Goal: Task Accomplishment & Management: Complete application form

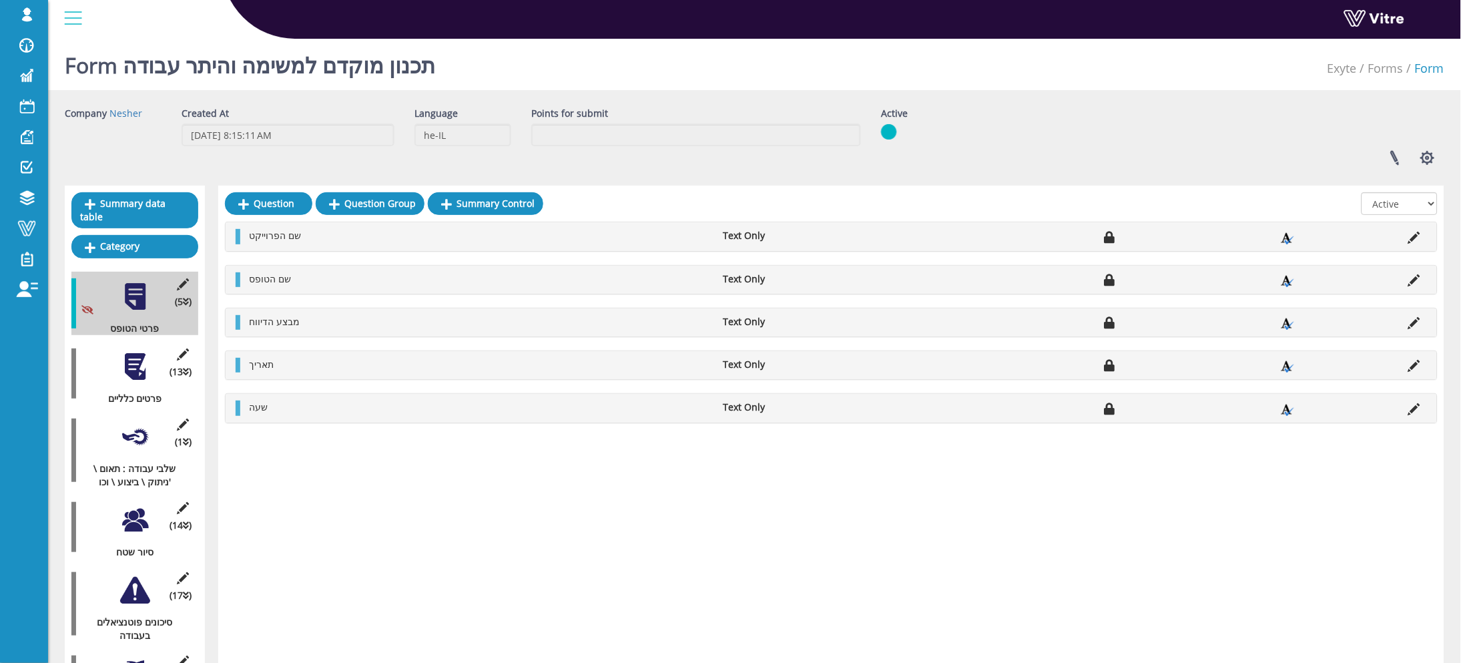
drag, startPoint x: 13, startPoint y: 413, endPoint x: 155, endPoint y: 280, distance: 194.6
click at [13, 413] on div "roman Profile Notification Change Company English English Español Français Ital…" at bounding box center [24, 331] width 48 height 663
click at [132, 352] on div at bounding box center [135, 367] width 30 height 30
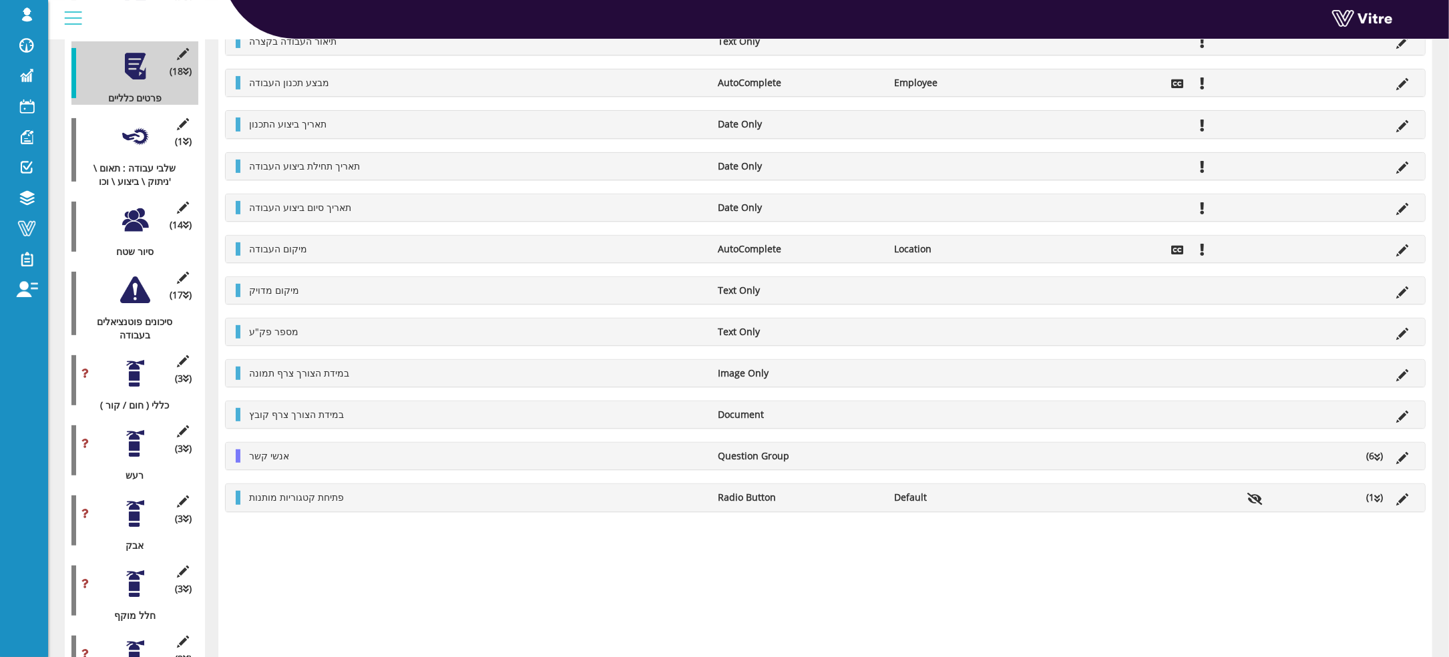
scroll to position [99, 0]
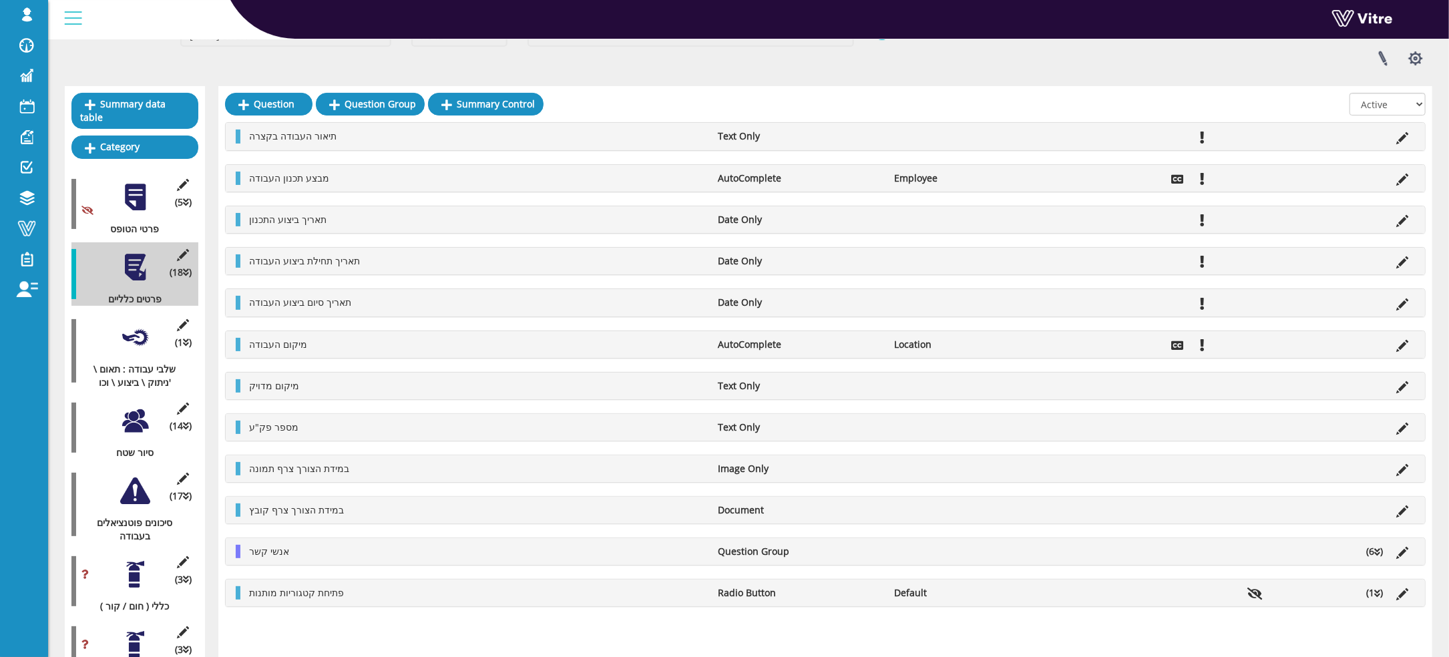
click at [128, 322] on div at bounding box center [135, 337] width 30 height 30
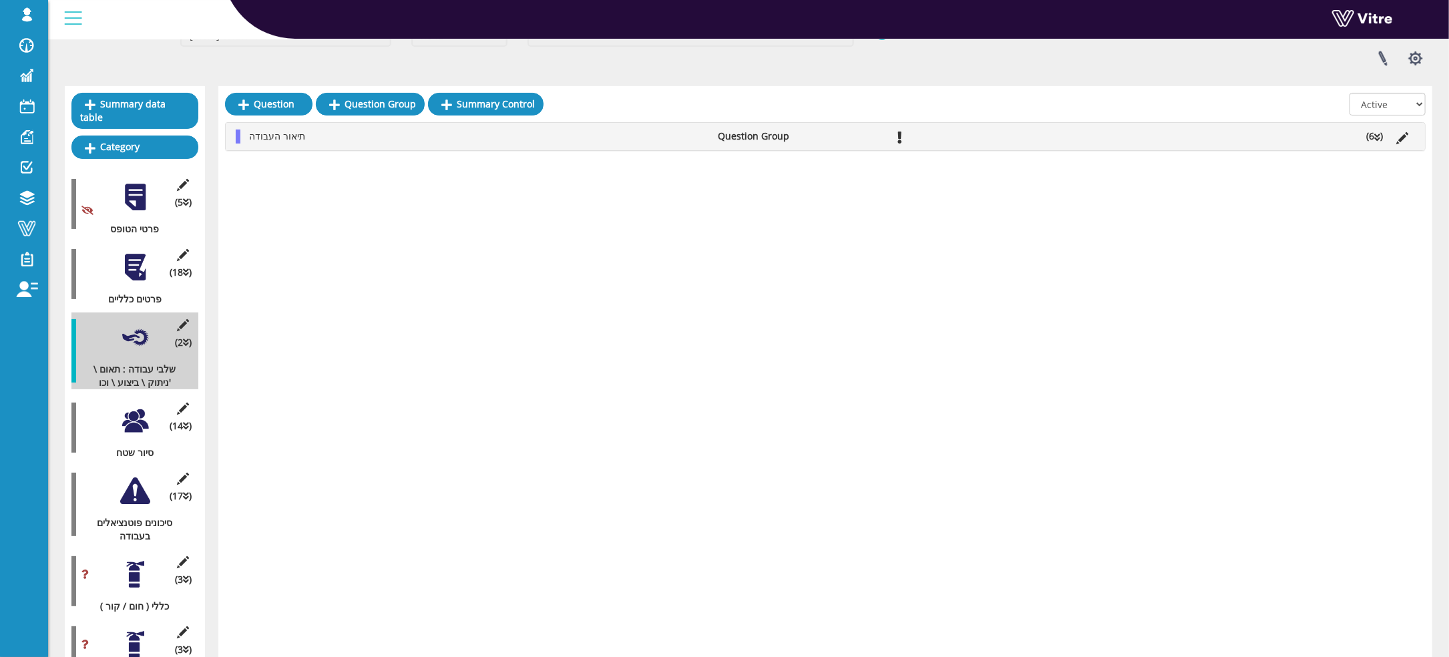
click at [139, 406] on div at bounding box center [135, 421] width 30 height 30
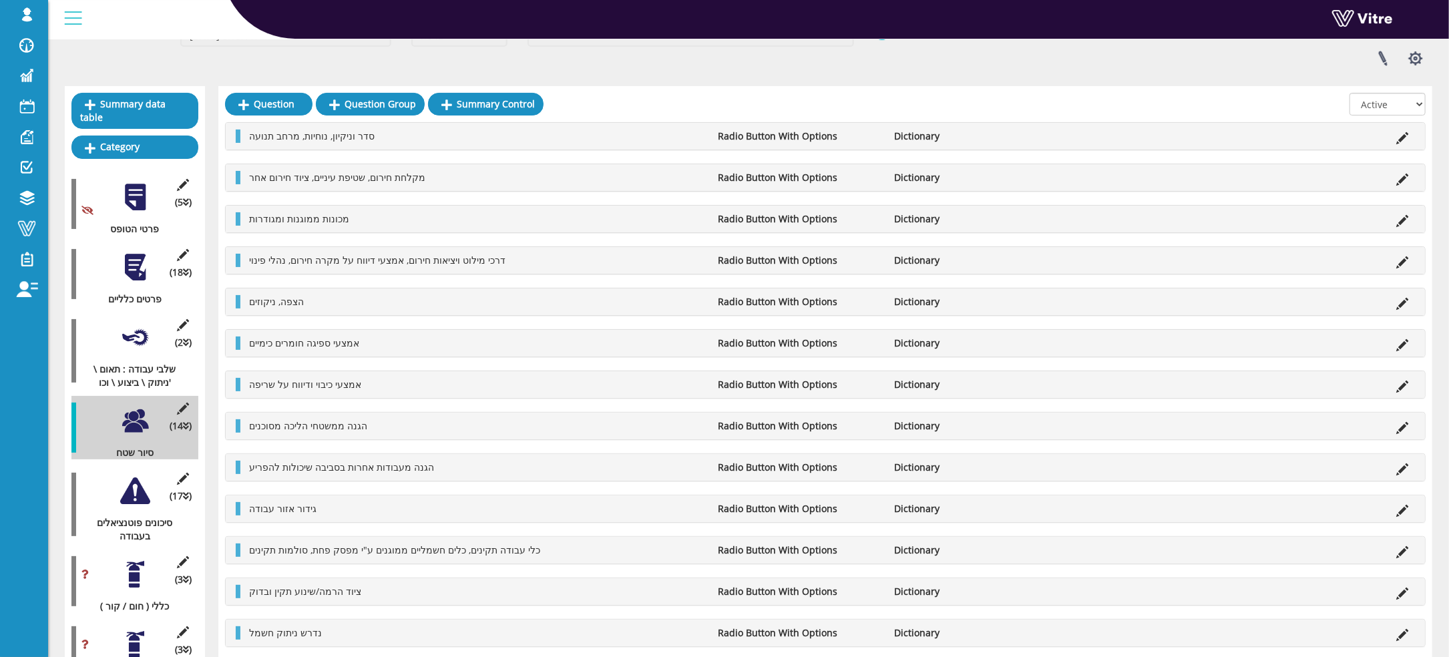
click at [140, 476] on div at bounding box center [135, 491] width 30 height 30
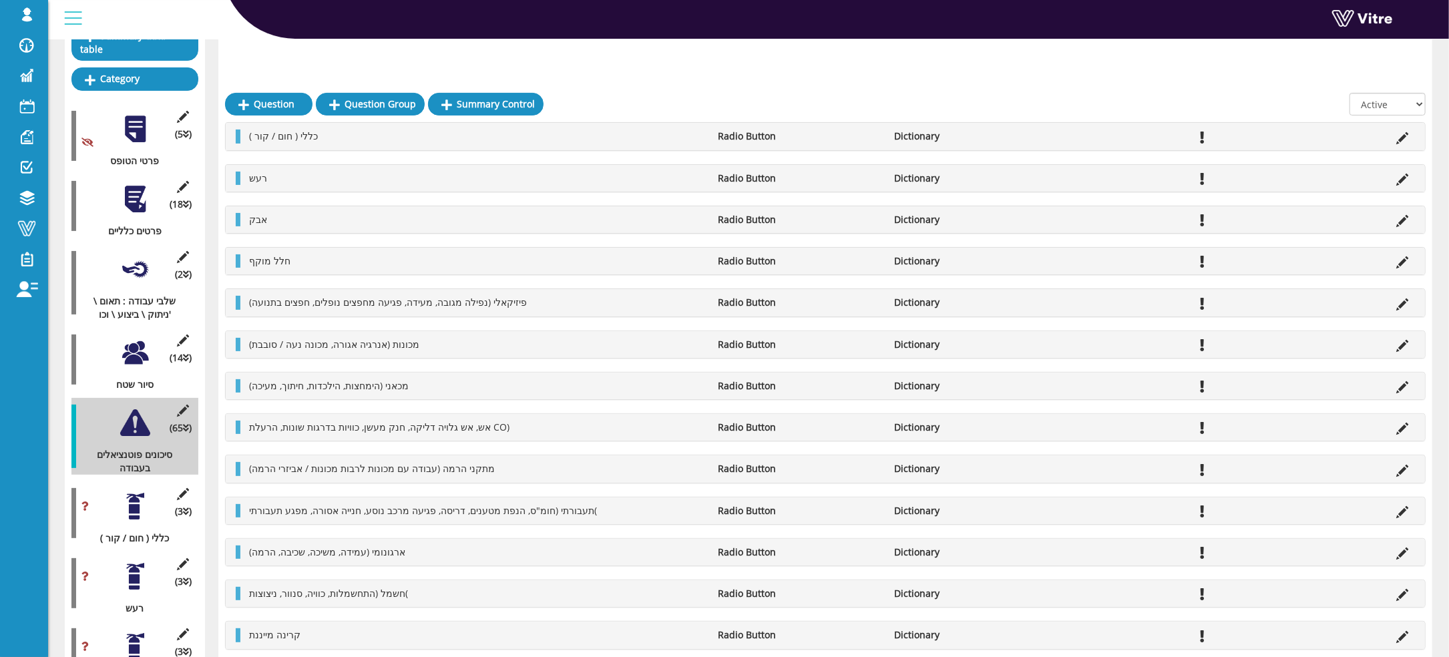
scroll to position [200, 0]
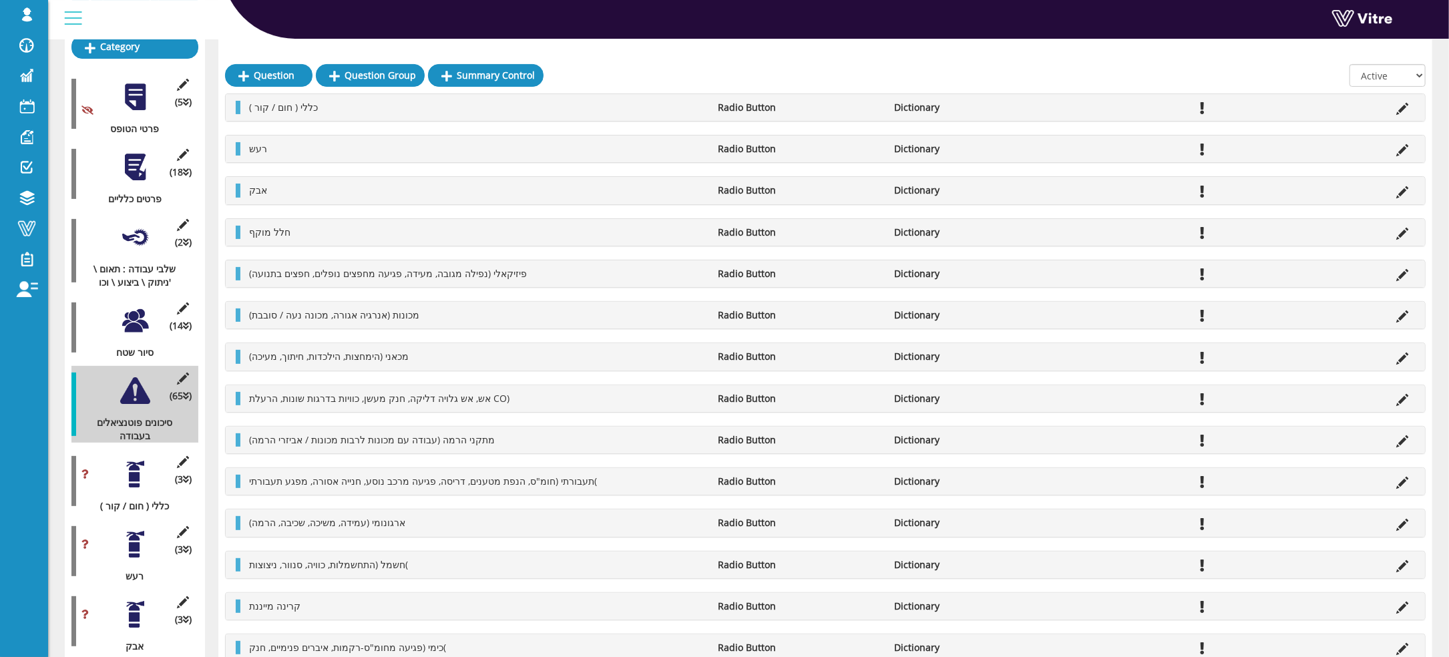
click at [135, 459] on div at bounding box center [135, 474] width 30 height 30
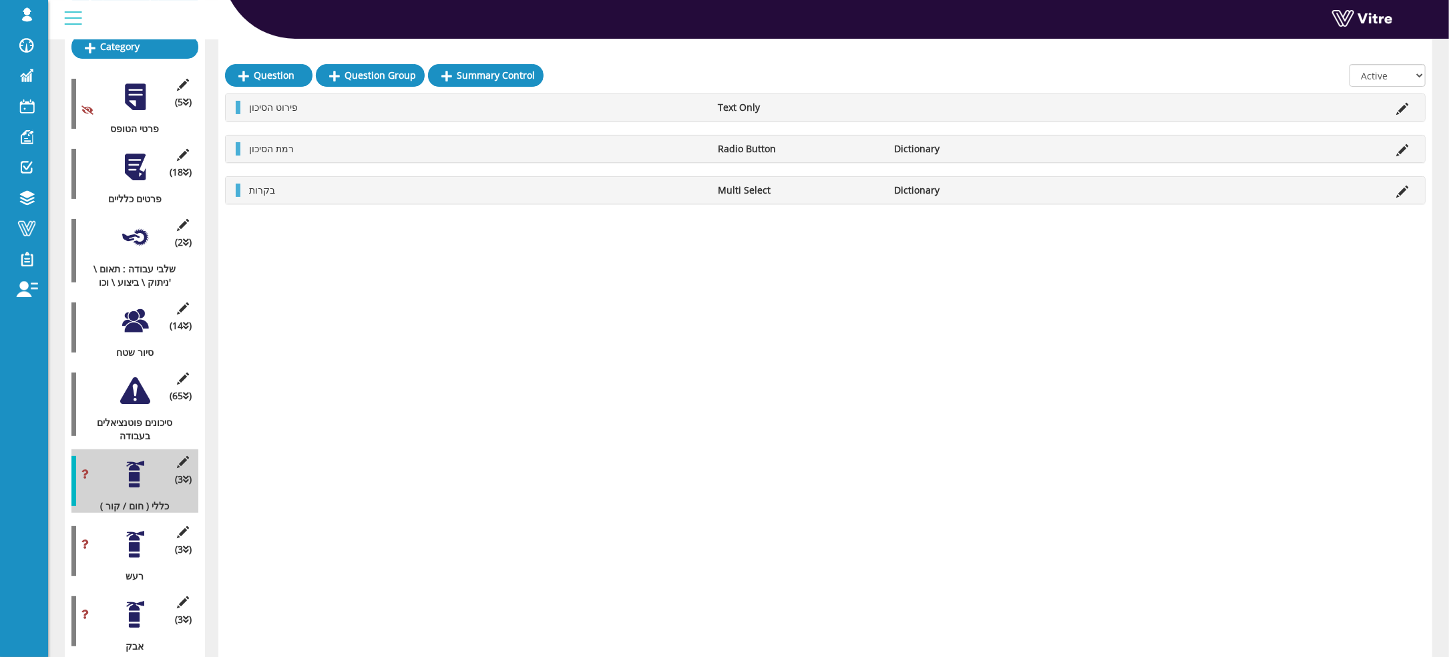
click at [148, 536] on div at bounding box center [135, 544] width 30 height 30
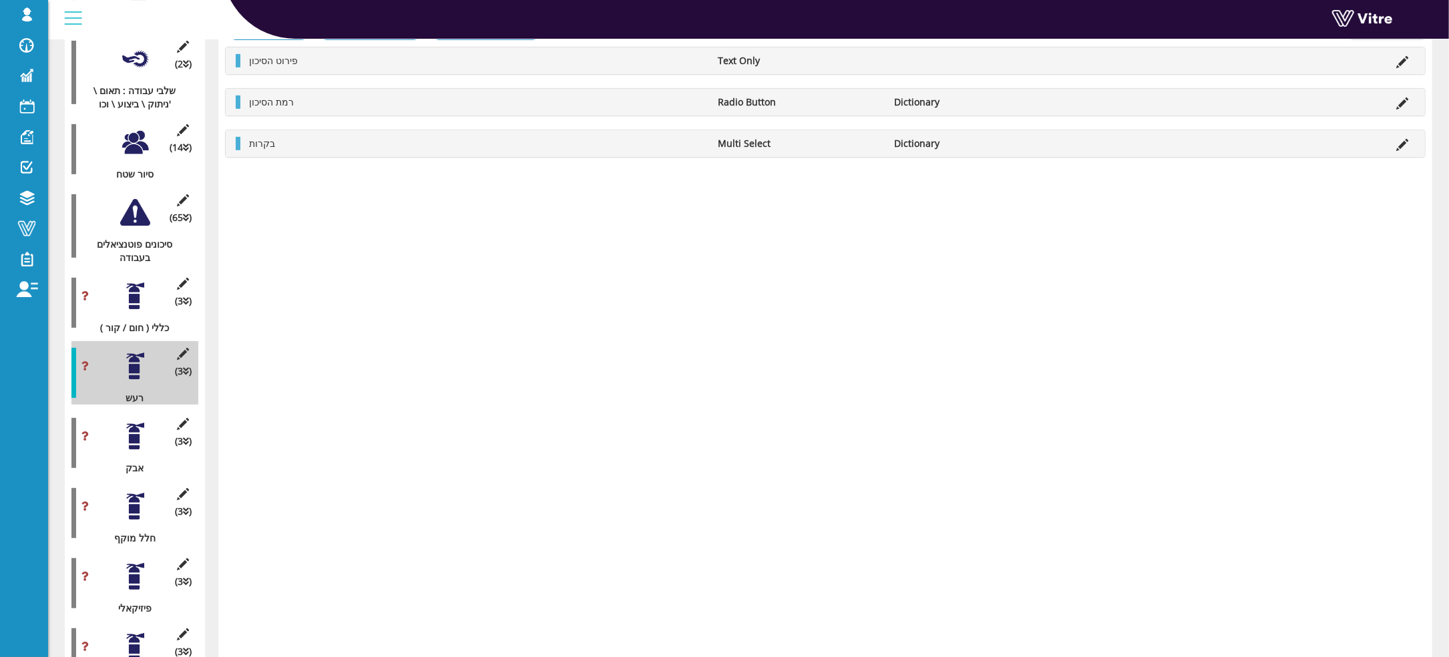
scroll to position [401, 0]
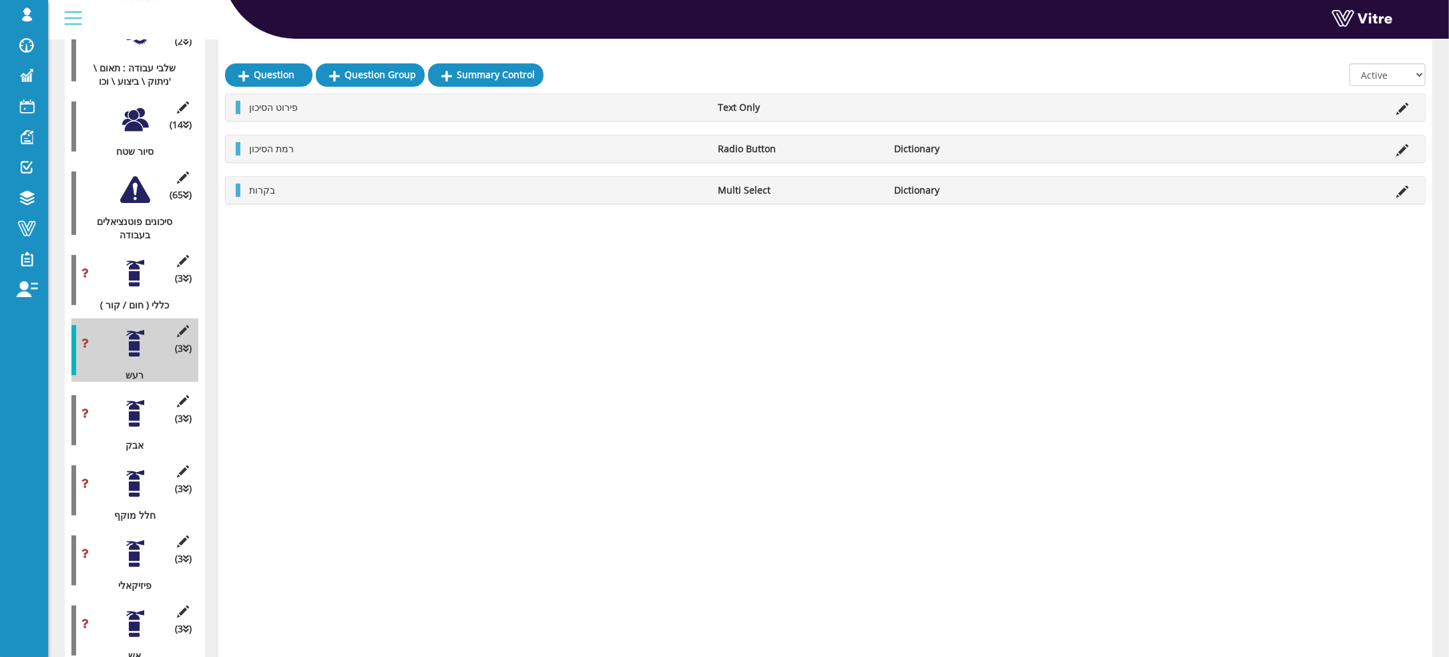
click at [125, 424] on div "(3 ) [PERSON_NAME]" at bounding box center [134, 420] width 127 height 63
click at [128, 415] on div at bounding box center [135, 414] width 30 height 30
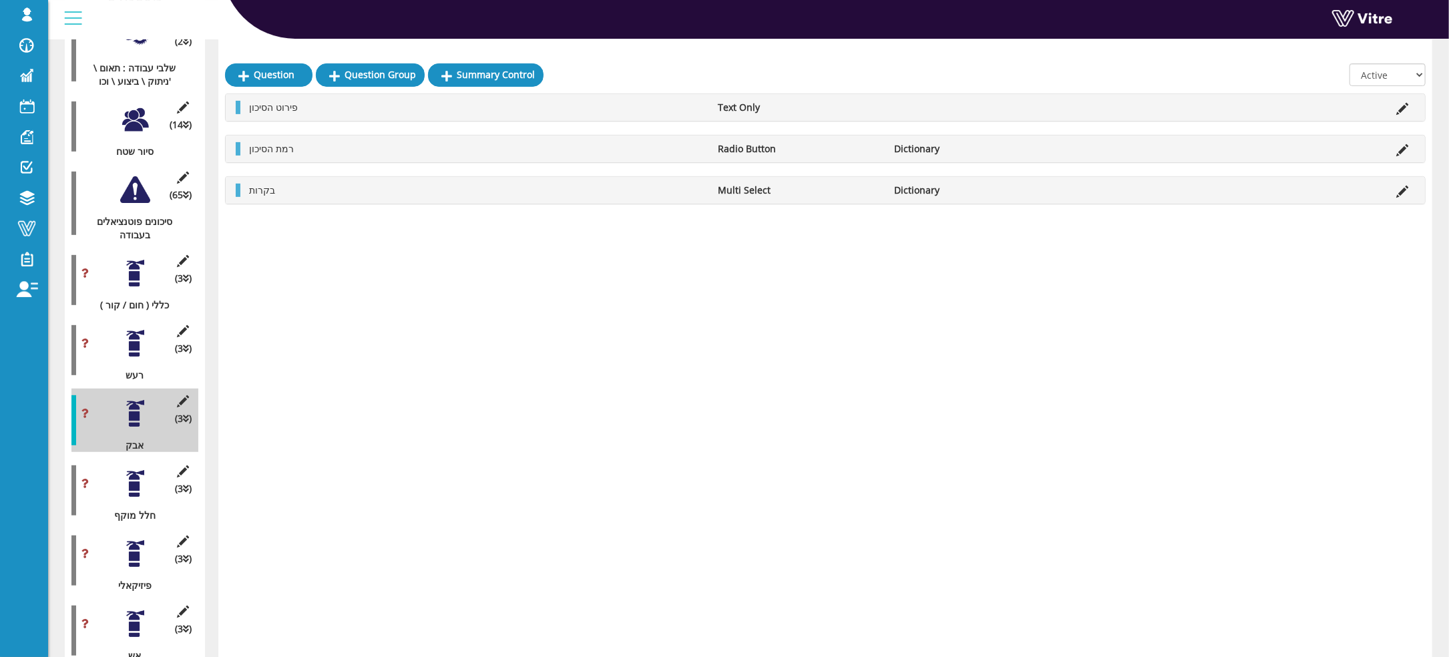
click at [147, 477] on div at bounding box center [135, 484] width 30 height 30
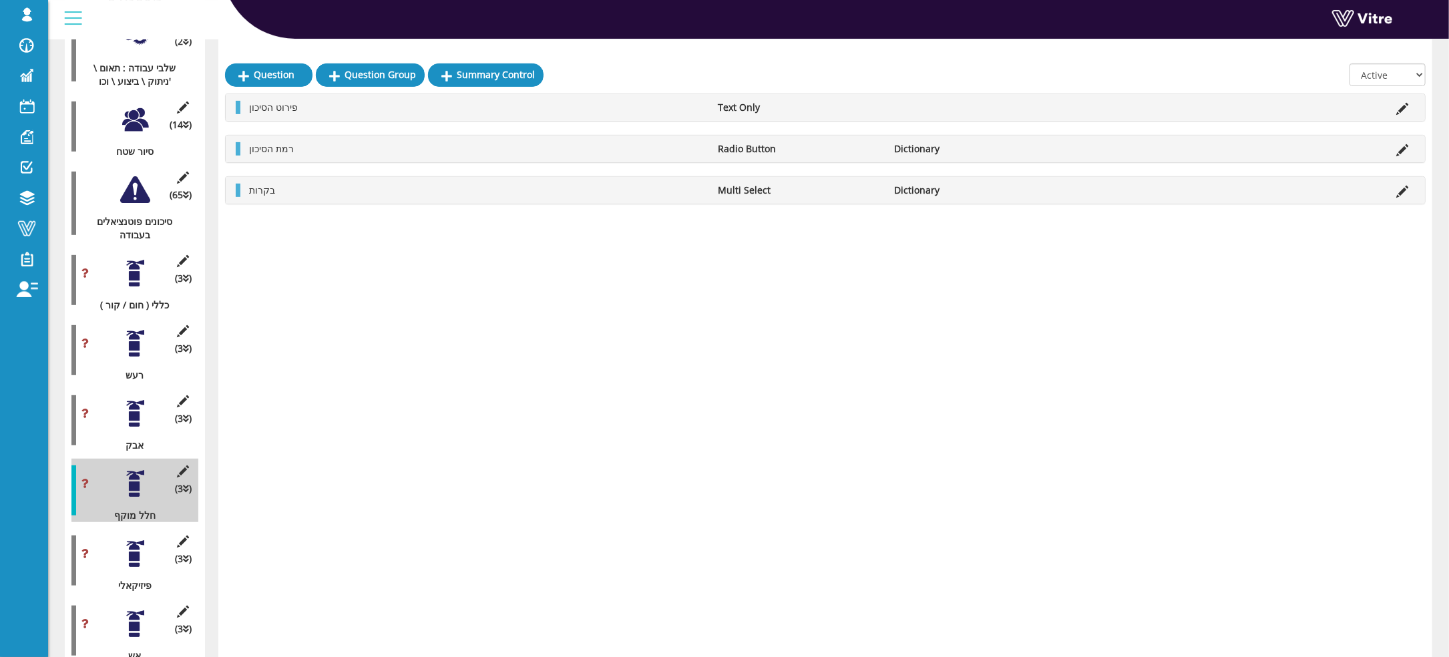
click at [124, 539] on div at bounding box center [135, 554] width 30 height 30
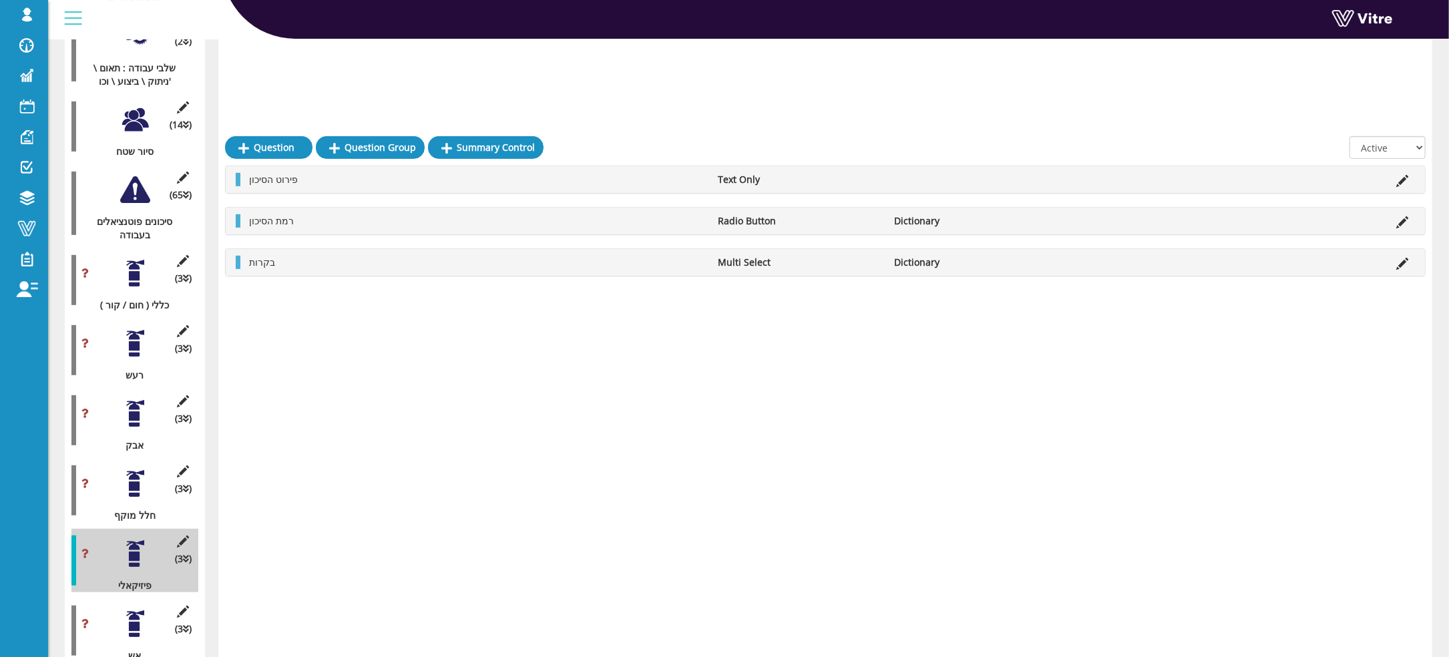
scroll to position [600, 0]
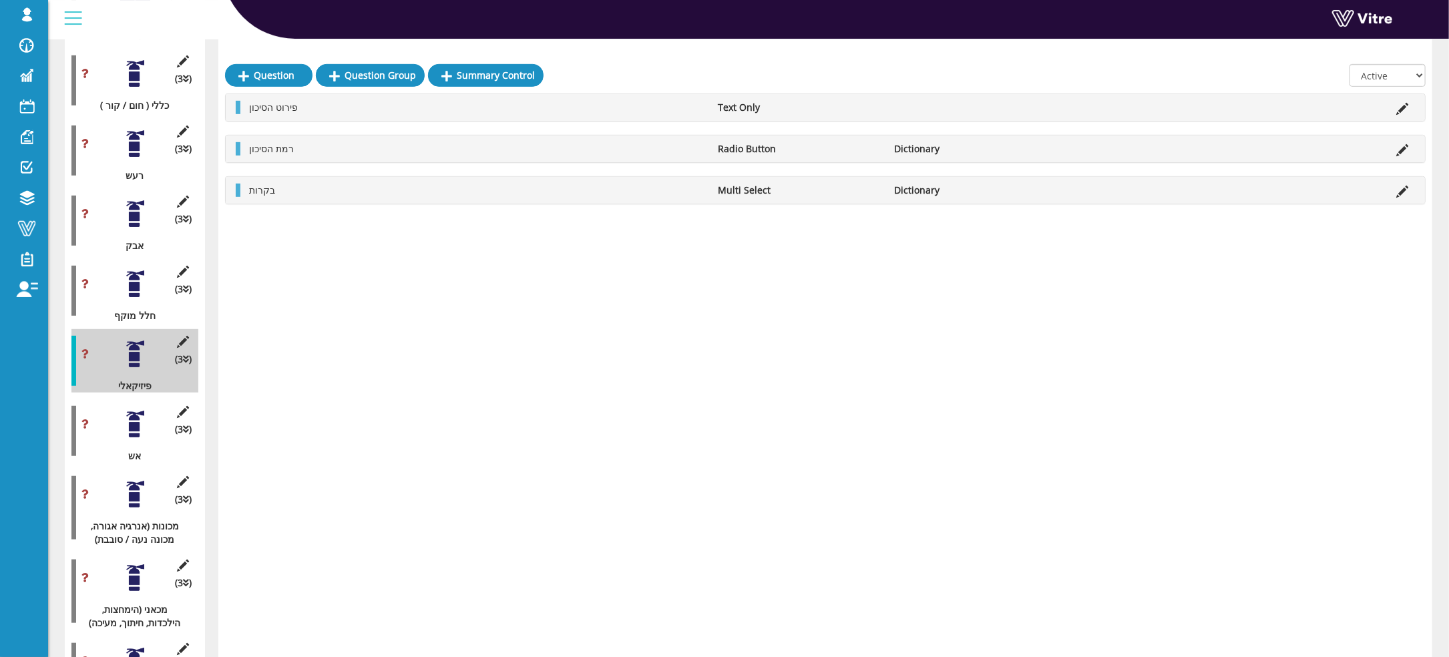
click at [127, 427] on div "(3 ) אש" at bounding box center [134, 430] width 127 height 63
click at [134, 414] on div at bounding box center [135, 424] width 30 height 30
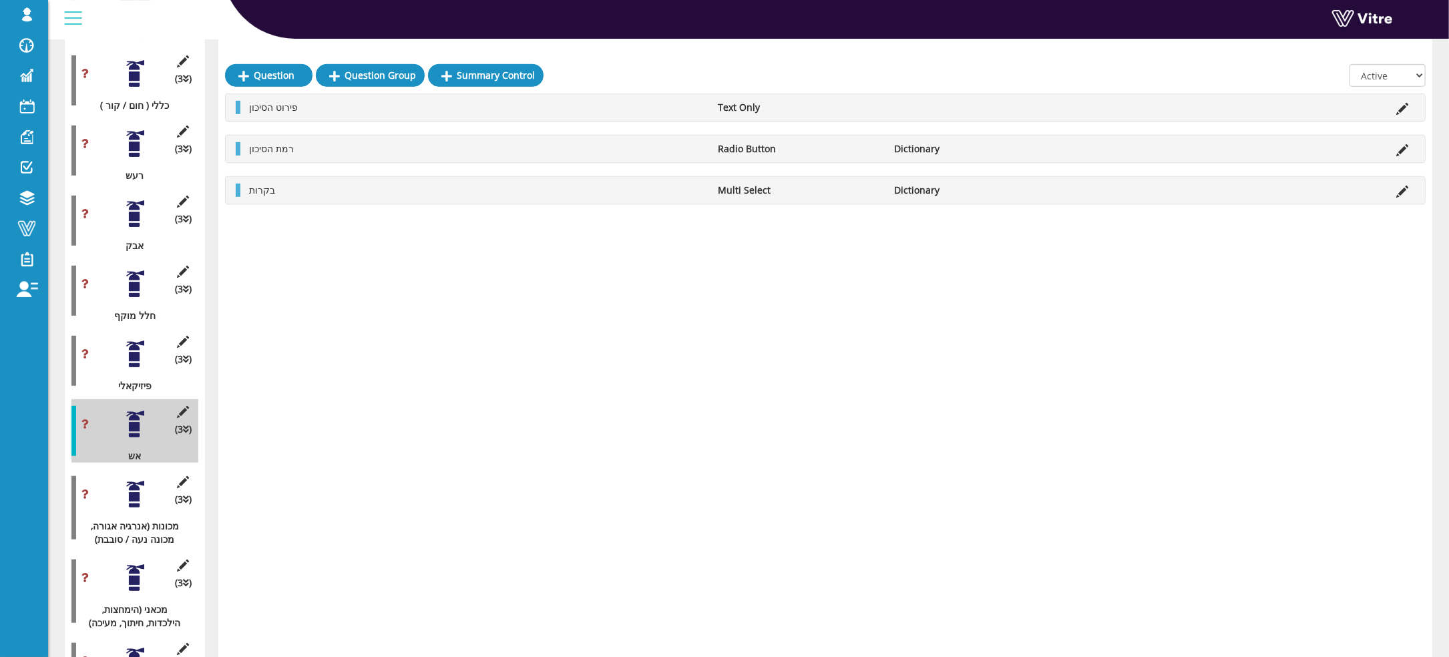
click at [128, 479] on div at bounding box center [135, 494] width 30 height 30
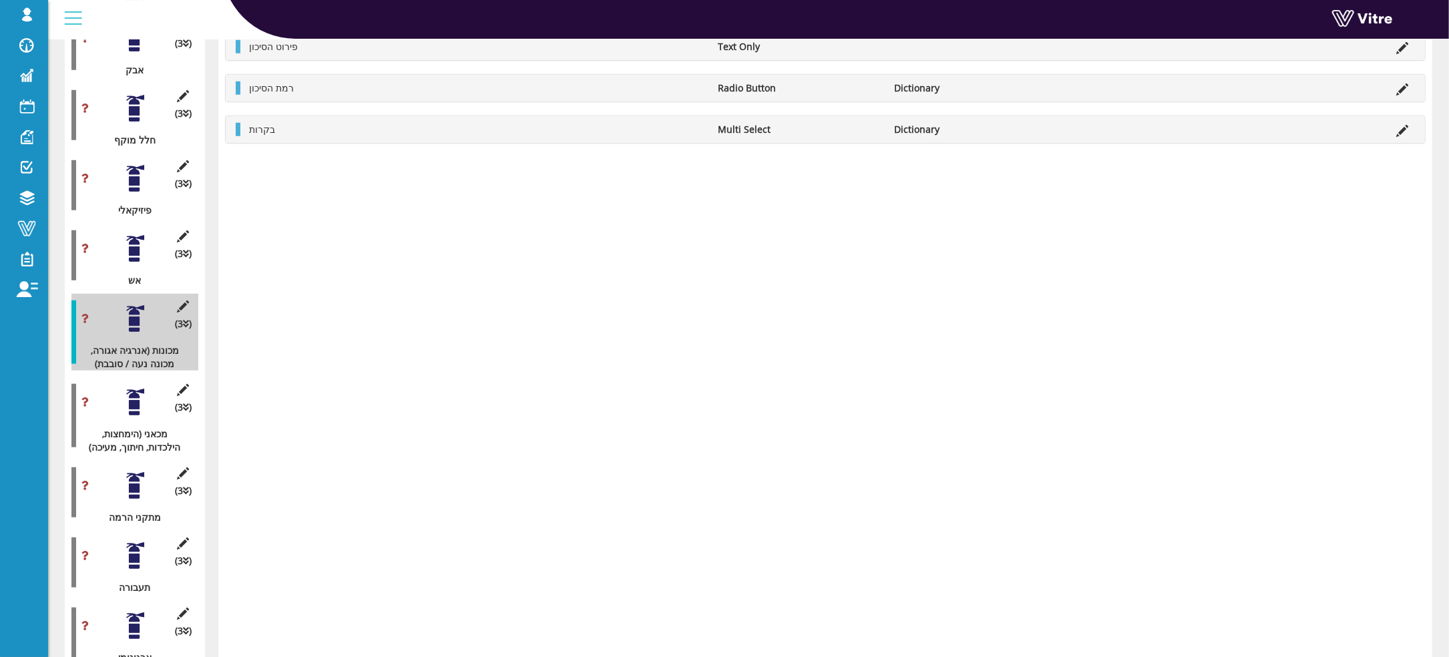
scroll to position [801, 0]
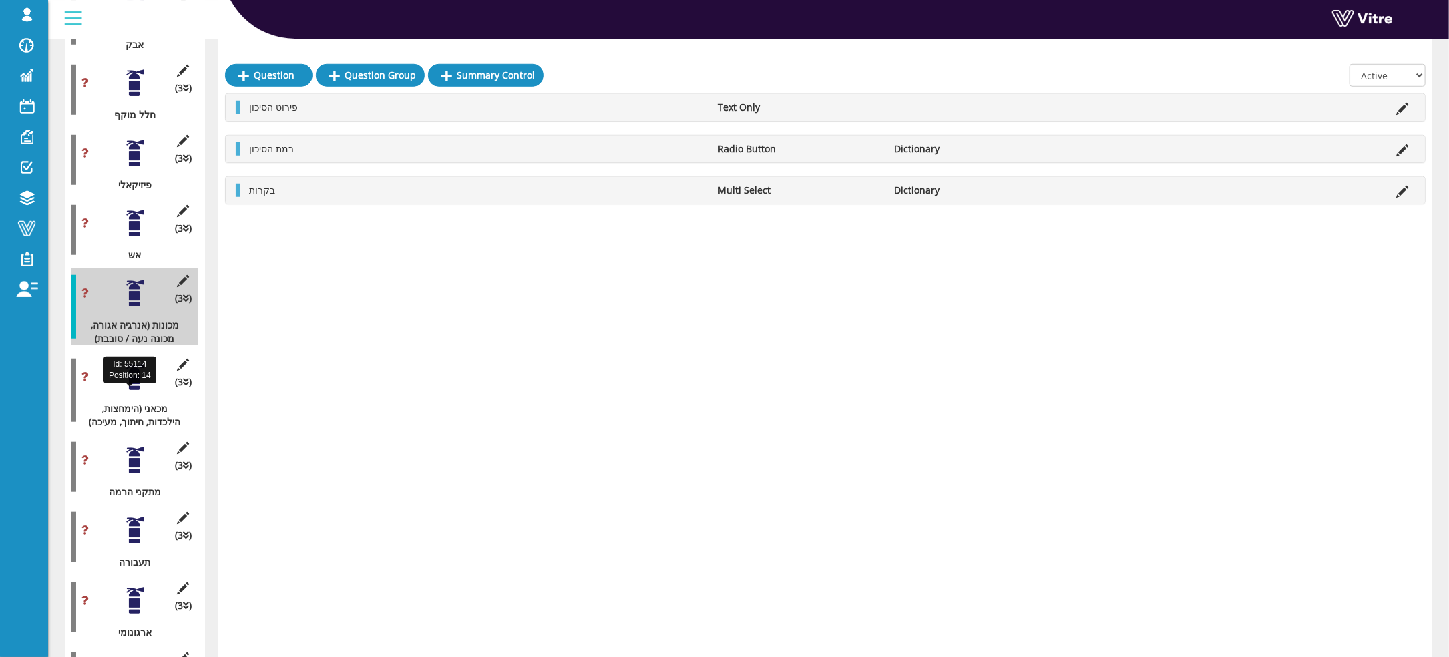
click at [124, 386] on div "(3 ) מכאני (הימחצות, הילכדות, חיתוך, מעיכה)" at bounding box center [134, 390] width 127 height 77
click at [128, 378] on div at bounding box center [135, 377] width 30 height 30
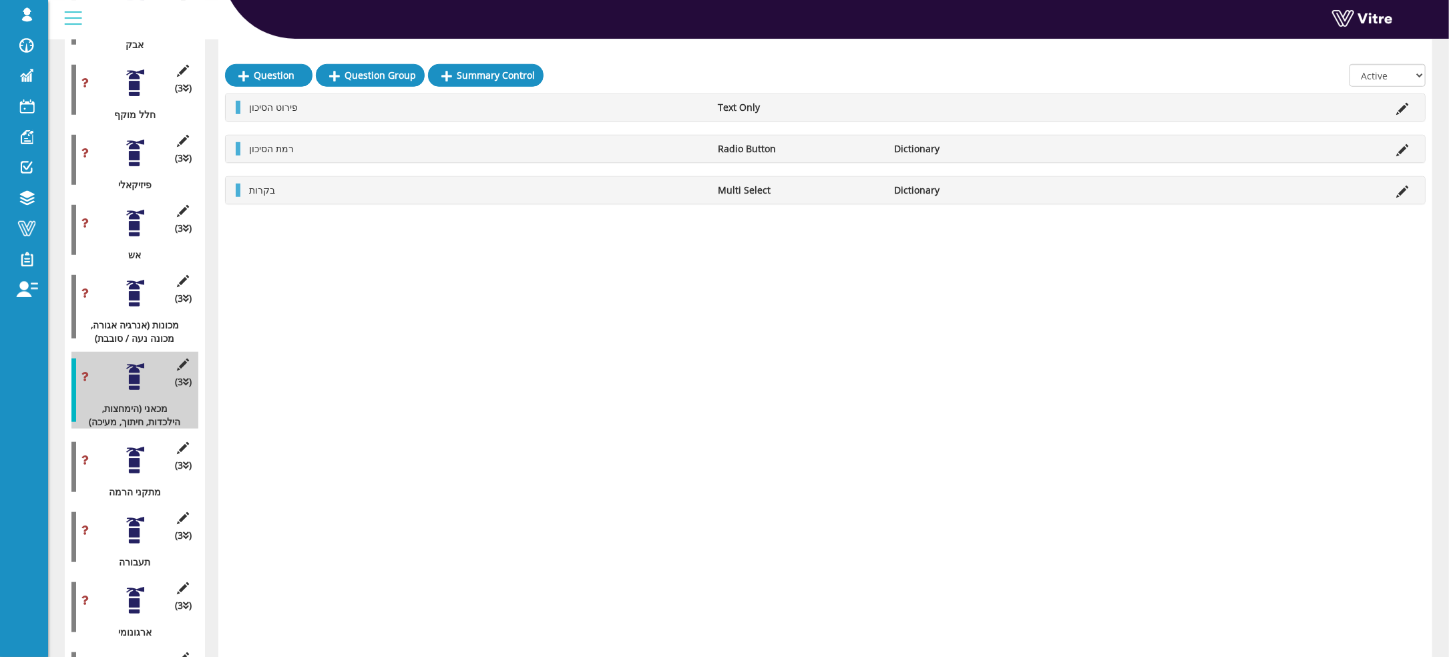
click at [128, 460] on div at bounding box center [135, 460] width 30 height 30
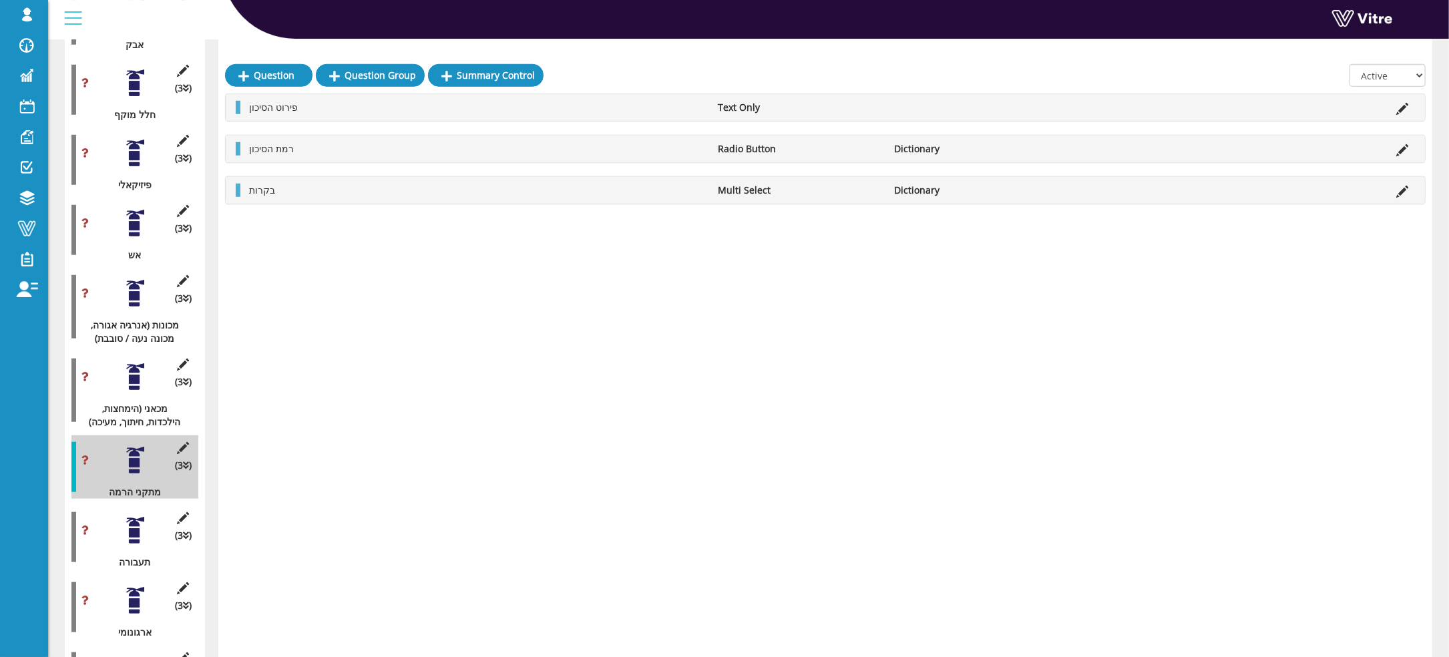
click at [125, 517] on div at bounding box center [135, 530] width 30 height 30
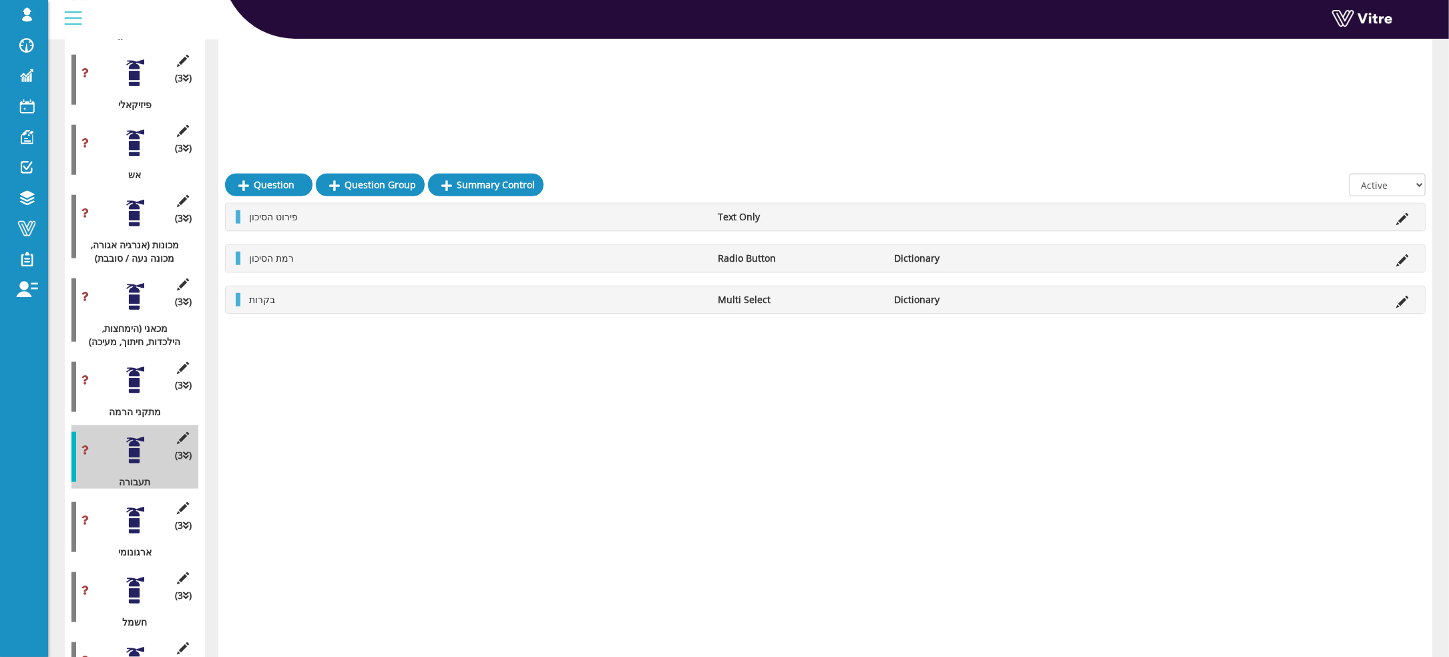
scroll to position [1001, 0]
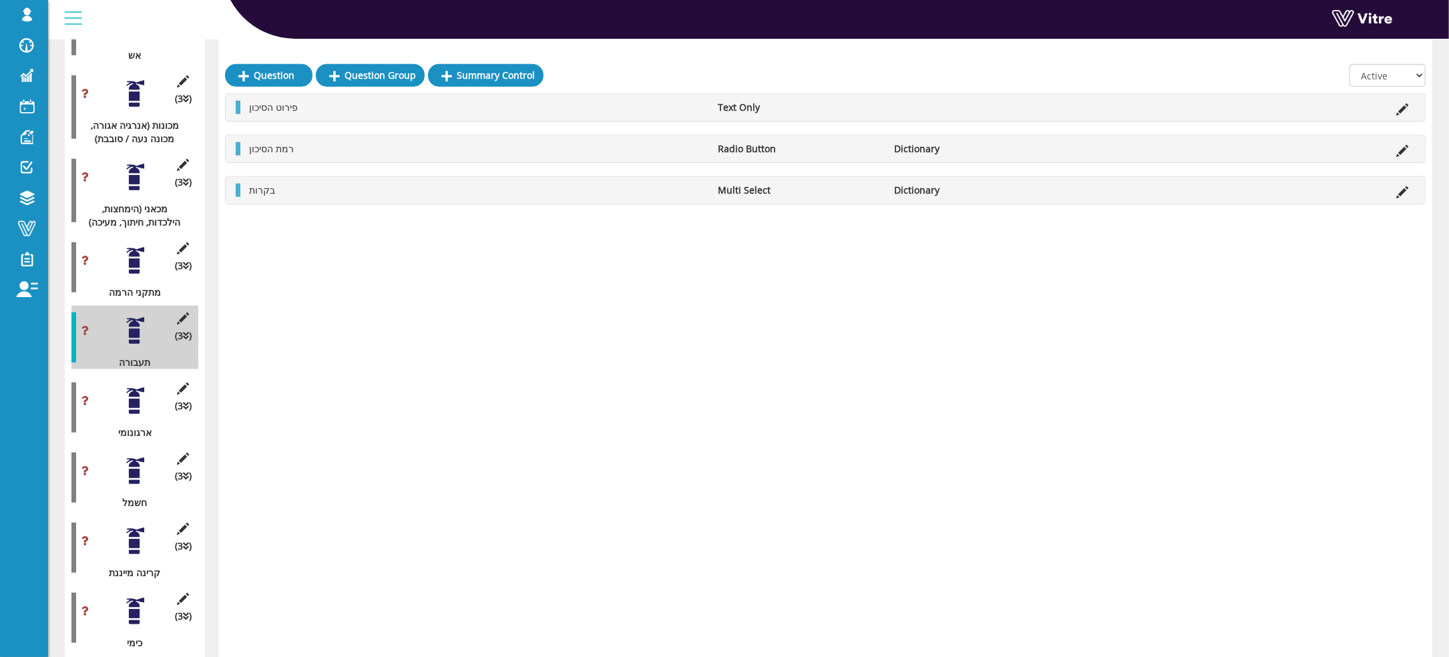
click at [123, 403] on div "(3 ) ארגונומי" at bounding box center [134, 407] width 127 height 63
click at [128, 396] on div at bounding box center [135, 401] width 30 height 30
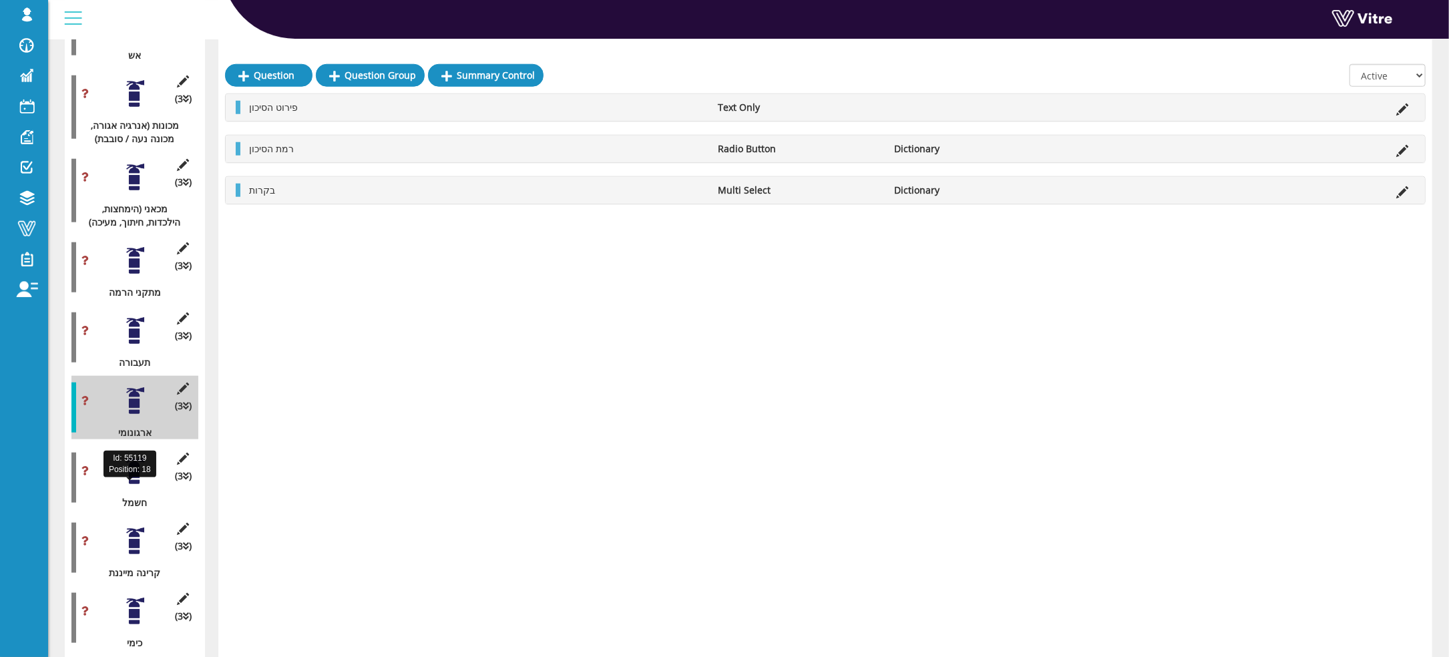
click at [129, 496] on div "חשמל" at bounding box center [129, 502] width 117 height 13
click at [130, 463] on div at bounding box center [135, 471] width 30 height 30
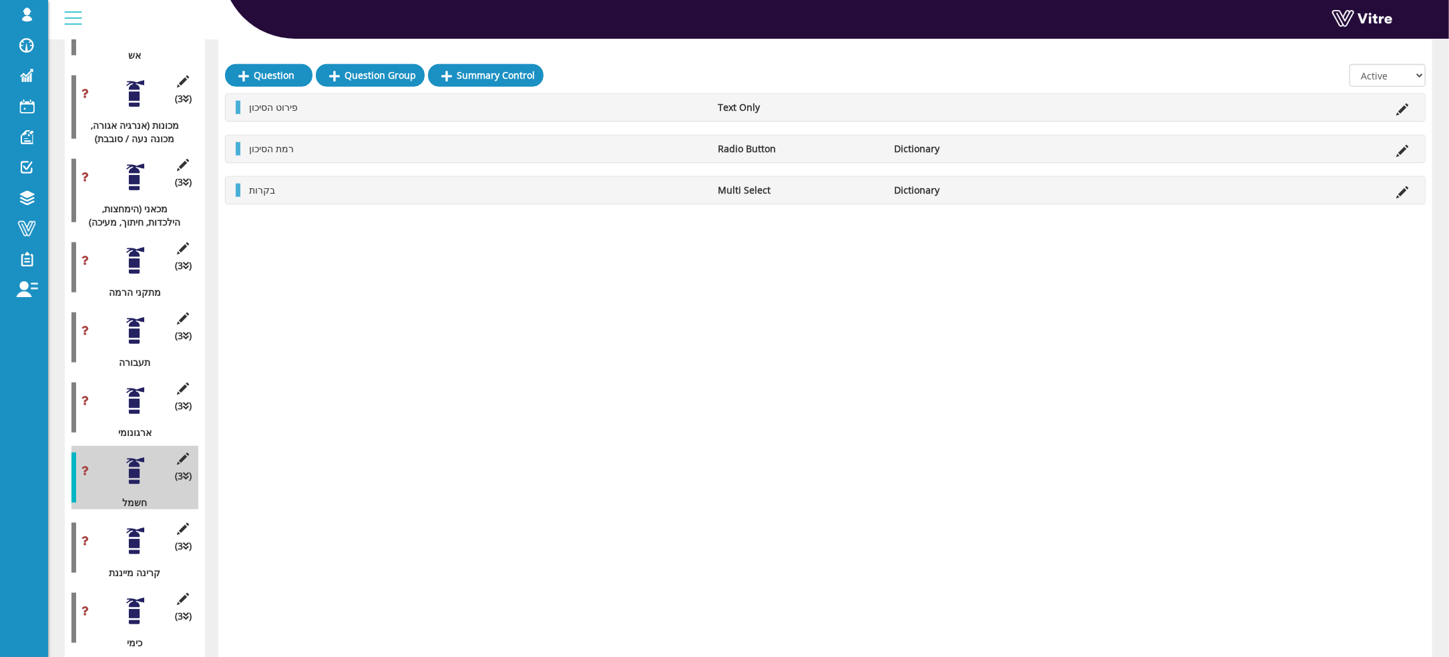
click at [130, 526] on div at bounding box center [135, 541] width 30 height 30
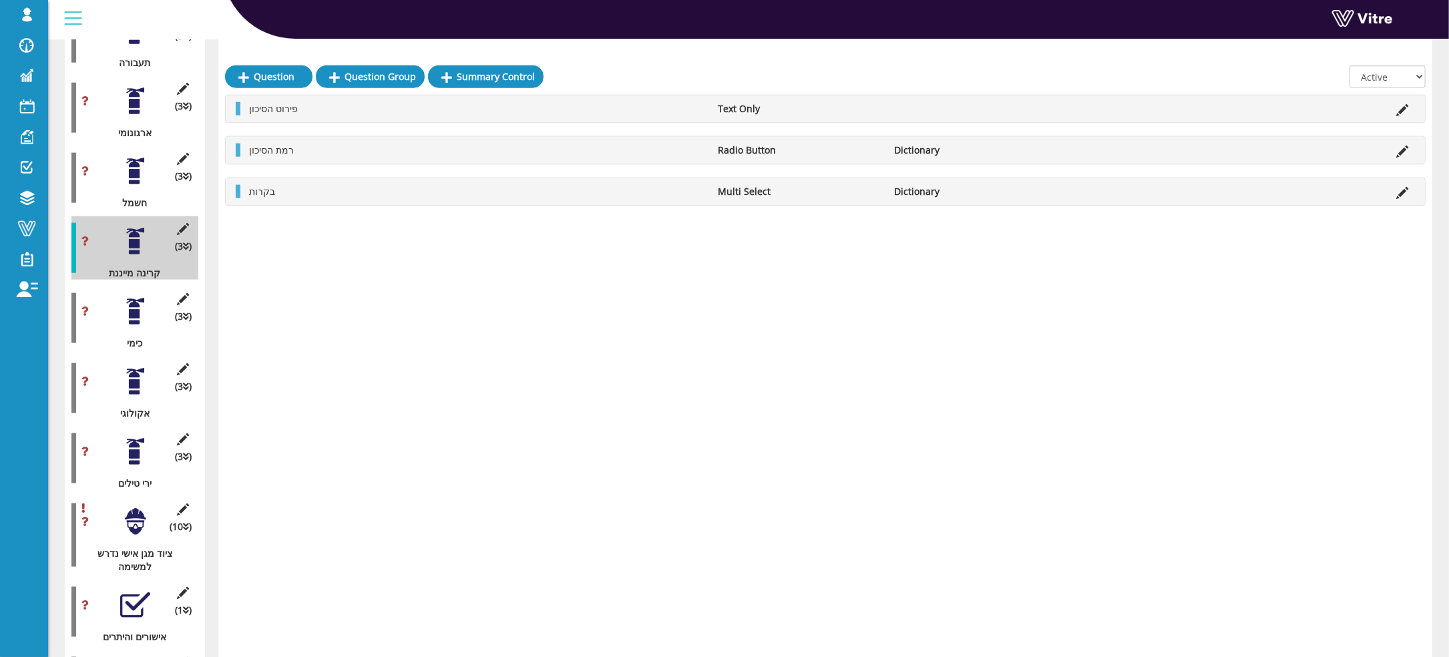
scroll to position [1302, 0]
click at [136, 317] on div "(3 ) כימי" at bounding box center [134, 316] width 127 height 63
click at [136, 306] on div at bounding box center [135, 310] width 30 height 30
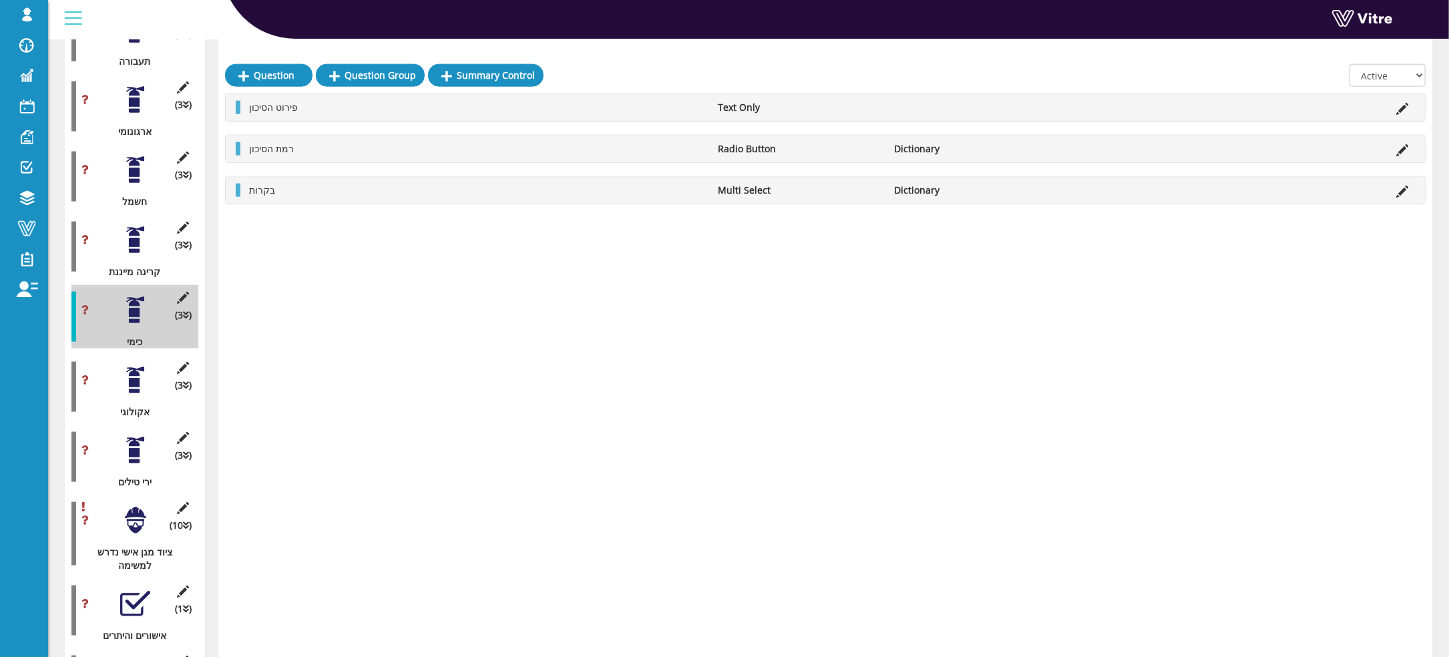
click at [135, 365] on div at bounding box center [135, 380] width 30 height 30
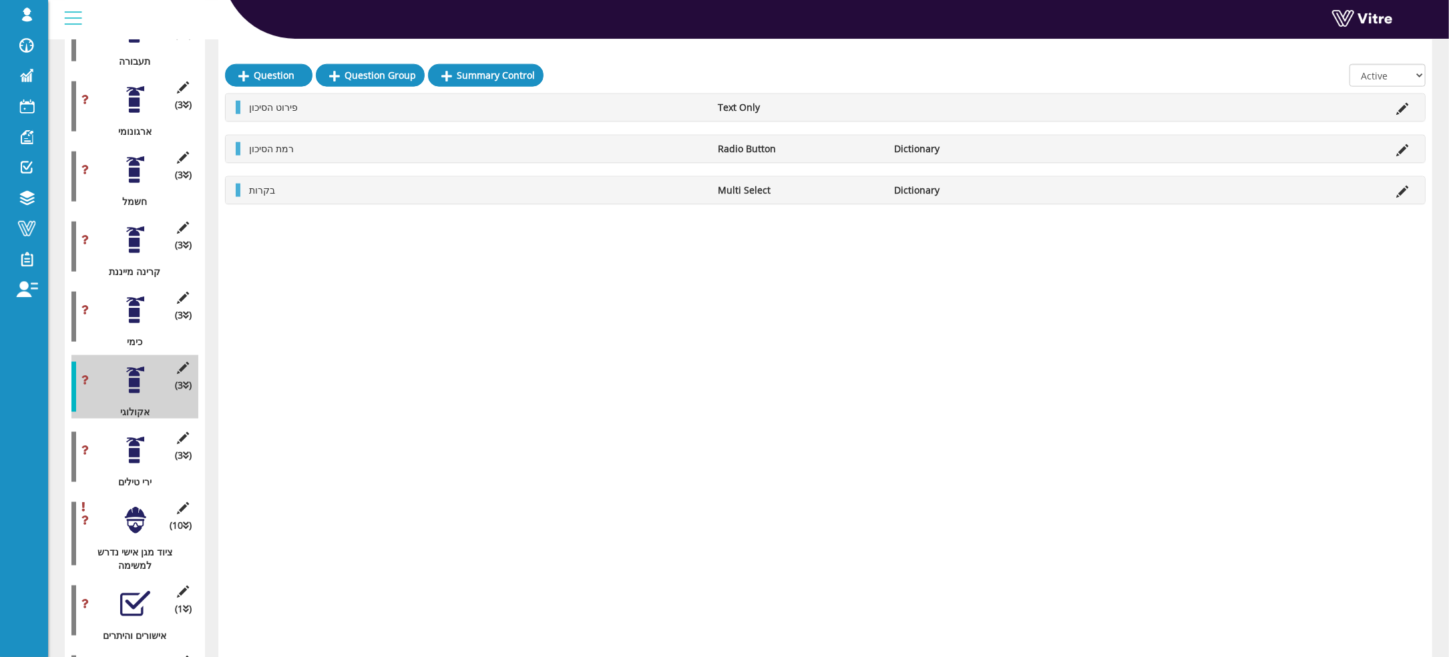
click at [130, 435] on div at bounding box center [135, 450] width 30 height 30
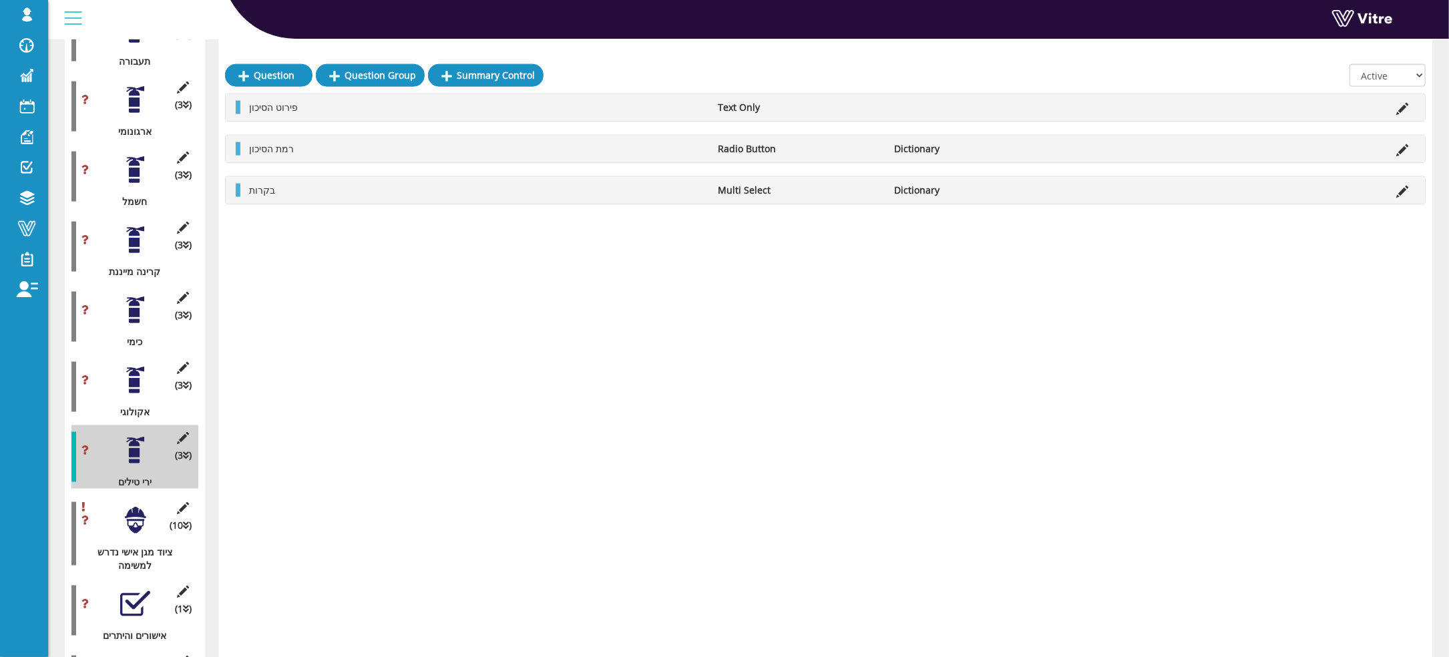
click at [124, 517] on div at bounding box center [135, 520] width 30 height 30
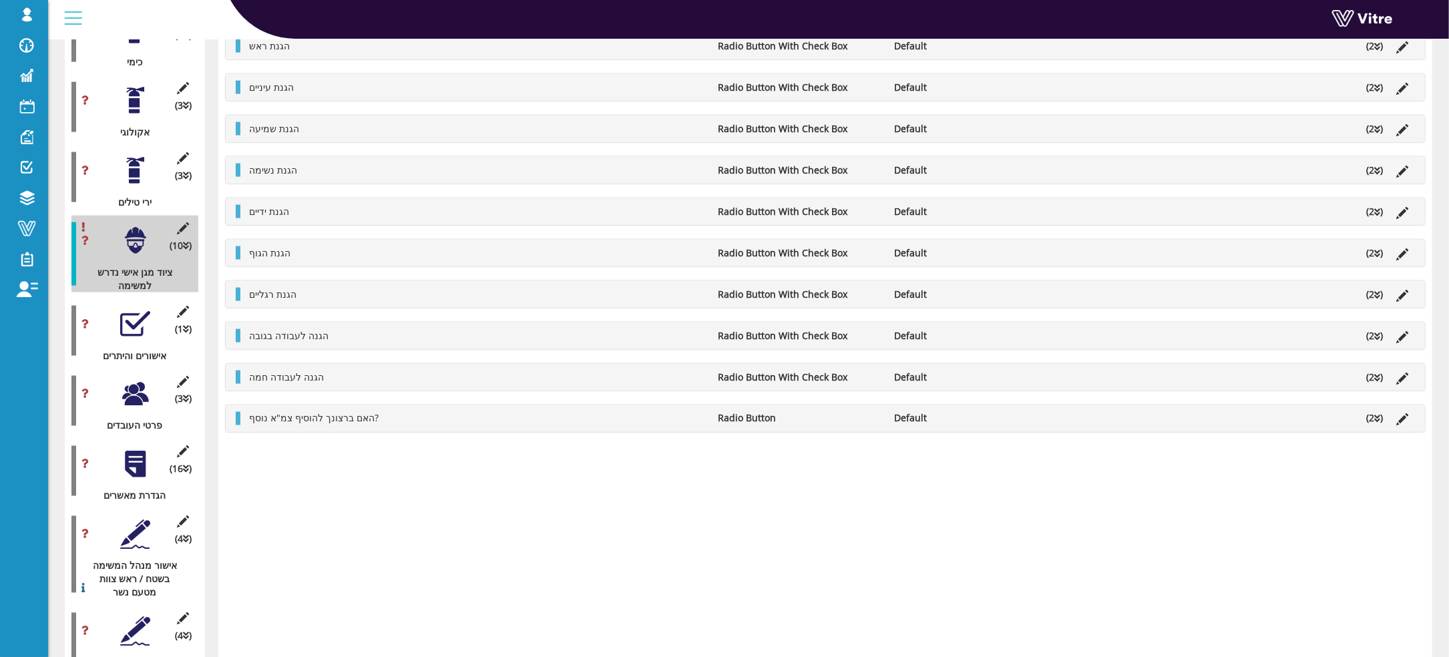
scroll to position [1602, 0]
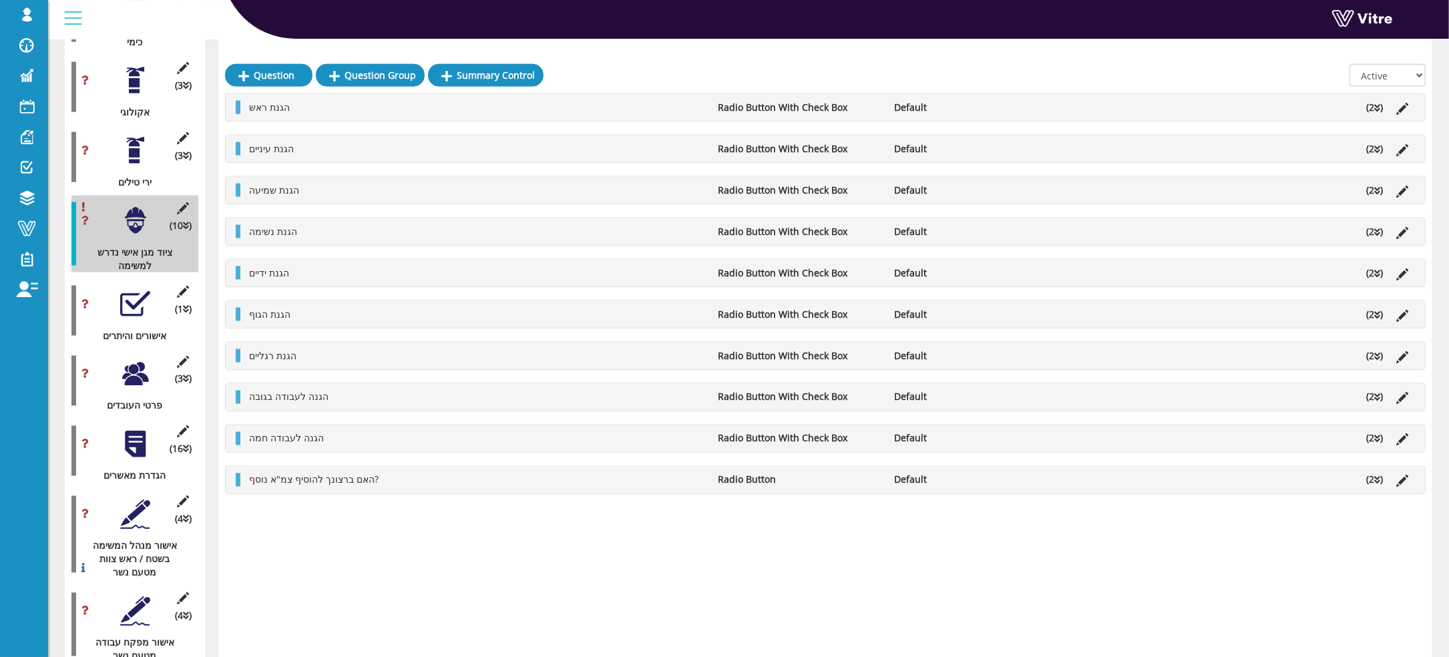
click at [138, 306] on div "(1 ) אישורים והיתרים" at bounding box center [134, 310] width 127 height 63
click at [137, 289] on div at bounding box center [135, 304] width 30 height 30
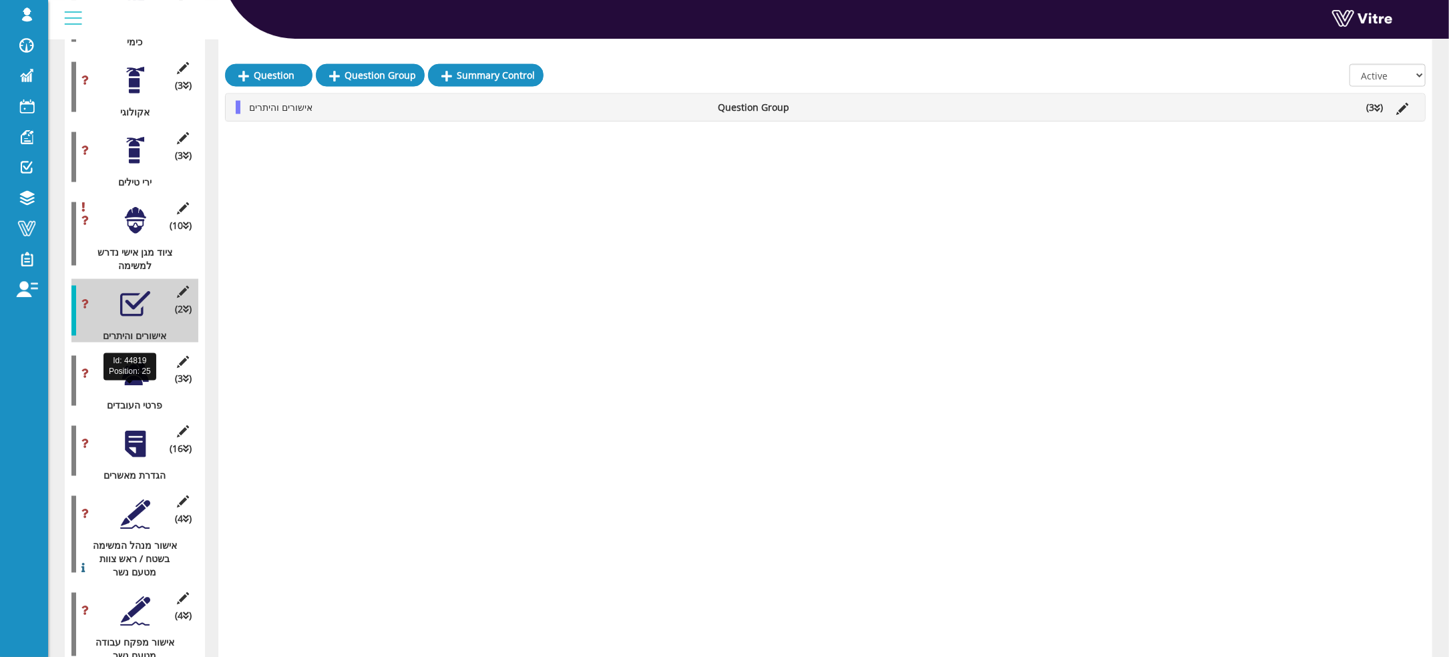
click at [125, 399] on div "פרטי העובדים" at bounding box center [129, 405] width 117 height 13
click at [141, 360] on div at bounding box center [135, 374] width 30 height 30
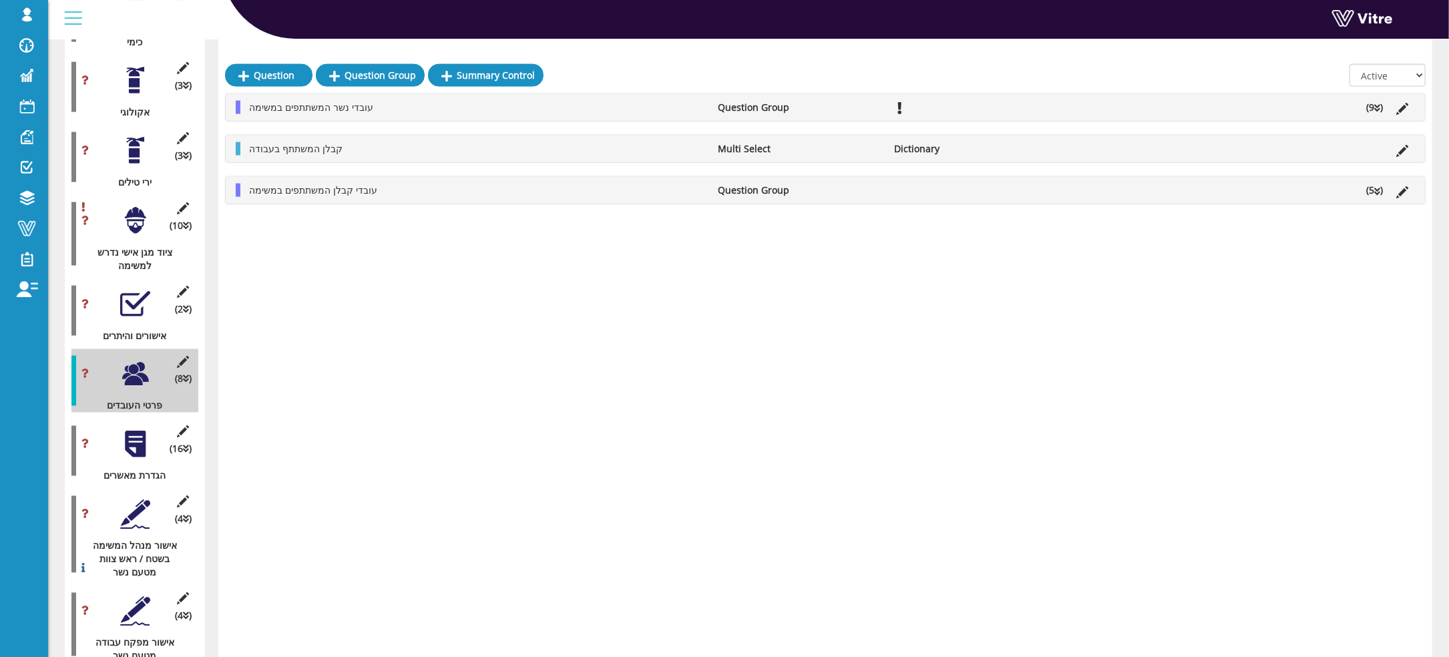
click at [133, 429] on div at bounding box center [135, 444] width 30 height 30
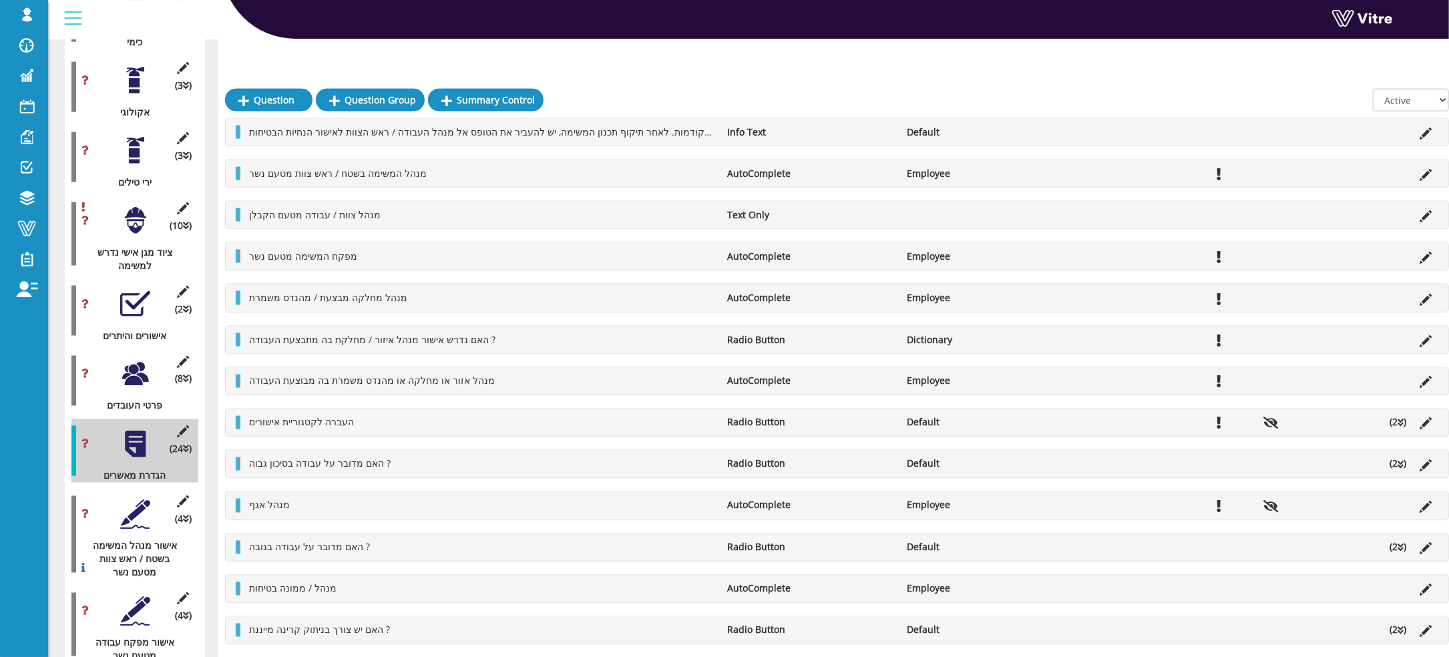
scroll to position [1803, 0]
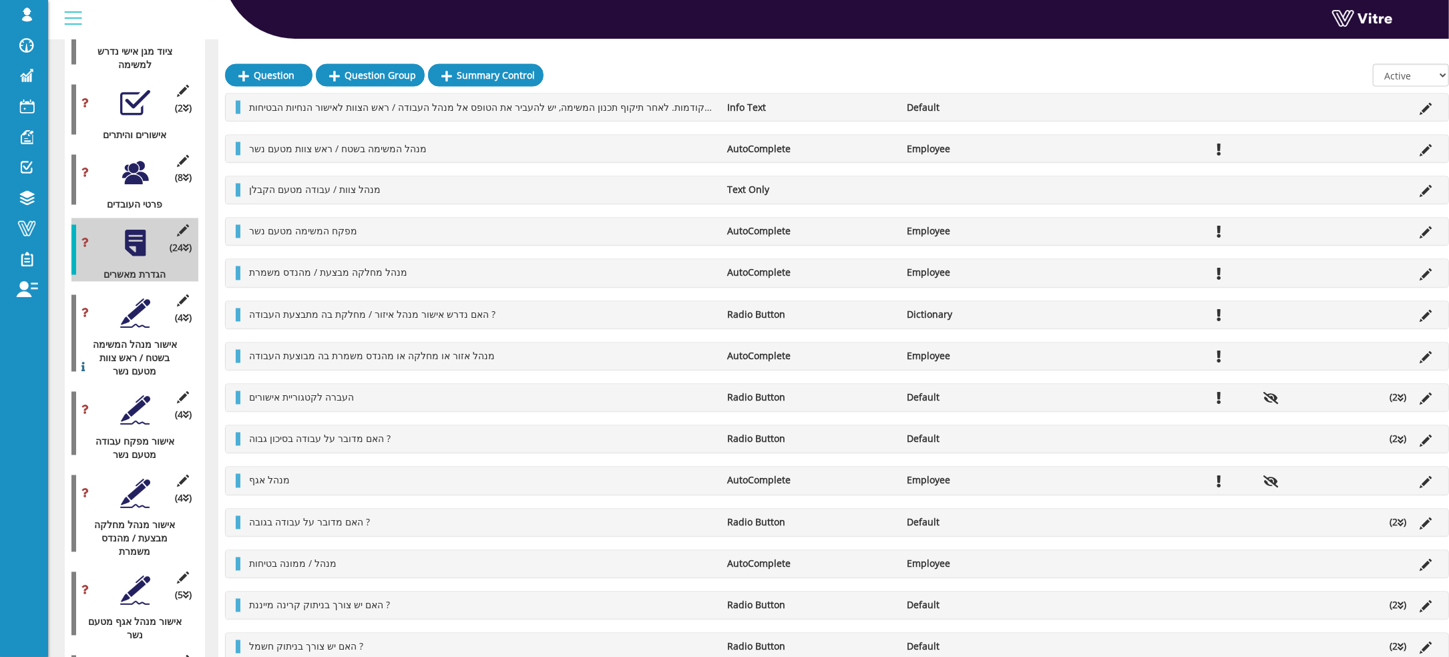
click at [144, 310] on div at bounding box center [135, 313] width 30 height 30
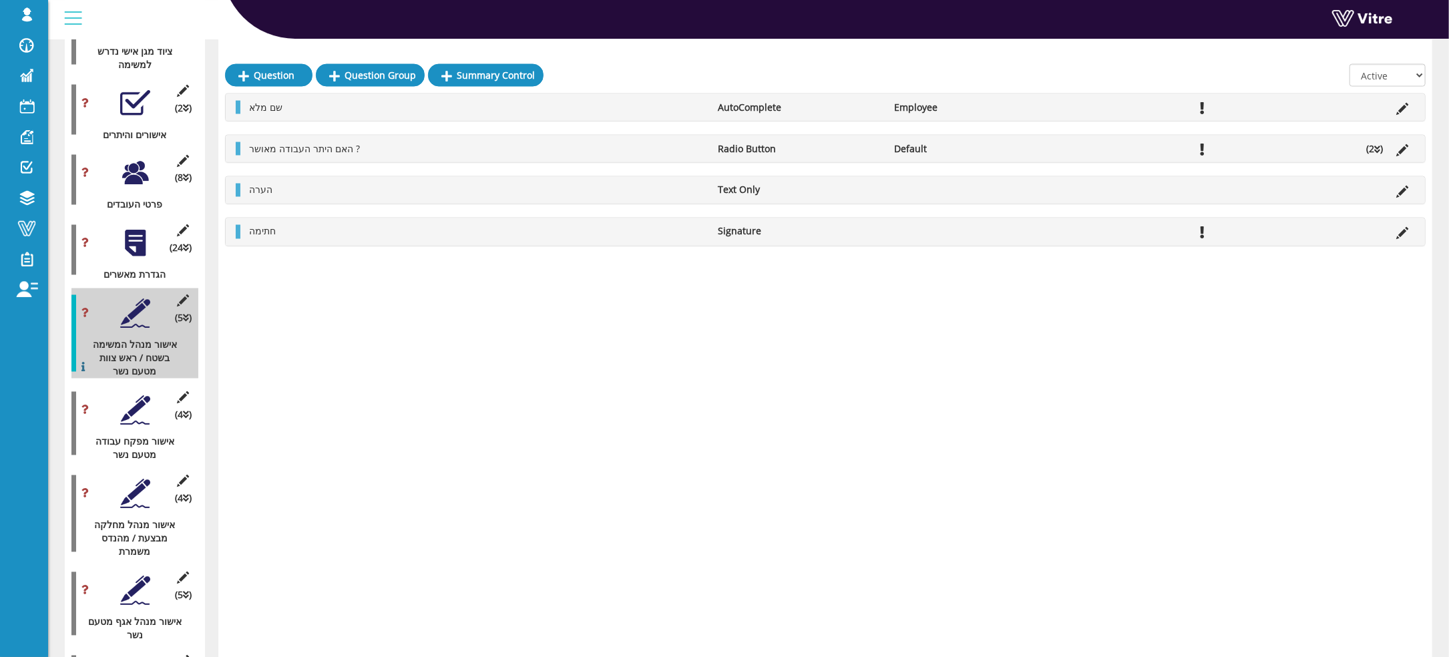
click at [151, 390] on div "(4 ) אישור מפקח עבודה מטעם נשר" at bounding box center [134, 423] width 127 height 77
click at [131, 395] on div at bounding box center [135, 410] width 30 height 30
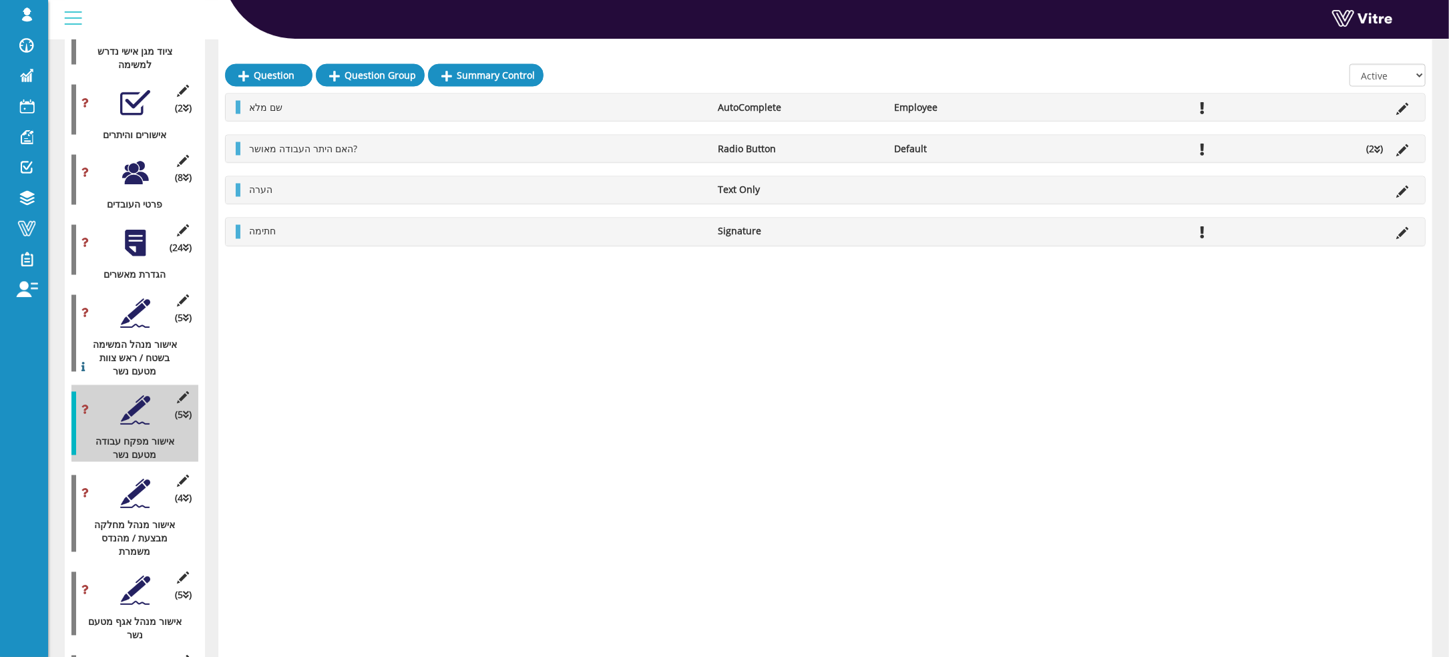
click at [130, 479] on div at bounding box center [135, 494] width 30 height 30
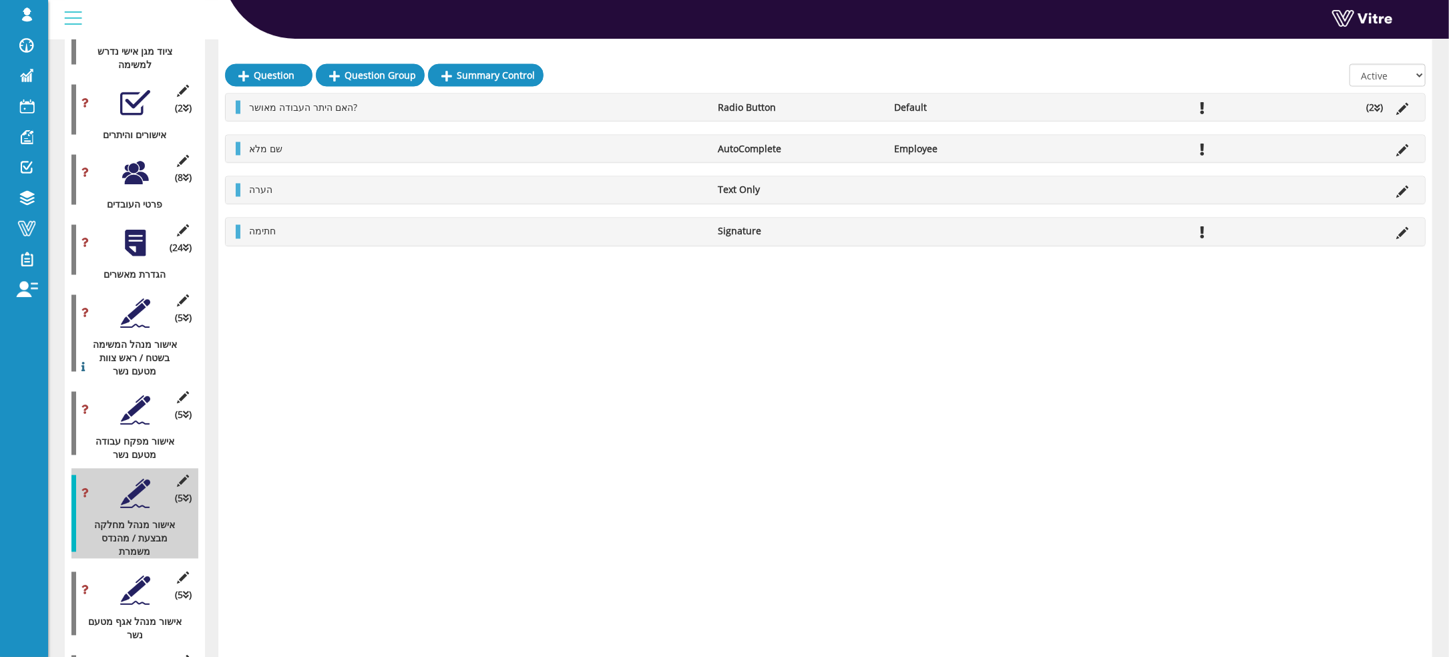
click at [126, 579] on div at bounding box center [135, 590] width 30 height 30
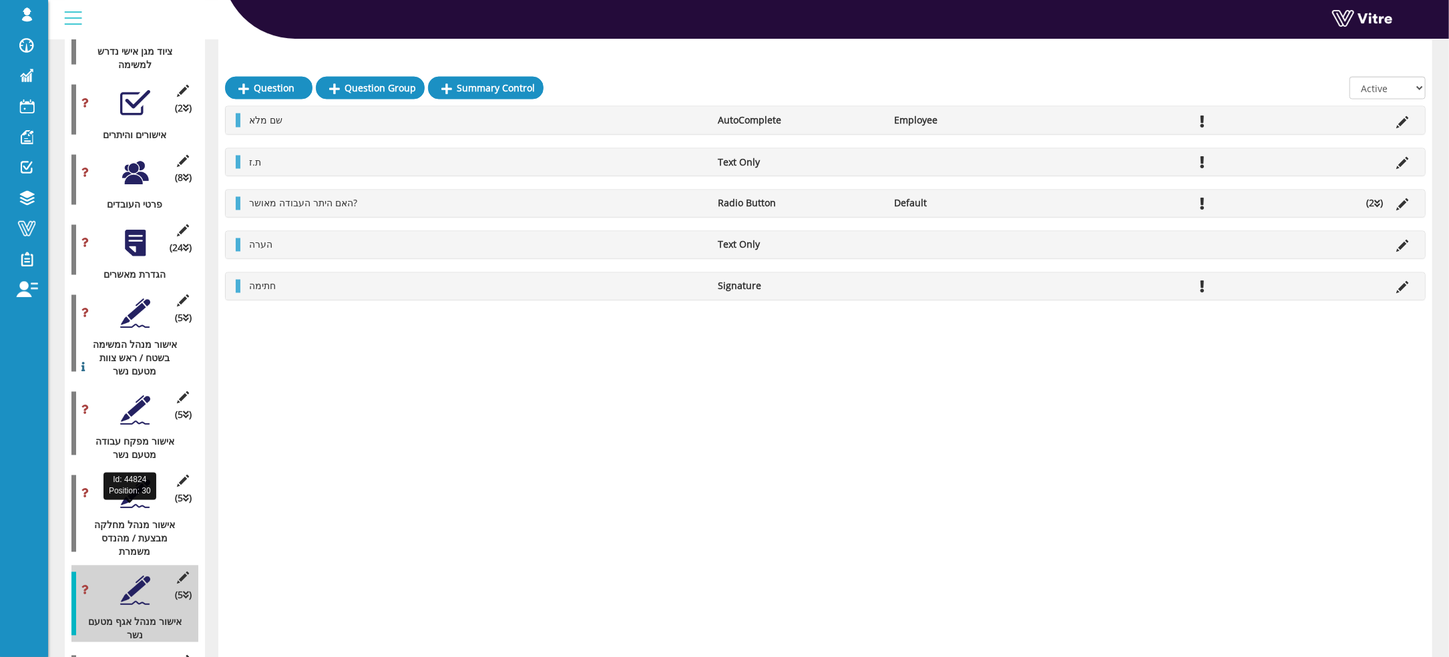
scroll to position [2102, 0]
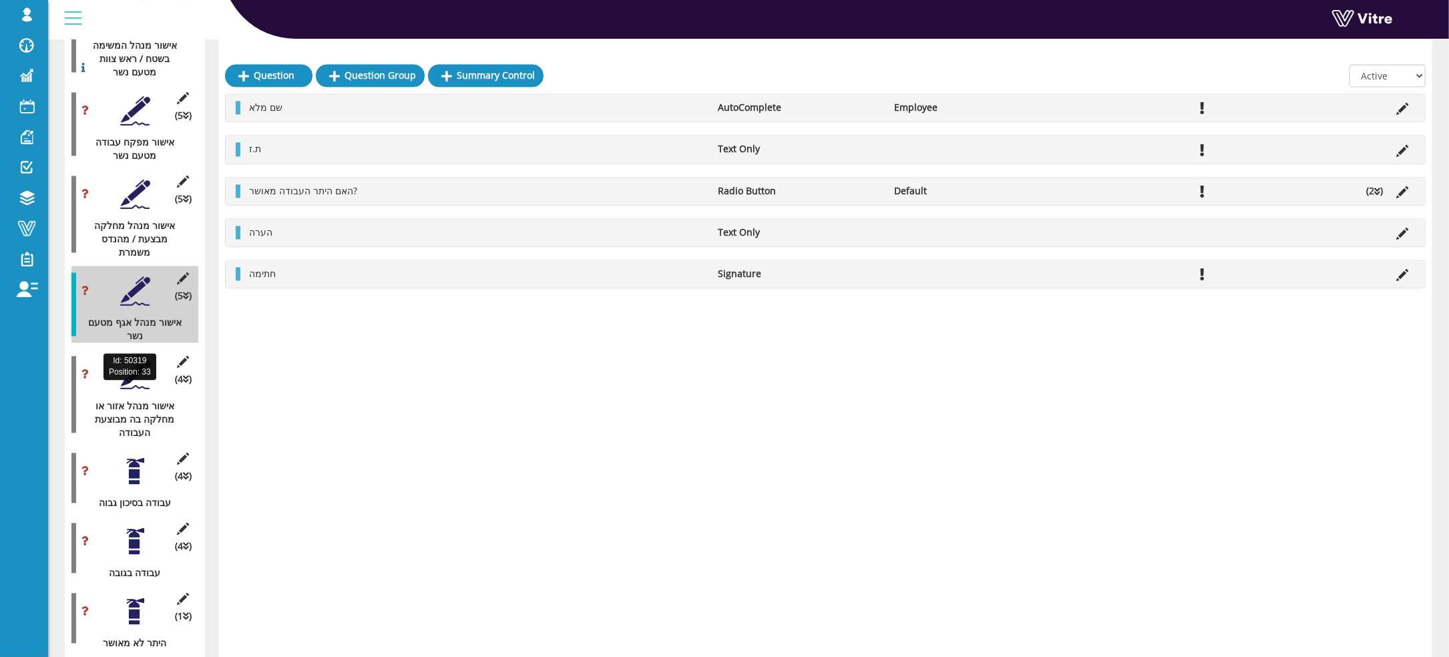
click at [138, 378] on div "(4 ) אישור מנהל אזור או מחלקה בה מבוצעת העבודה" at bounding box center [134, 394] width 127 height 90
click at [138, 367] on div at bounding box center [135, 374] width 30 height 30
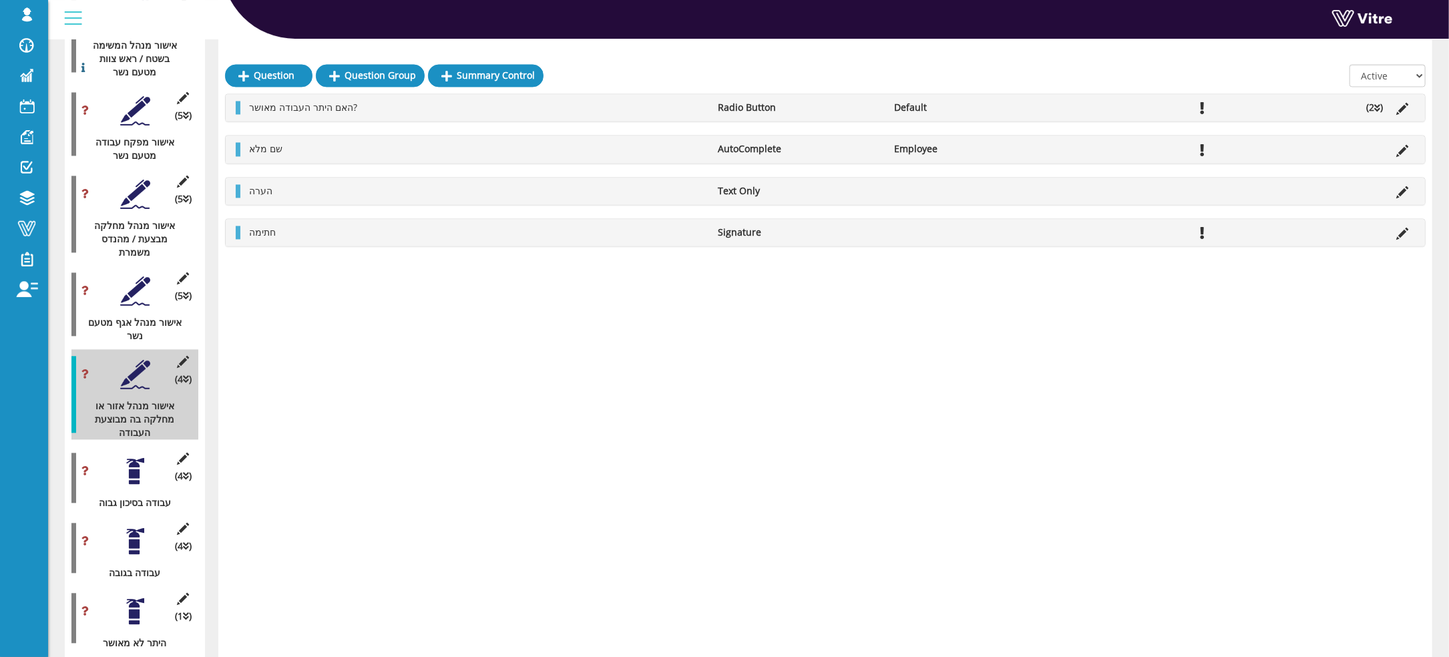
click at [126, 456] on div at bounding box center [135, 471] width 30 height 30
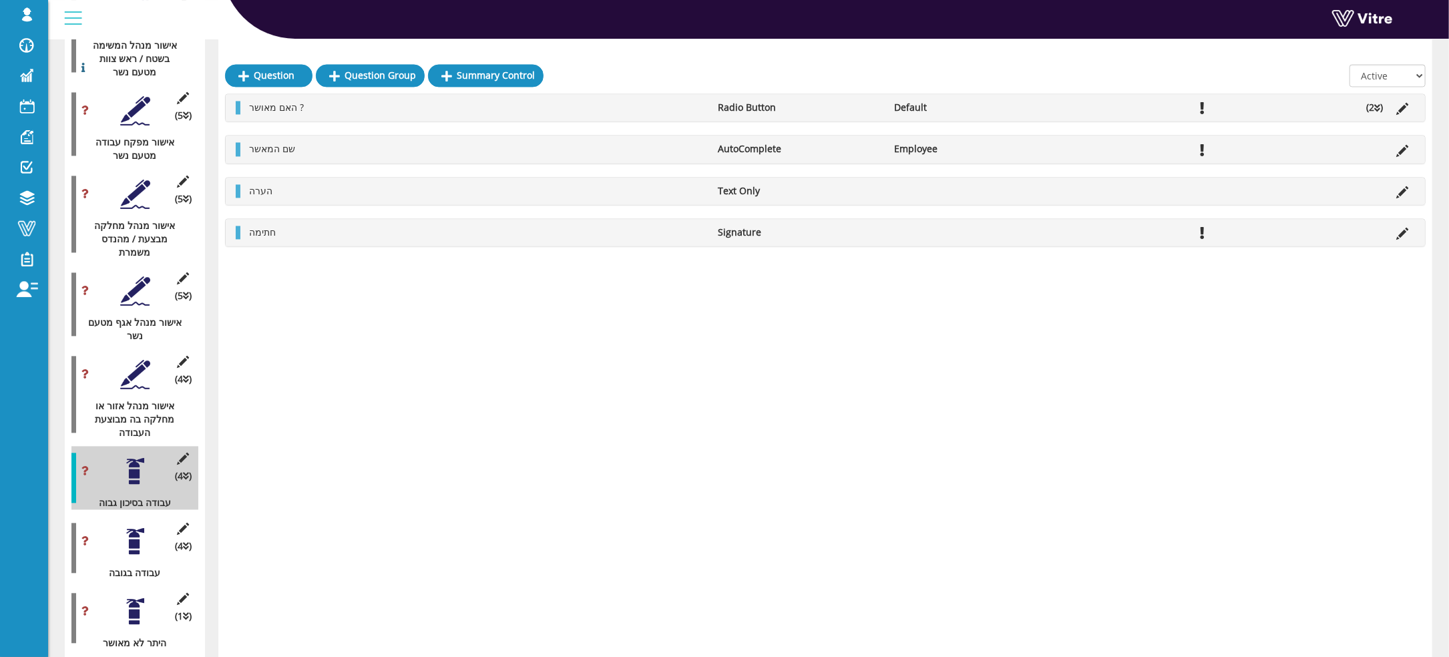
click at [115, 517] on div "(4 ) עבודה בגובה" at bounding box center [134, 547] width 127 height 63
click at [124, 543] on div "(4 ) עבודה בגובה" at bounding box center [134, 547] width 127 height 63
click at [140, 530] on div at bounding box center [135, 541] width 30 height 30
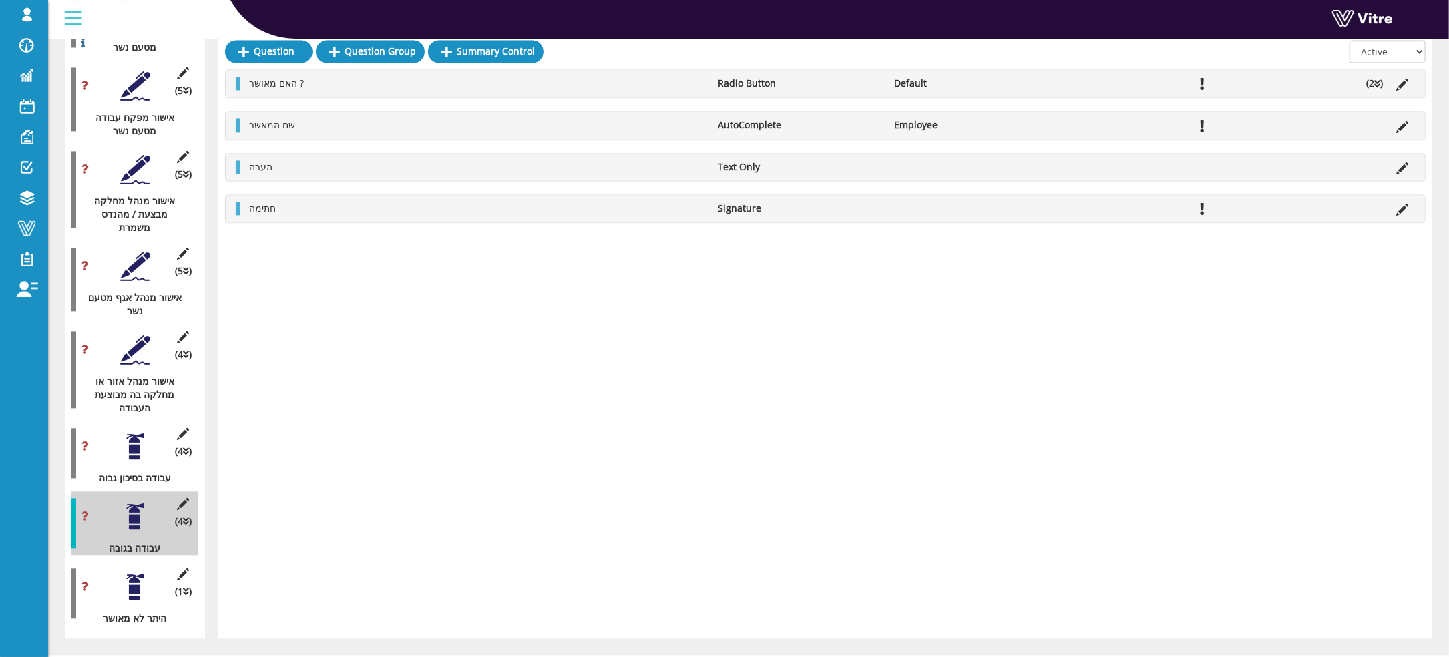
scroll to position [2141, 0]
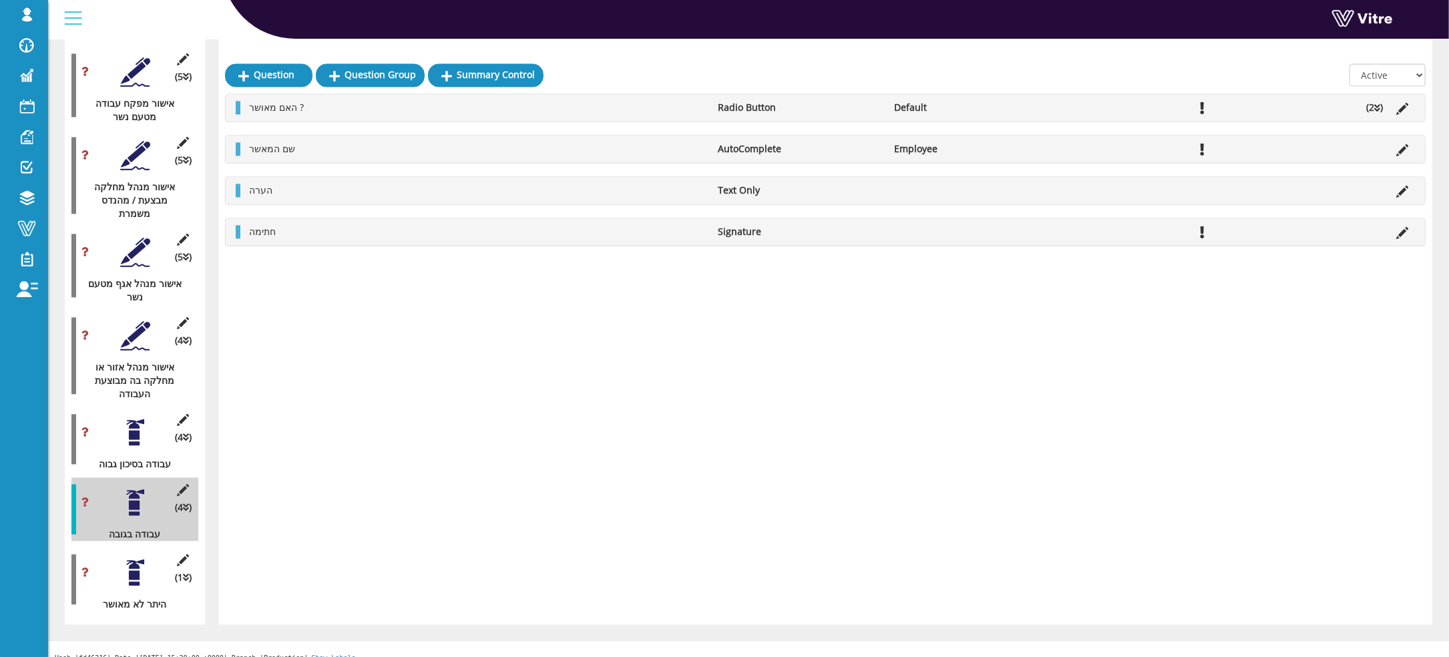
click at [136, 557] on div at bounding box center [135, 572] width 30 height 30
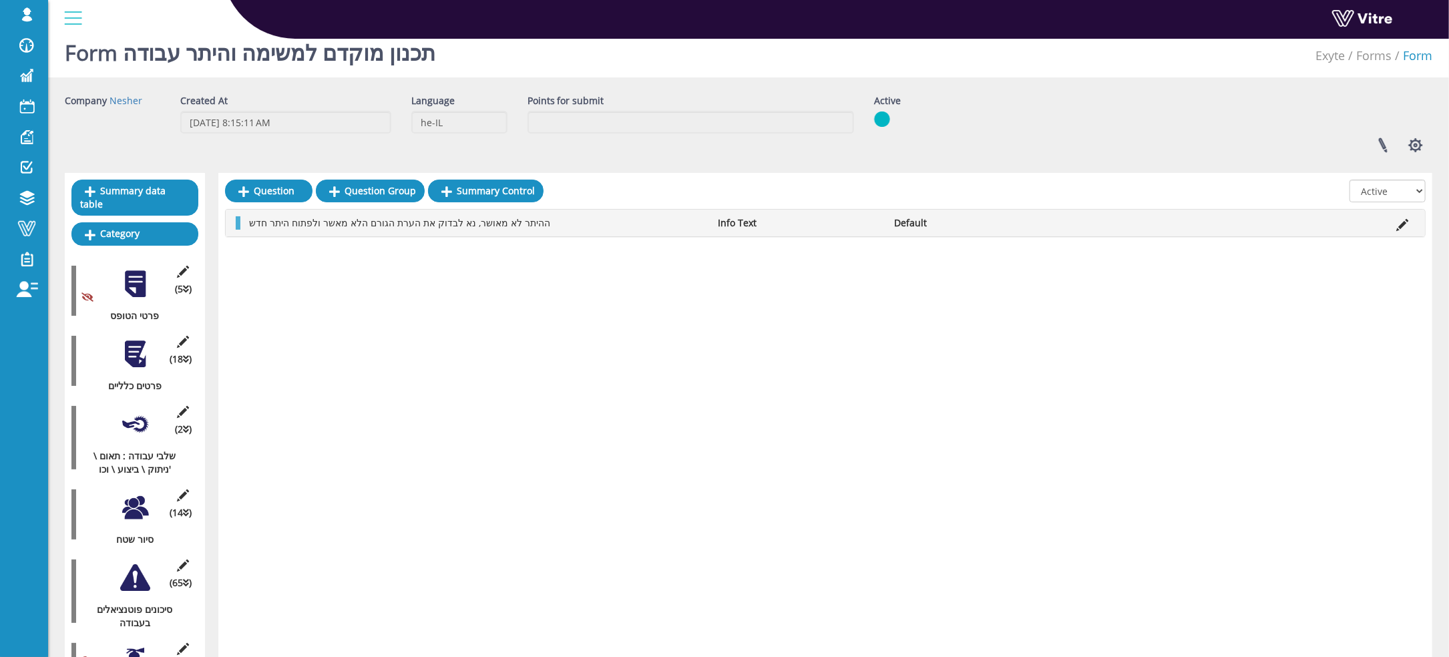
scroll to position [0, 0]
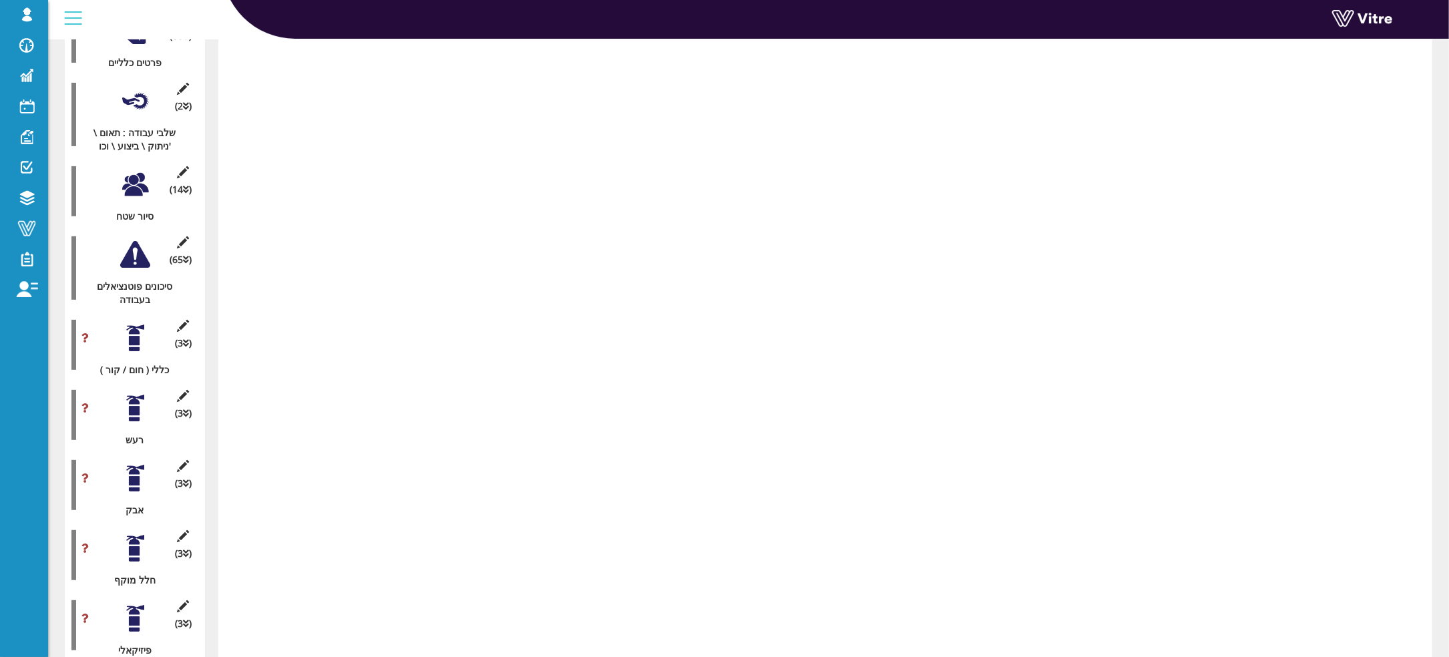
scroll to position [99, 0]
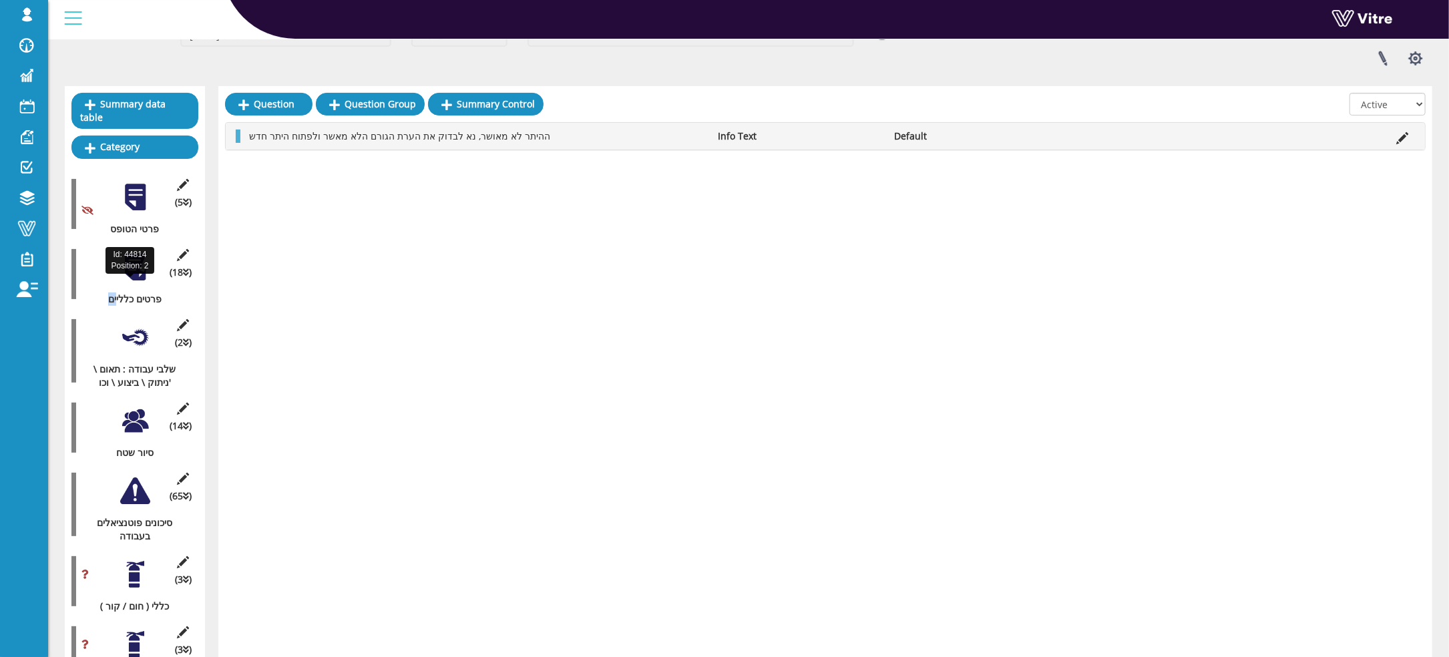
click at [115, 292] on div "פרטים כלליים" at bounding box center [129, 298] width 117 height 13
copy div "ים"
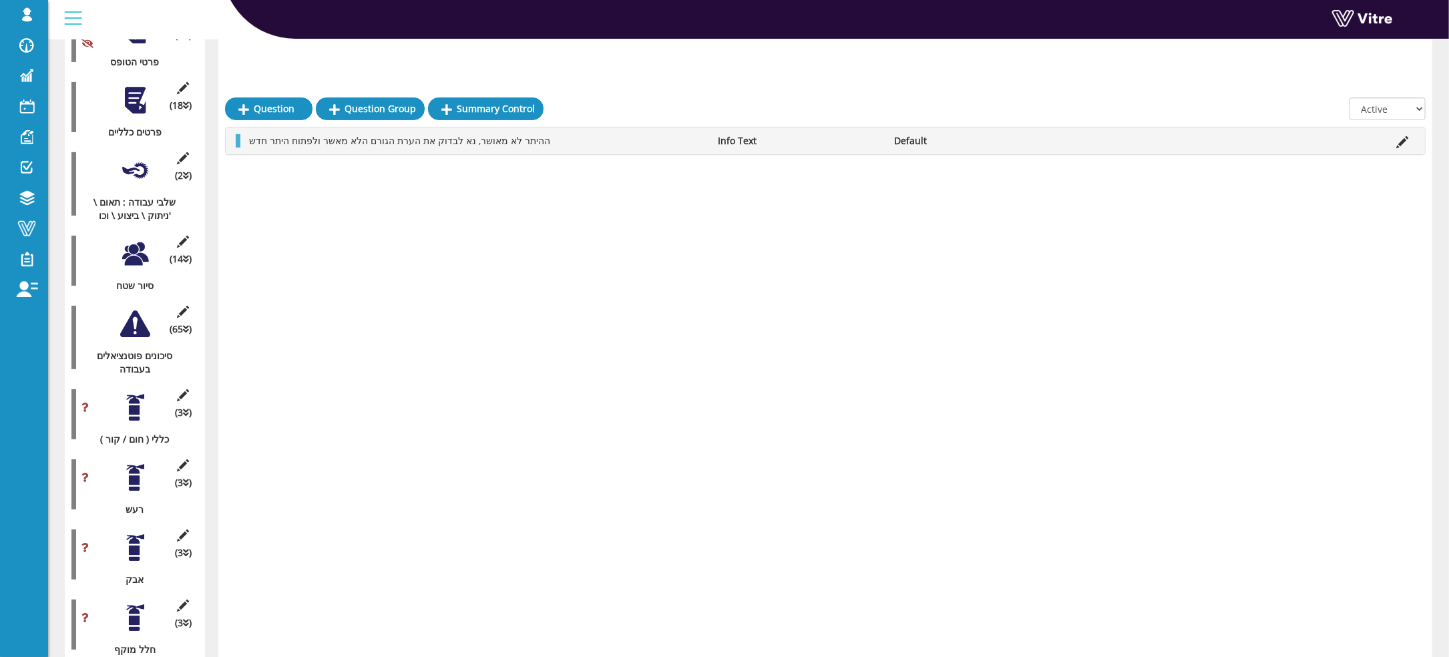
scroll to position [300, 0]
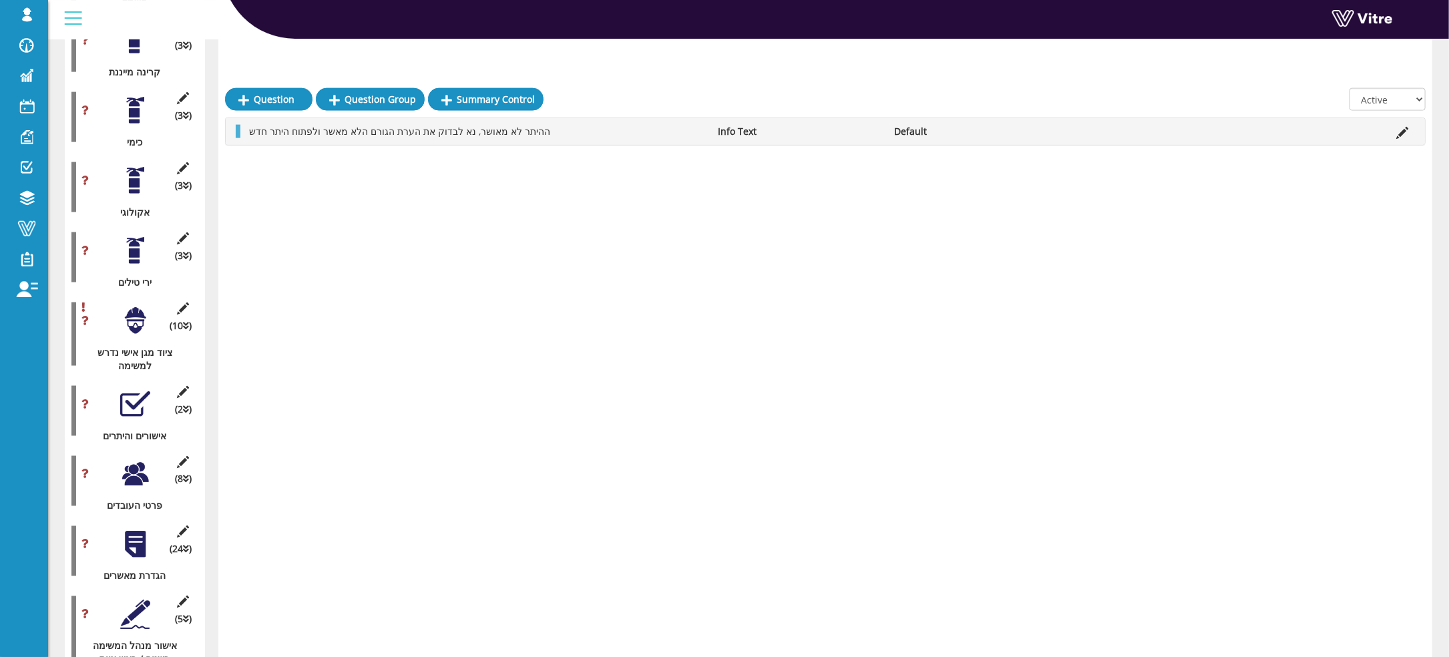
scroll to position [1602, 0]
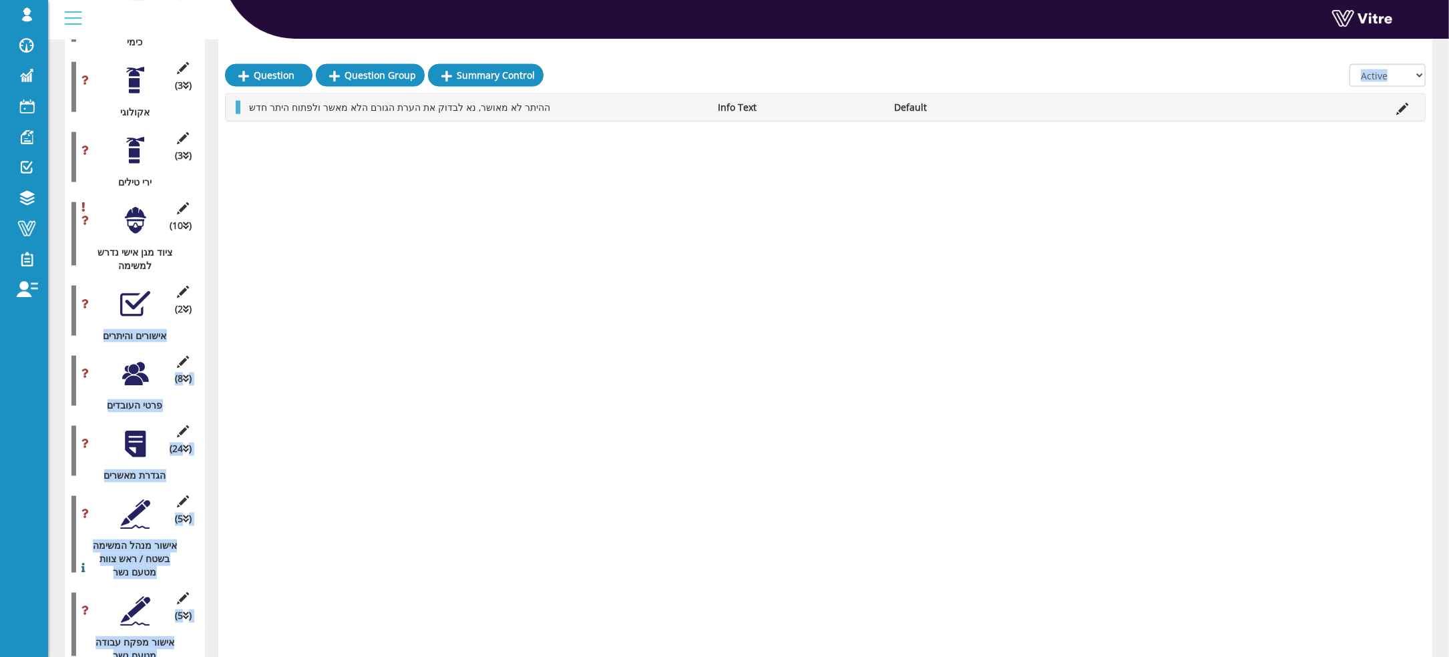
drag, startPoint x: 103, startPoint y: 325, endPoint x: 258, endPoint y: 334, distance: 155.8
drag, startPoint x: 441, startPoint y: 568, endPoint x: 408, endPoint y: 555, distance: 35.1
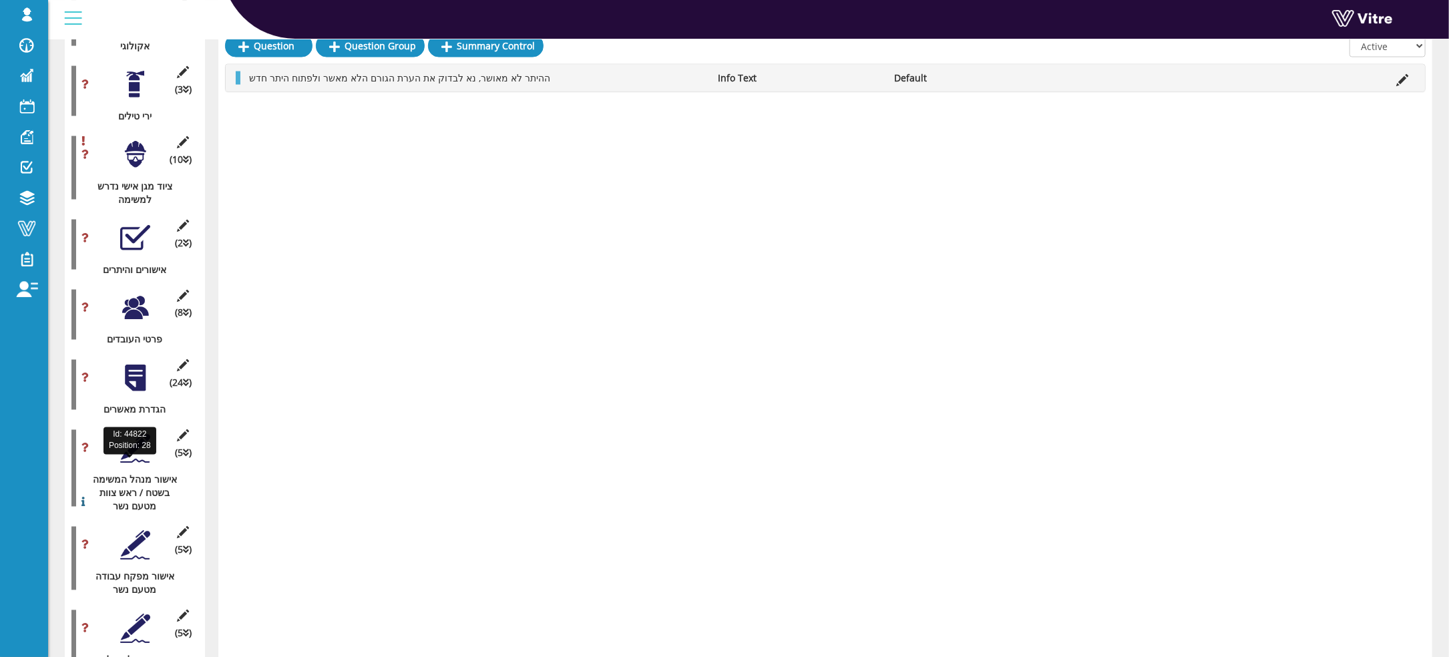
scroll to position [1702, 0]
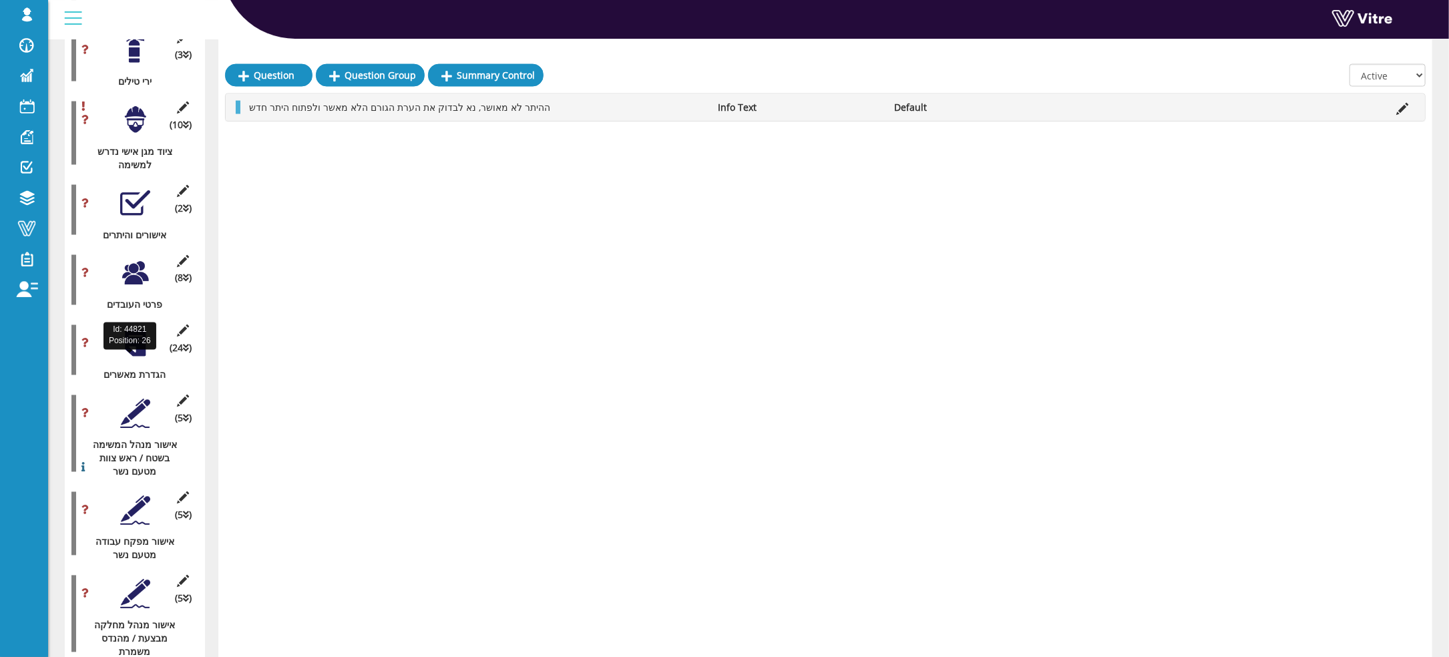
click at [137, 369] on div "הגדרת מאשרים" at bounding box center [129, 375] width 117 height 13
click at [139, 318] on div "(24 ) הגדרת מאשרים" at bounding box center [134, 349] width 127 height 63
click at [140, 328] on div at bounding box center [135, 343] width 30 height 30
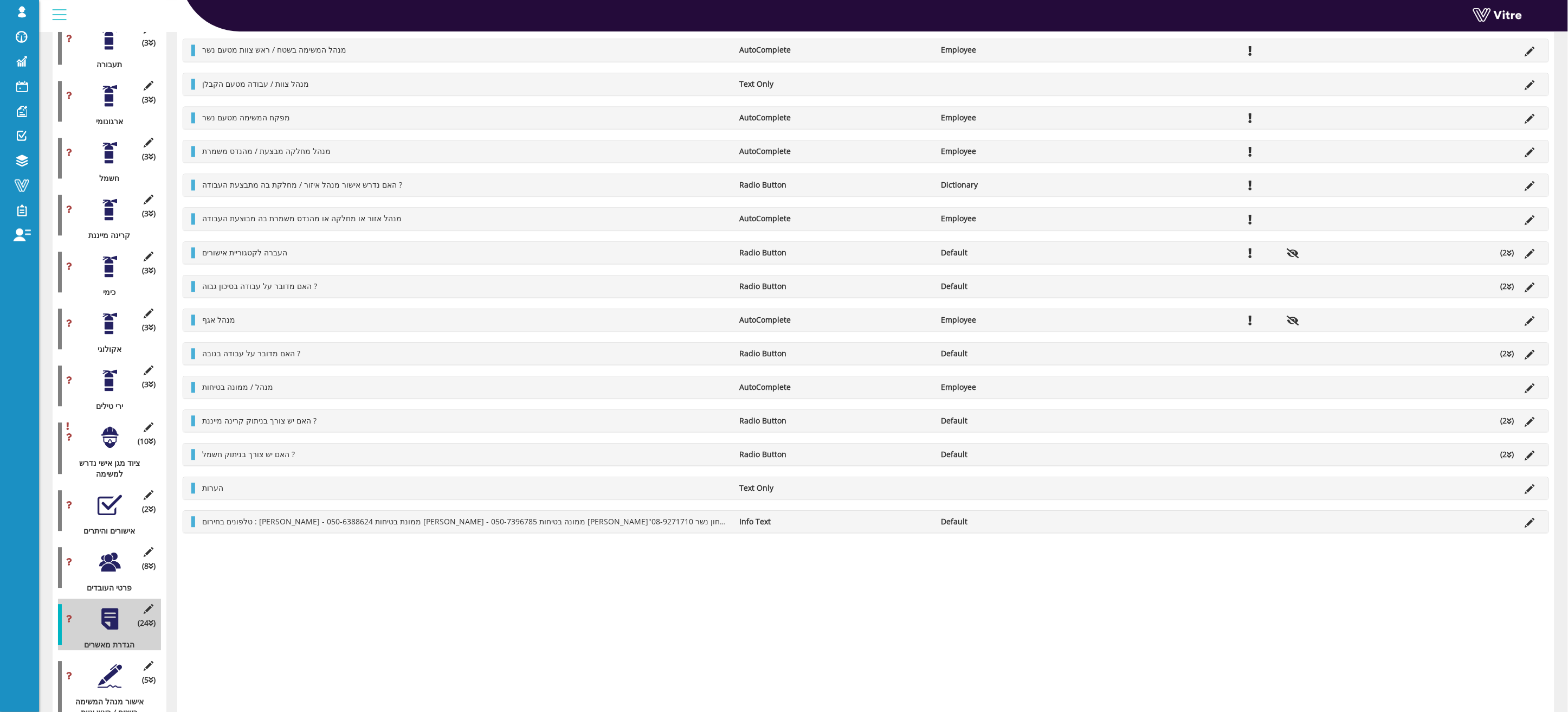
scroll to position [1080, 0]
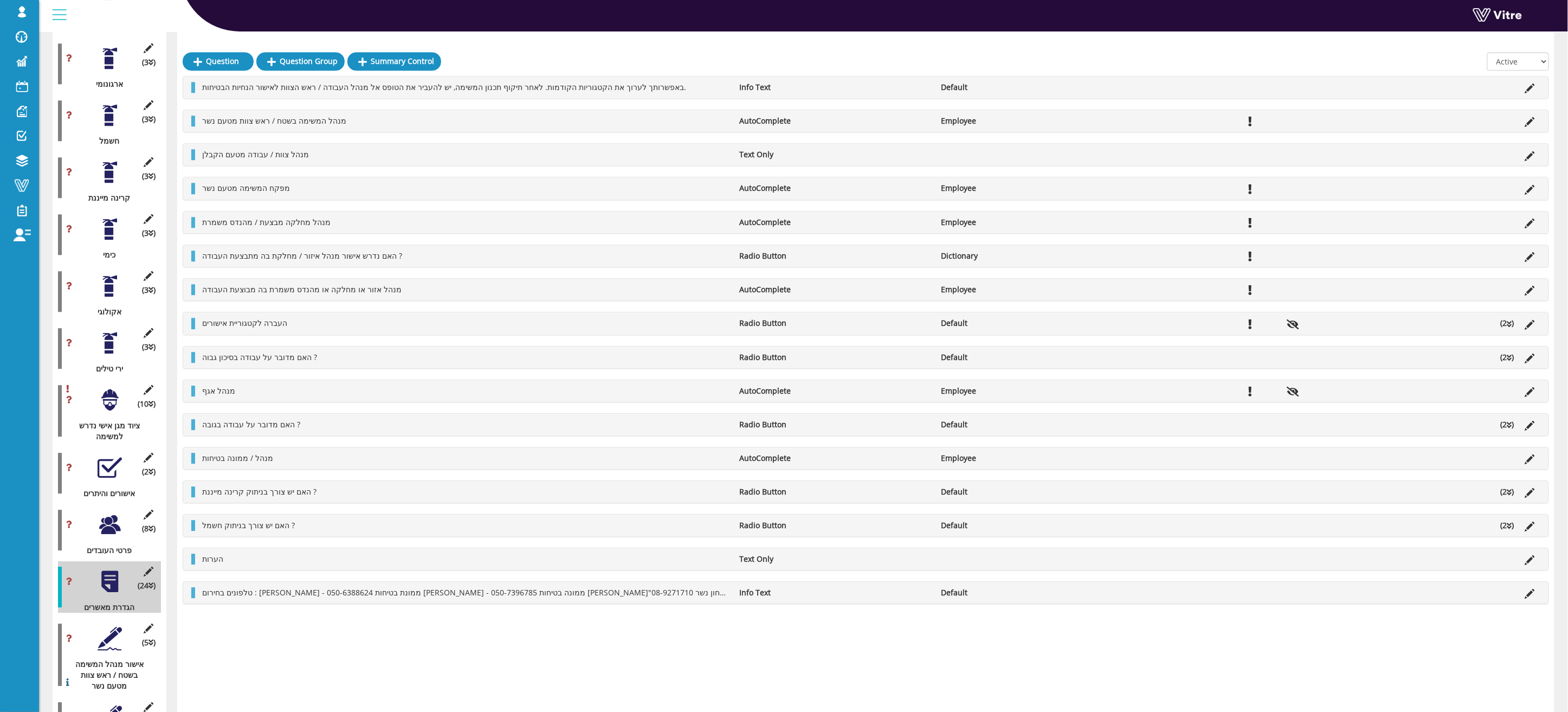
click at [1199, 363] on li "(2 )" at bounding box center [1508, 356] width 24 height 11
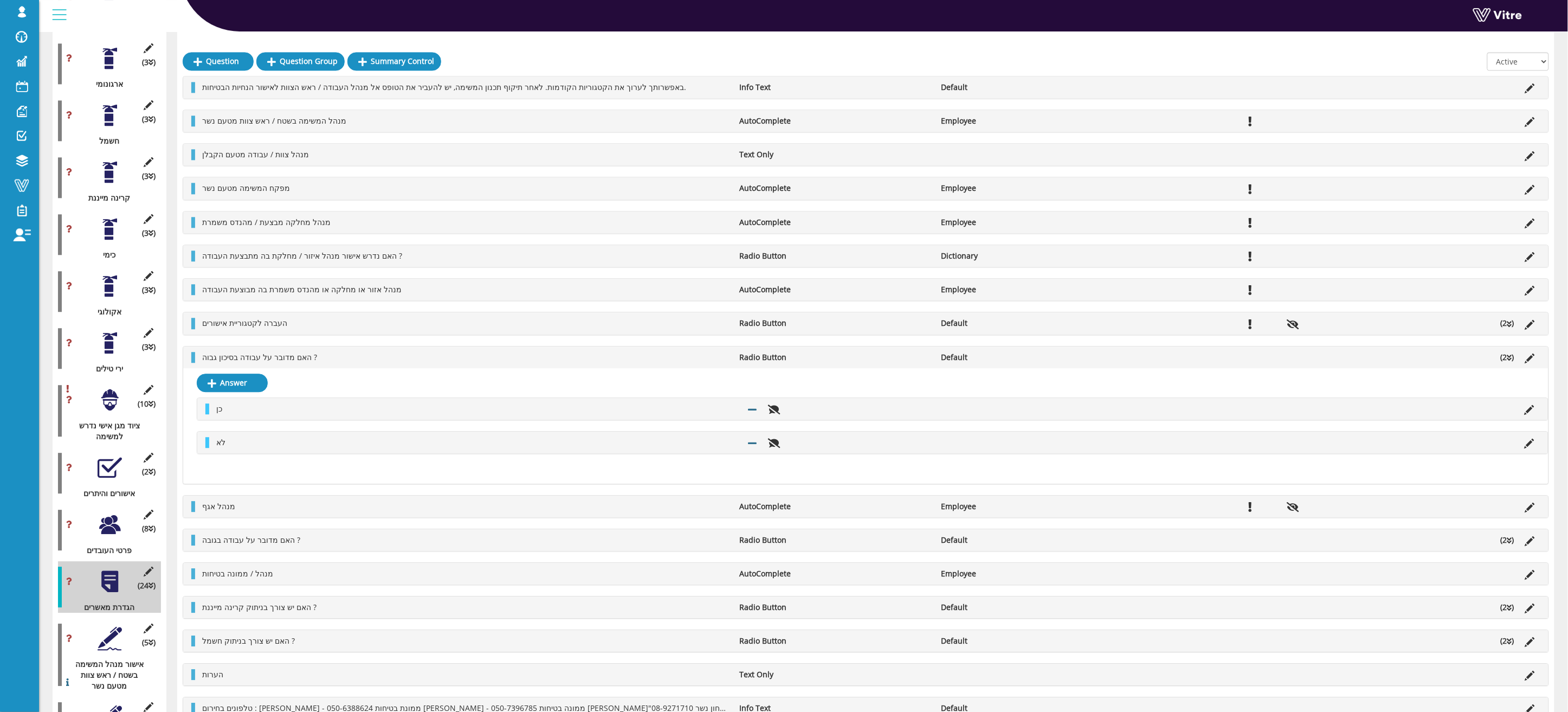
click at [1199, 326] on icon at bounding box center [1510, 324] width 5 height 7
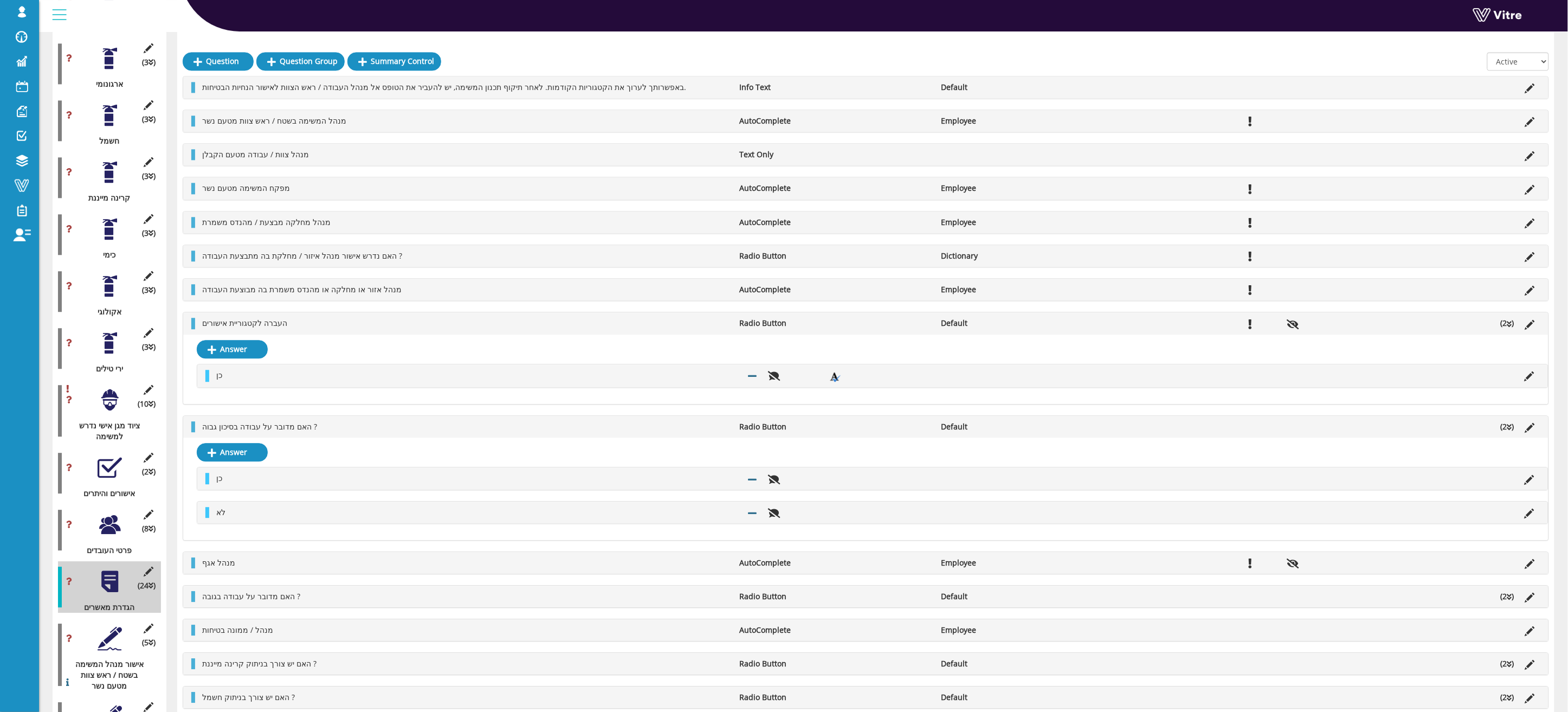
click at [1199, 326] on icon at bounding box center [1510, 324] width 5 height 7
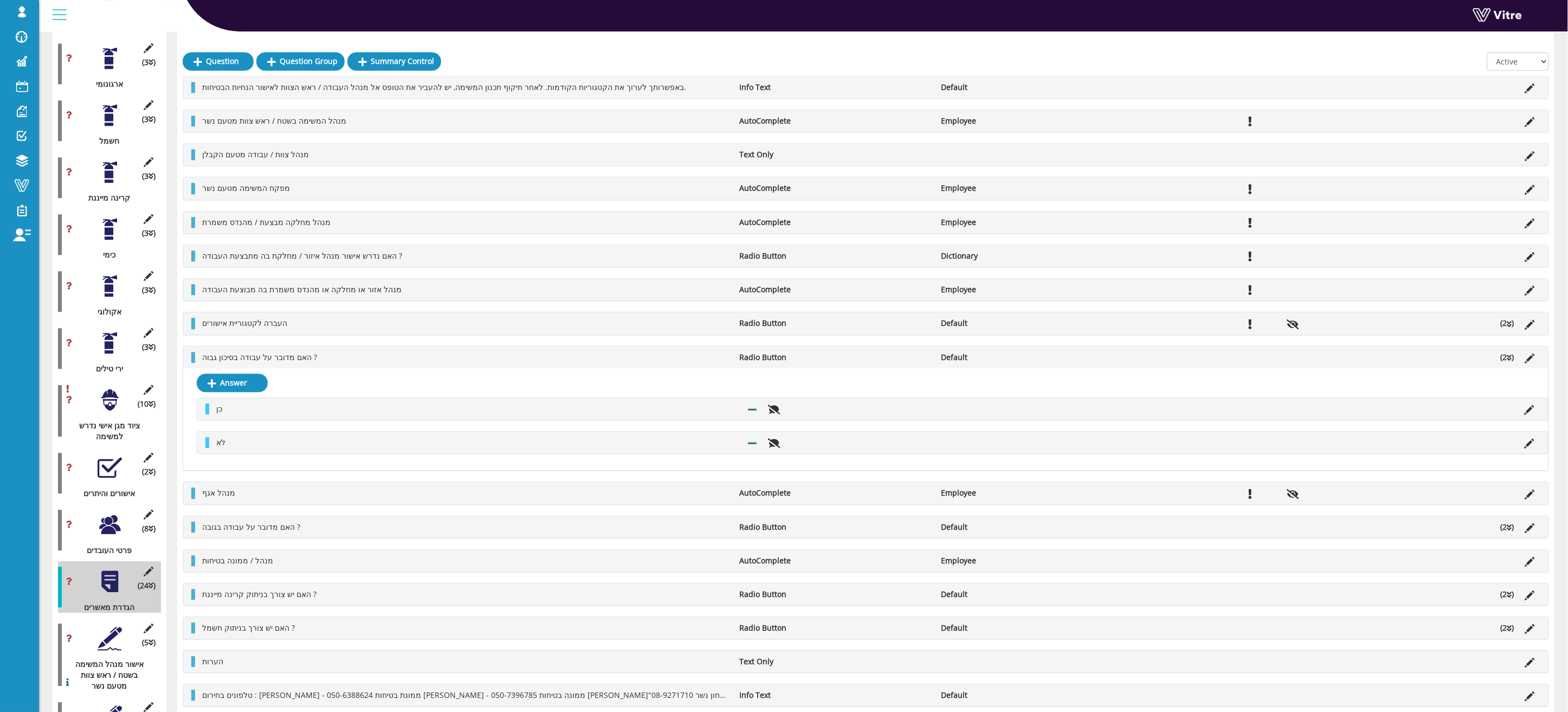
click at [1199, 328] on icon at bounding box center [1510, 324] width 5 height 7
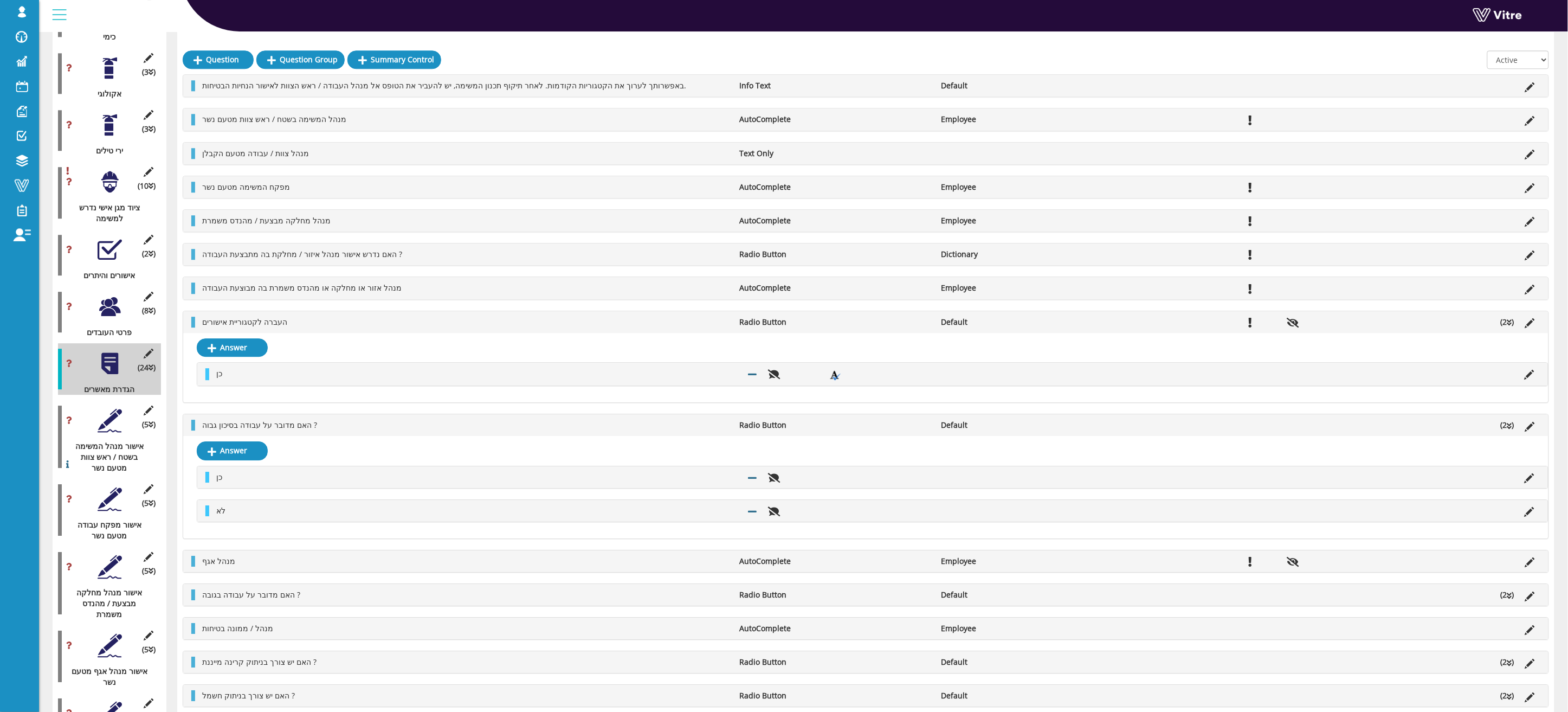
scroll to position [1561, 0]
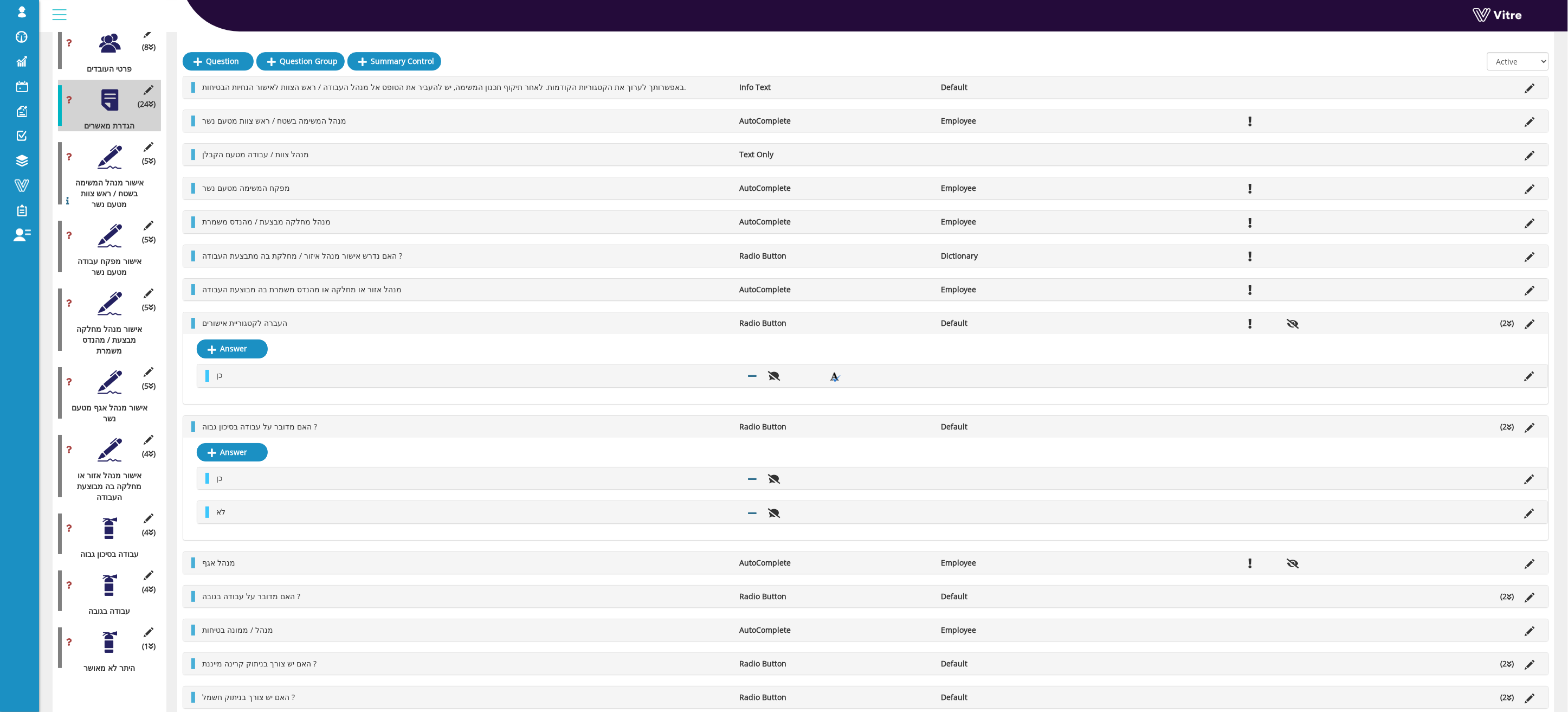
click at [1199, 537] on div "האם מדובר על עבודה בגובה ? Radio Button Default (2 )" at bounding box center [866, 596] width 1366 height 22
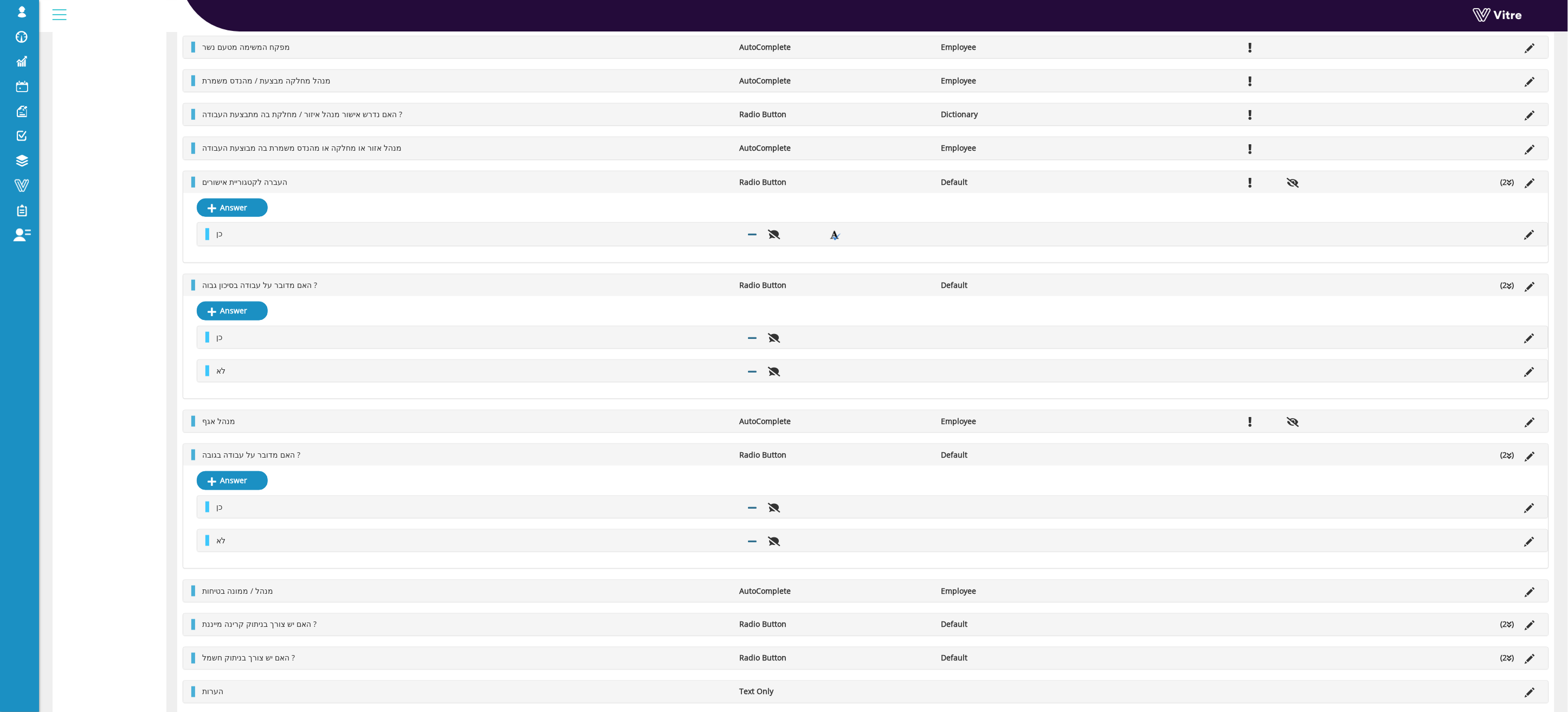
scroll to position [2342, 0]
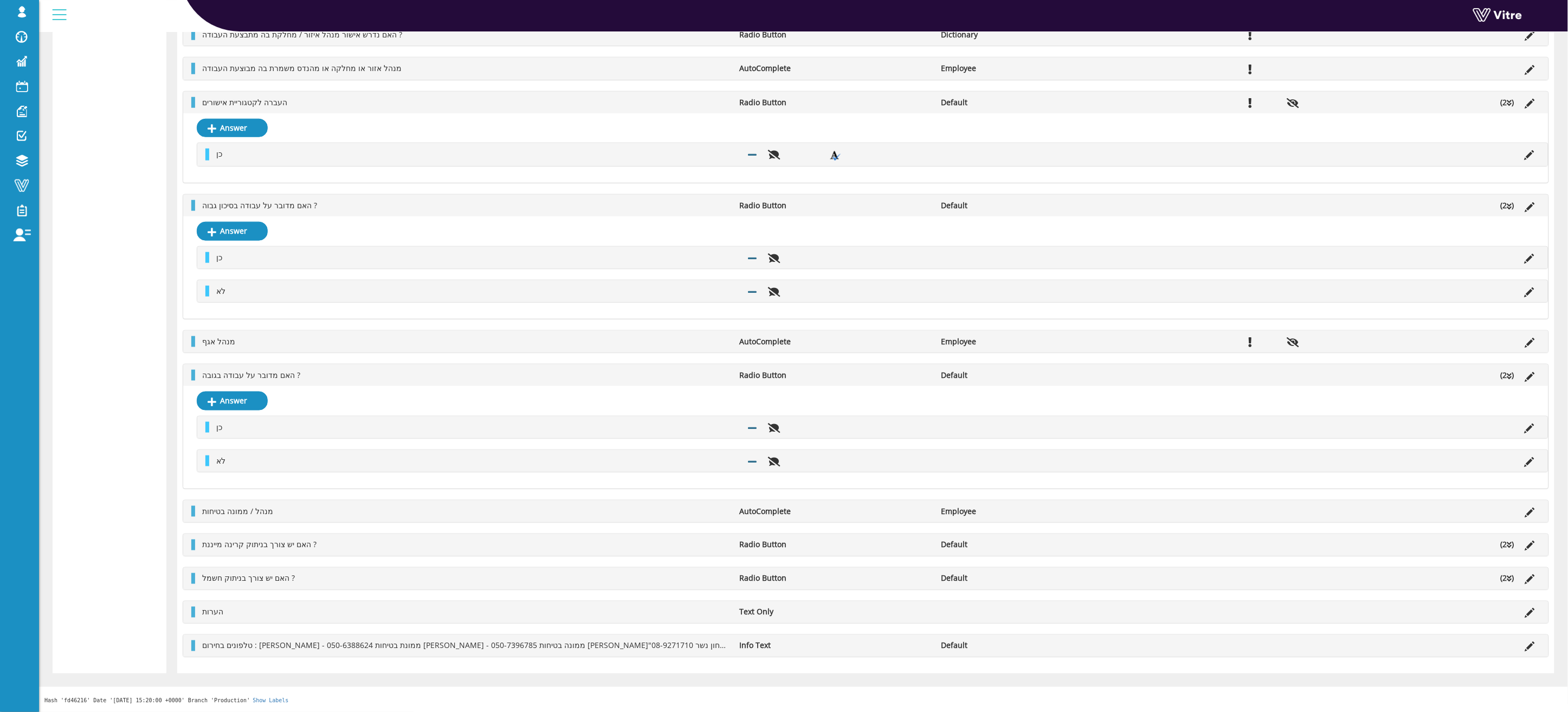
click at [1199, 537] on icon at bounding box center [1510, 578] width 5 height 7
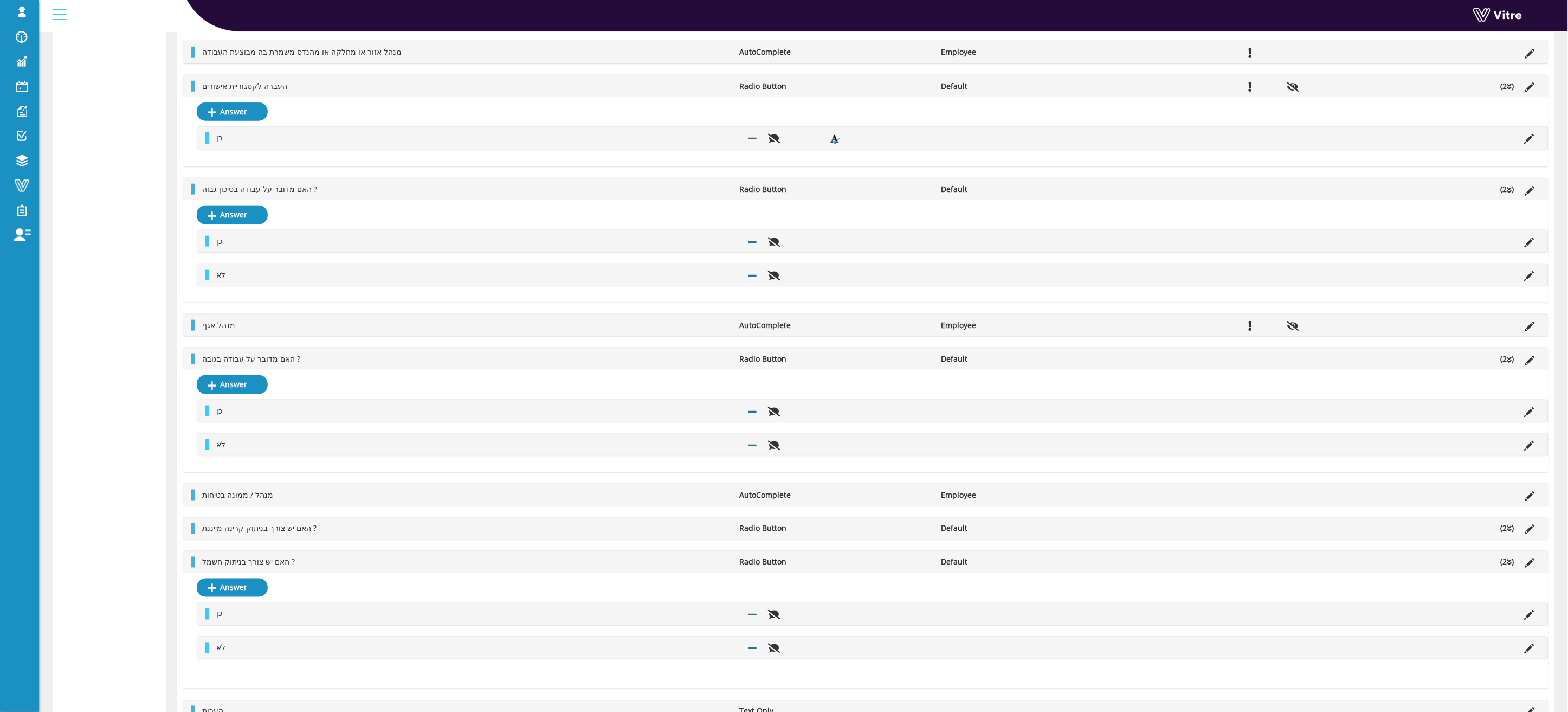
click at [1199, 533] on icon at bounding box center [1510, 529] width 5 height 7
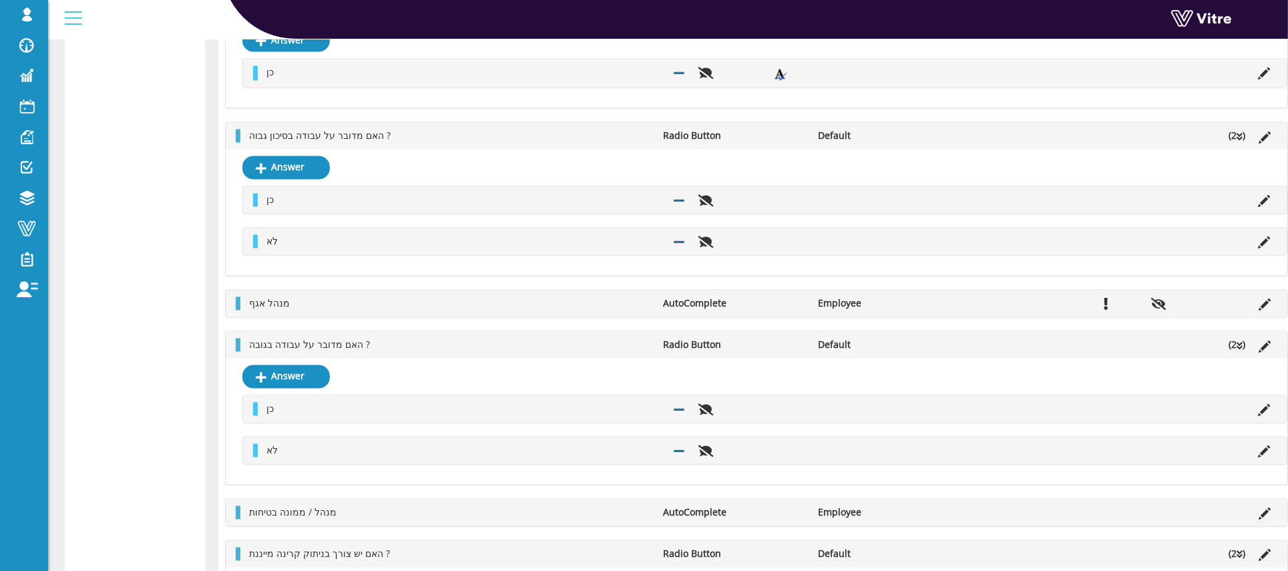
scroll to position [2752, 0]
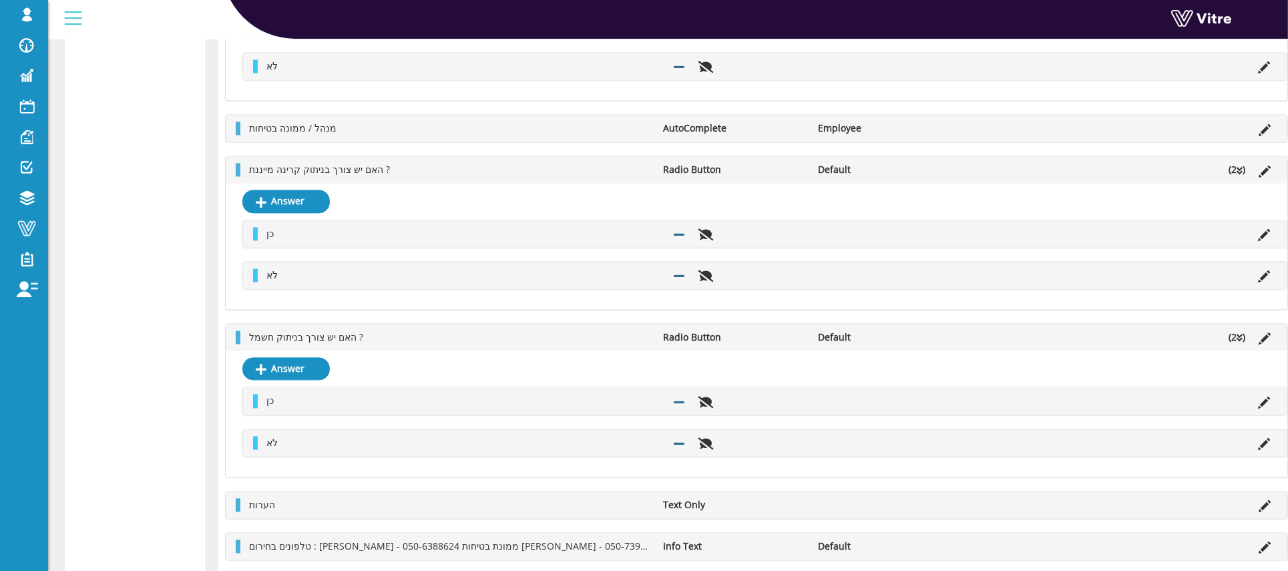
scroll to position [3437, 0]
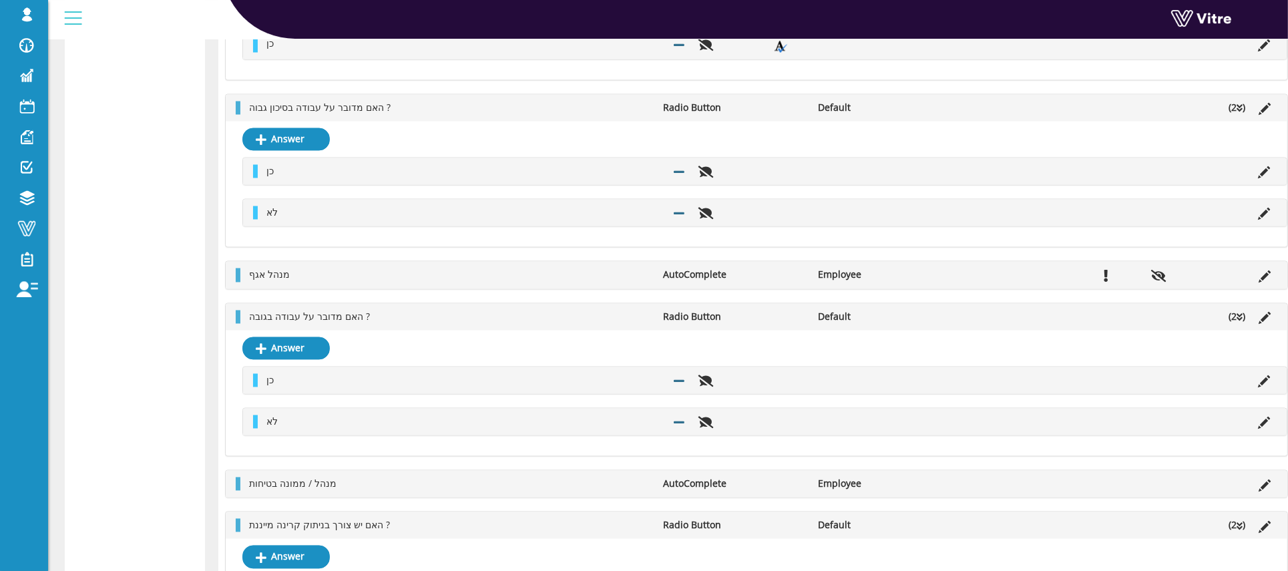
scroll to position [2993, 0]
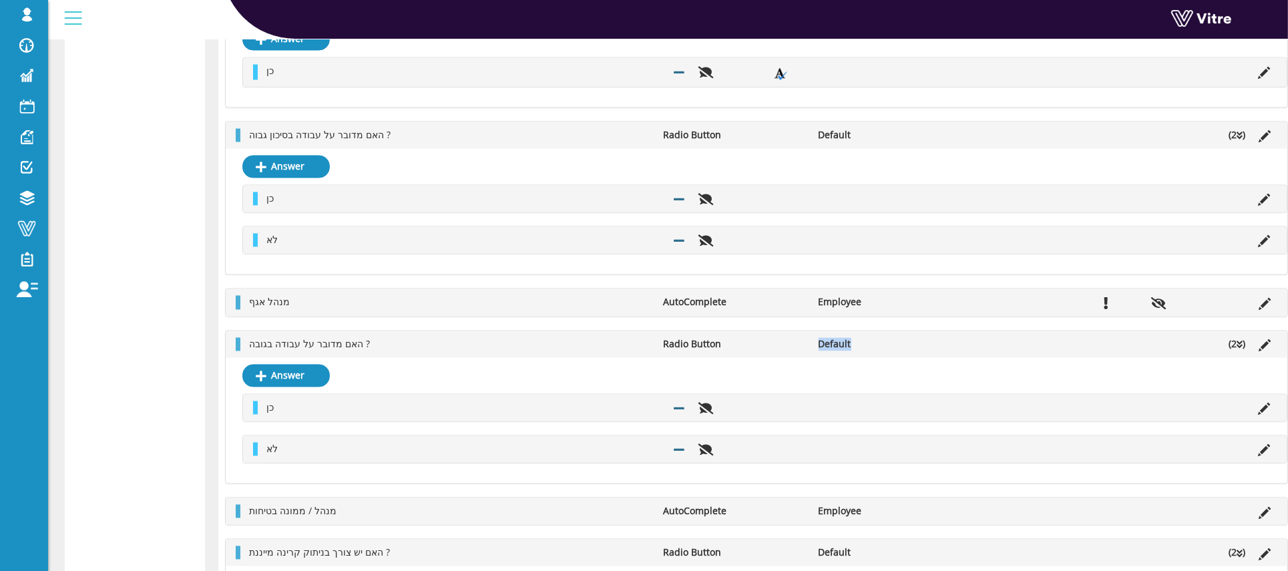
drag, startPoint x: 906, startPoint y: 340, endPoint x: 875, endPoint y: 341, distance: 30.7
click at [875, 341] on li "Default" at bounding box center [890, 343] width 156 height 13
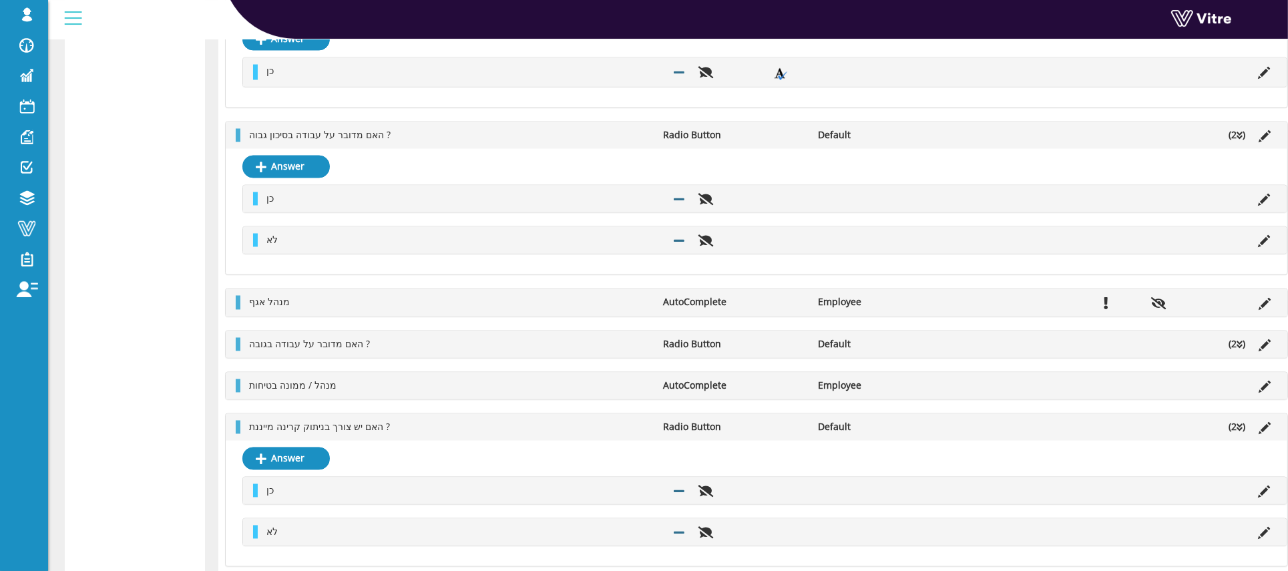
click at [723, 336] on div "האם מדובר על עבודה בגובה ? Radio Button Default (2 )" at bounding box center [756, 343] width 1061 height 27
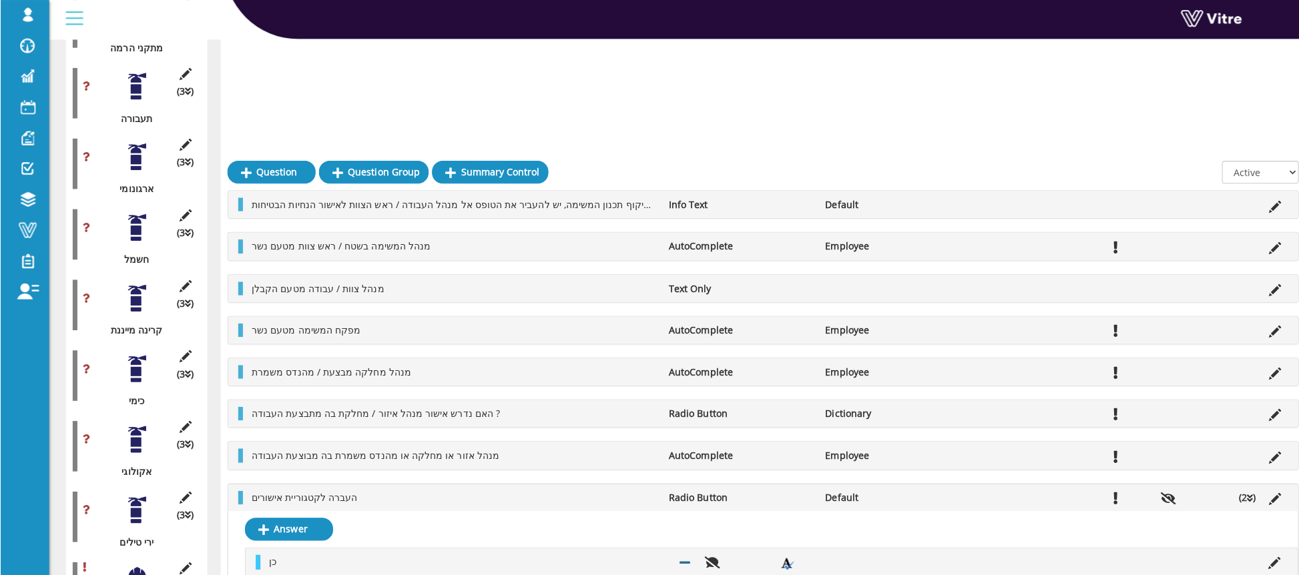
scroll to position [1513, 0]
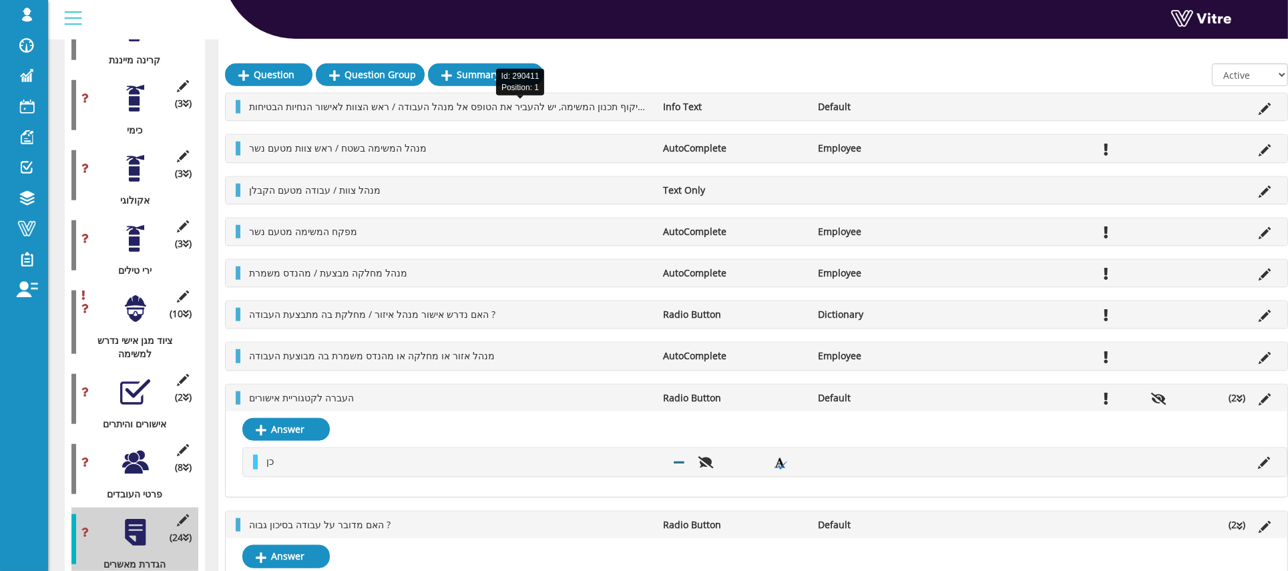
click at [636, 109] on span "באפשרותך לערוך את הקטגוריות הקודמות. לאחר תיקוף תכנון המשימה, יש להעביר את הטופ…" at bounding box center [547, 106] width 596 height 13
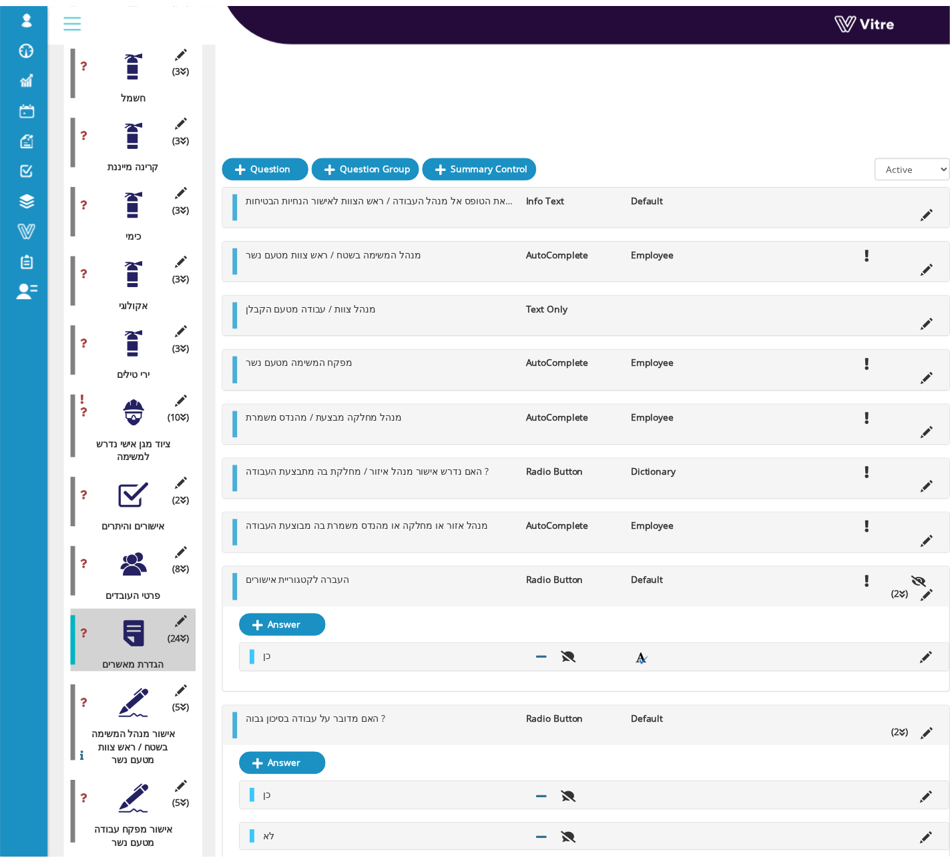
scroll to position [1233, 0]
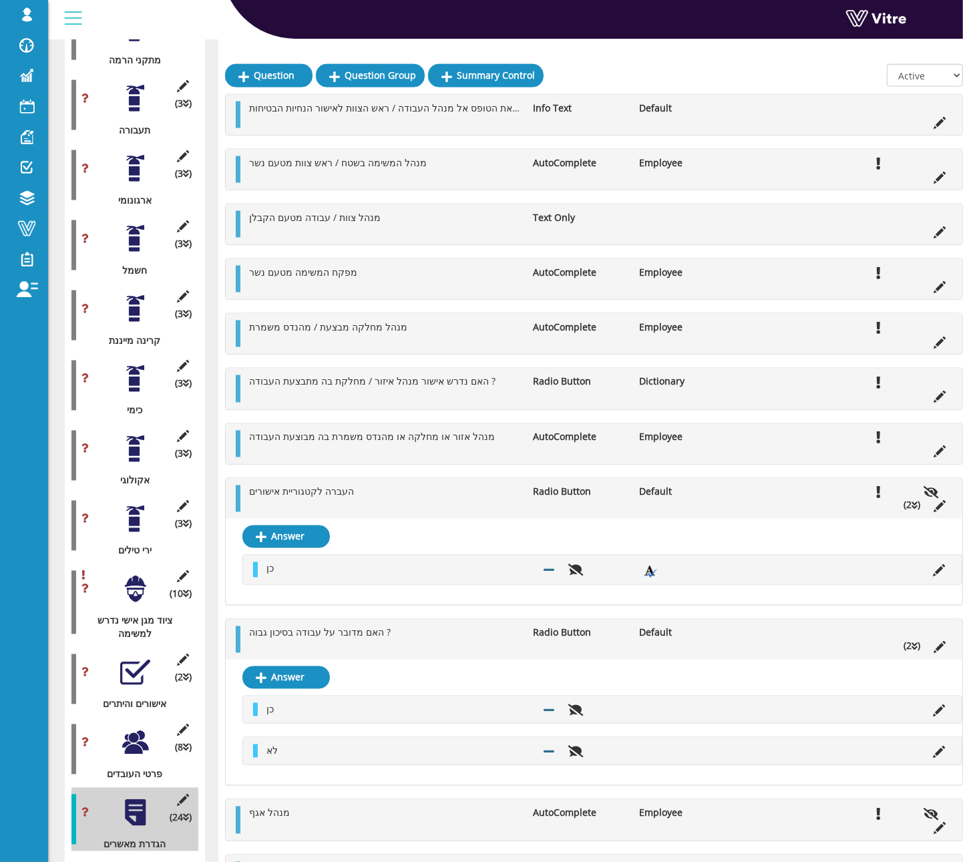
click at [943, 121] on icon at bounding box center [939, 123] width 12 height 12
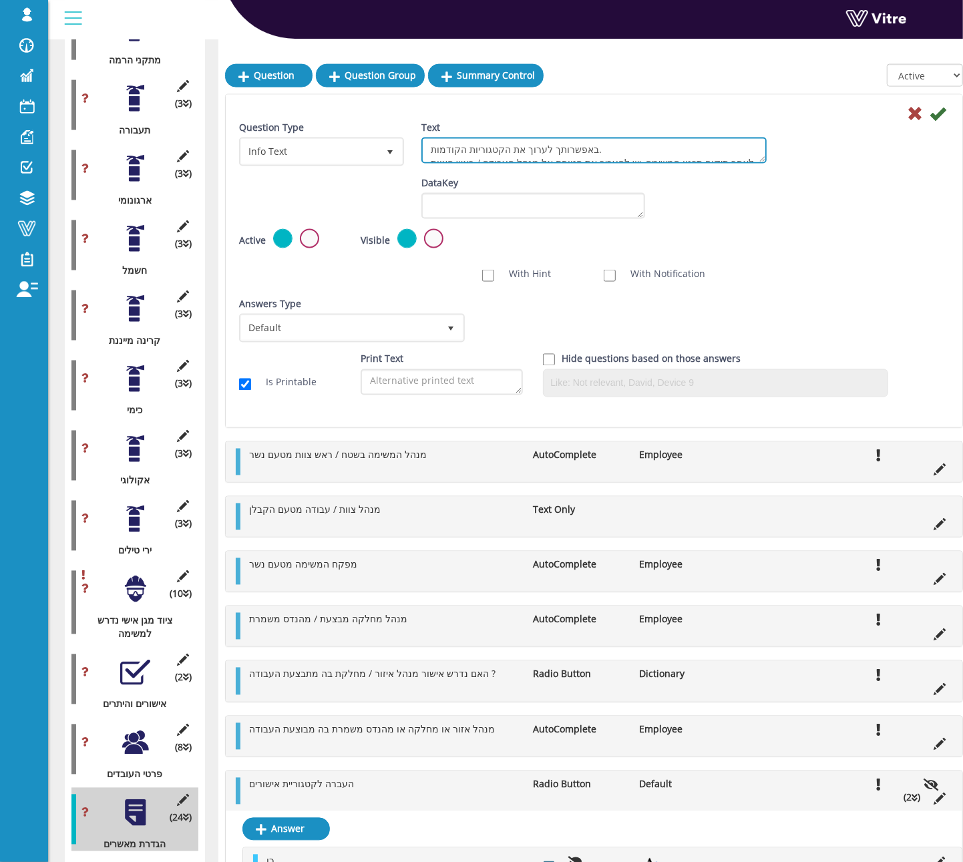
click at [521, 146] on textarea "באפשרותך לערוך את הקטגוריות הקודמות. לאחר תיקוף תכנון המשימה, יש להעביר את הטופ…" at bounding box center [593, 151] width 345 height 26
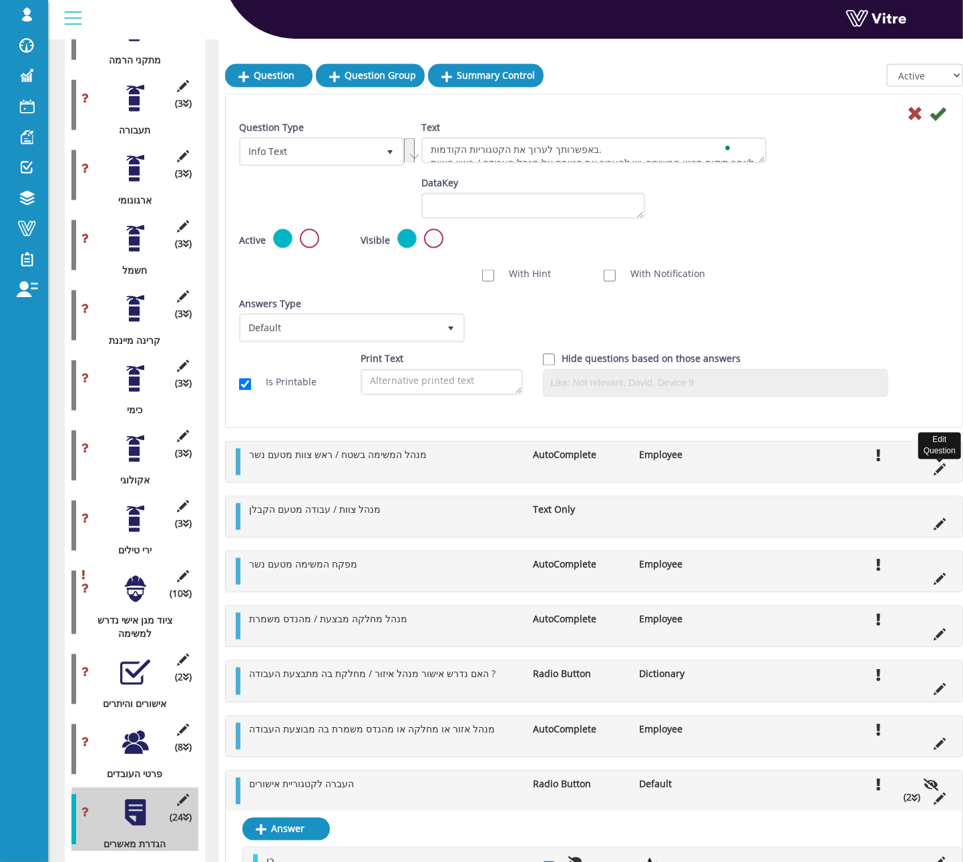
drag, startPoint x: 937, startPoint y: 463, endPoint x: 608, endPoint y: 380, distance: 339.5
click at [937, 464] on icon at bounding box center [939, 470] width 12 height 12
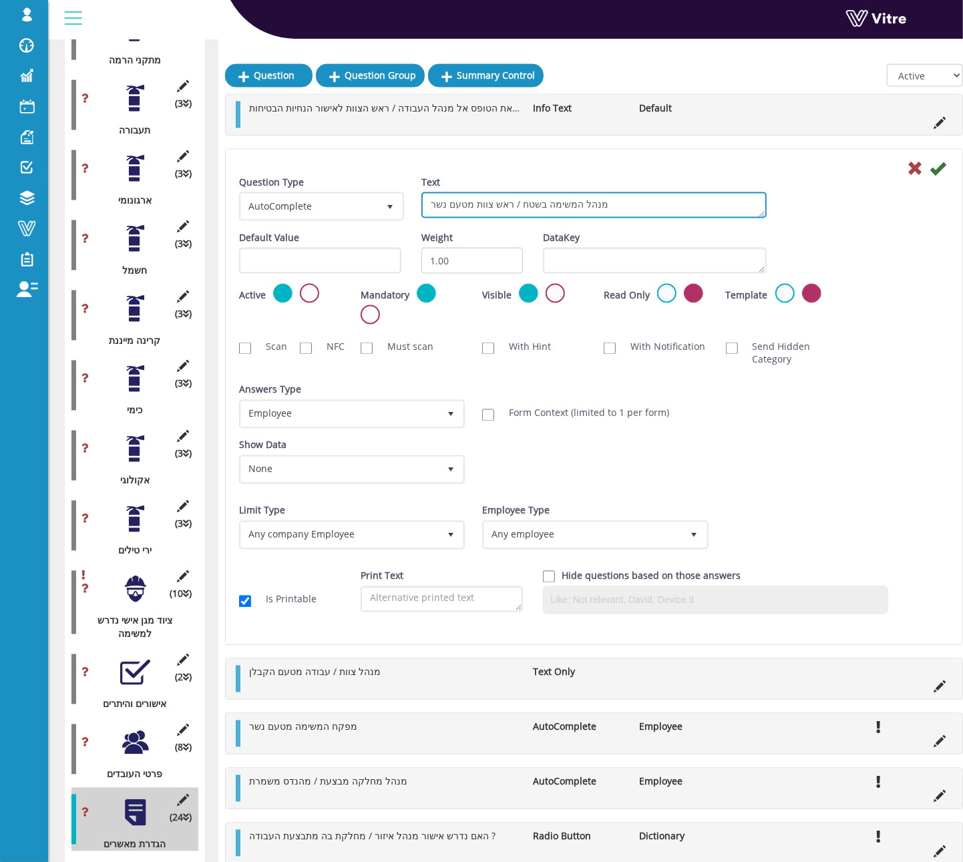
click at [535, 202] on textarea "מנהל המשימה בשטח / ראש צוות מטעם נשר" at bounding box center [593, 205] width 345 height 26
click at [909, 170] on icon at bounding box center [915, 168] width 16 height 16
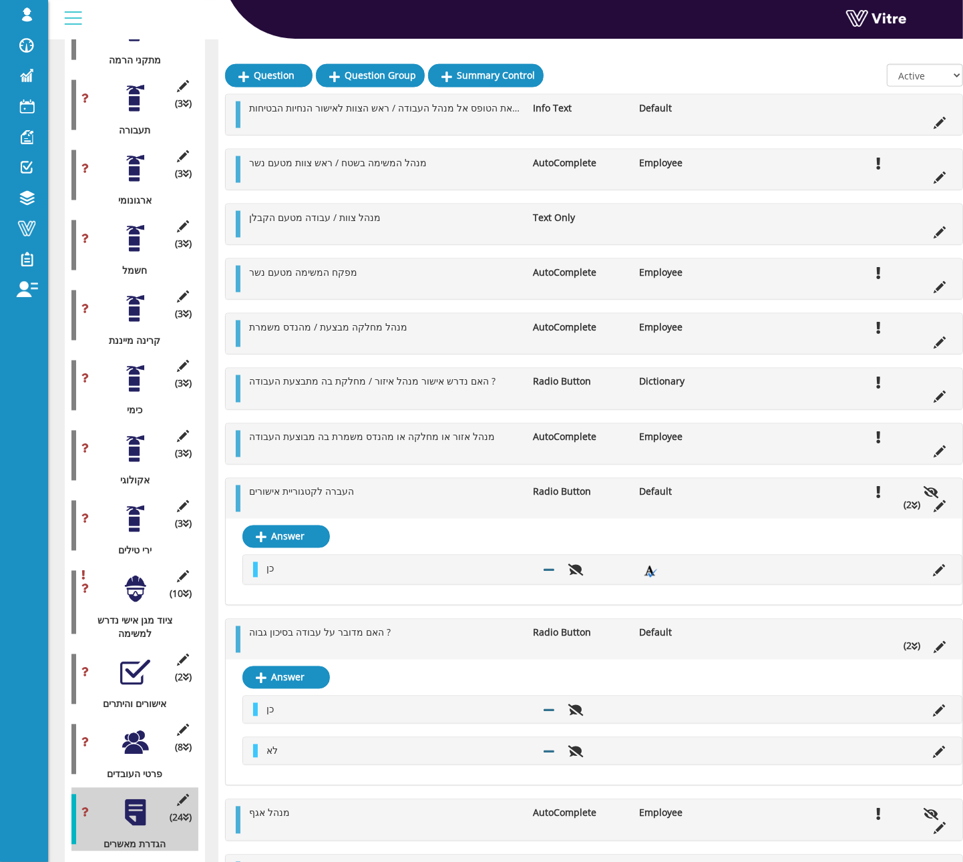
click at [946, 222] on ul "מנהל צוות / עבודה מטעם הקבלן Text Only" at bounding box center [597, 224] width 710 height 27
click at [946, 231] on li at bounding box center [939, 230] width 25 height 13
click at [940, 234] on icon at bounding box center [939, 232] width 12 height 12
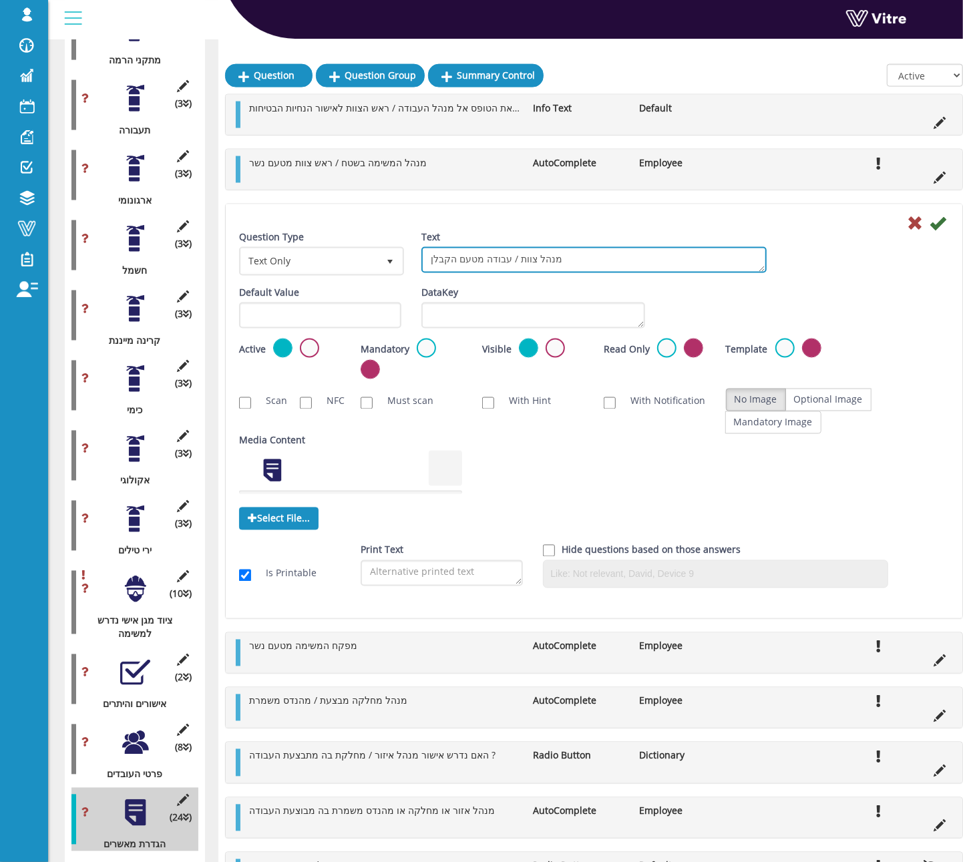
click at [515, 260] on textarea "מנהל צוות / עבודה מטעם הקבלן" at bounding box center [593, 260] width 345 height 26
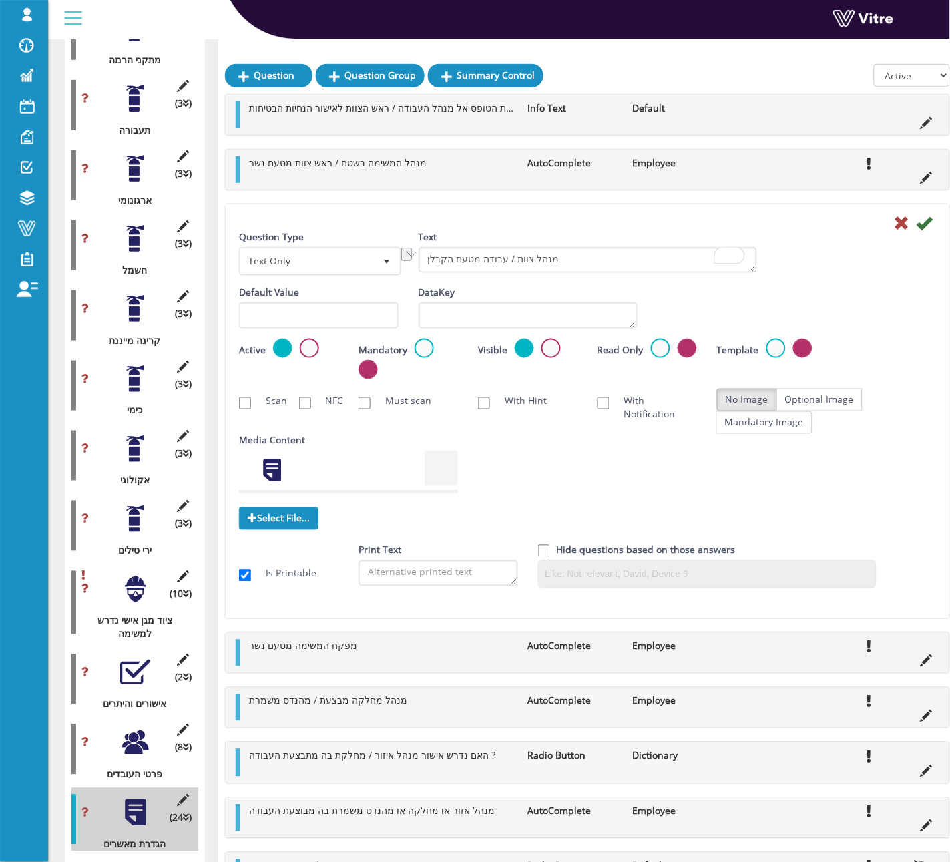
click at [894, 216] on icon at bounding box center [902, 223] width 16 height 16
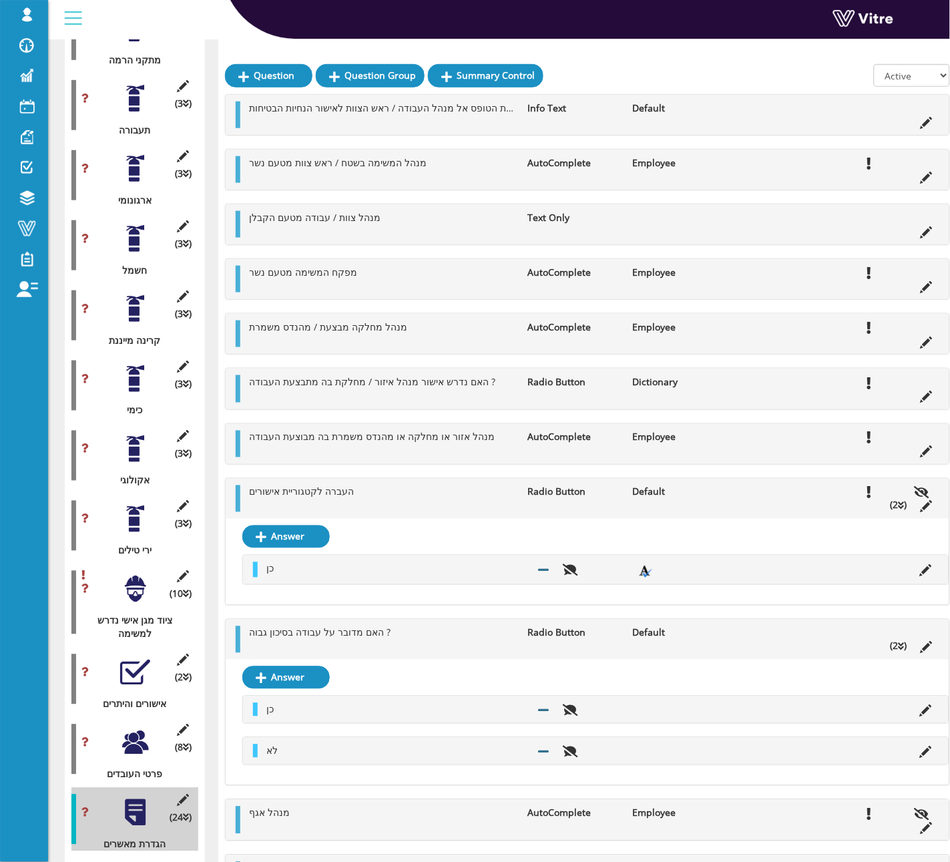
click at [930, 287] on icon at bounding box center [927, 287] width 12 height 12
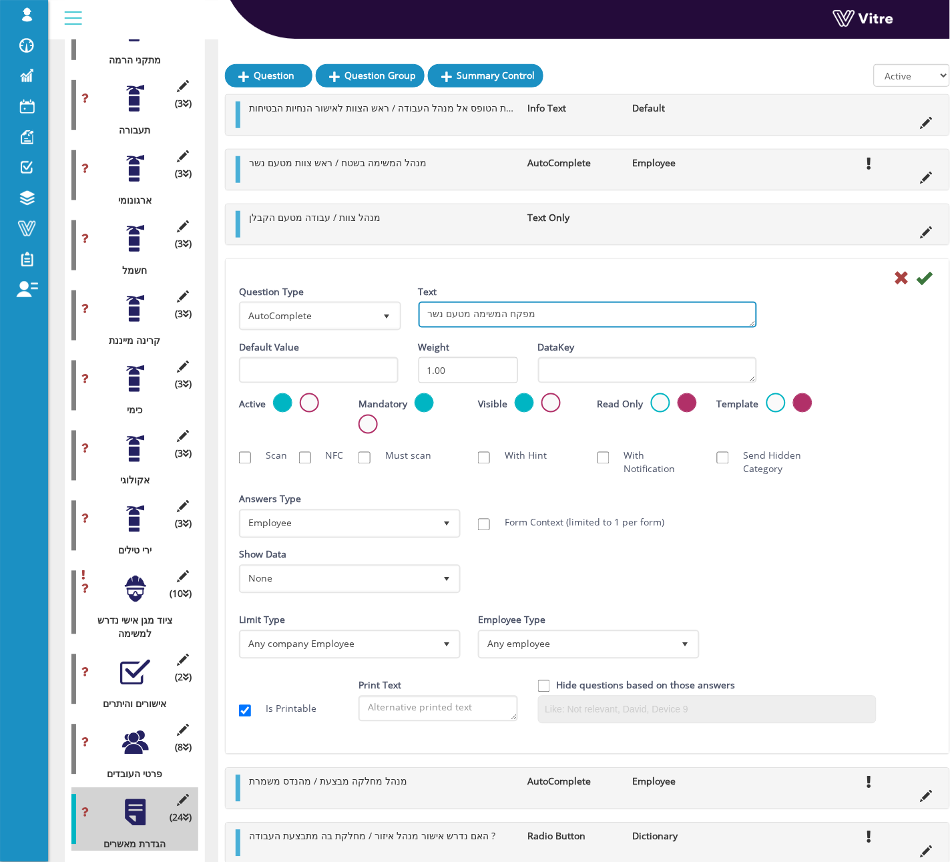
click at [453, 312] on textarea "מפקח המשימה מטעם נשר" at bounding box center [588, 315] width 338 height 26
click at [895, 282] on icon at bounding box center [902, 278] width 16 height 16
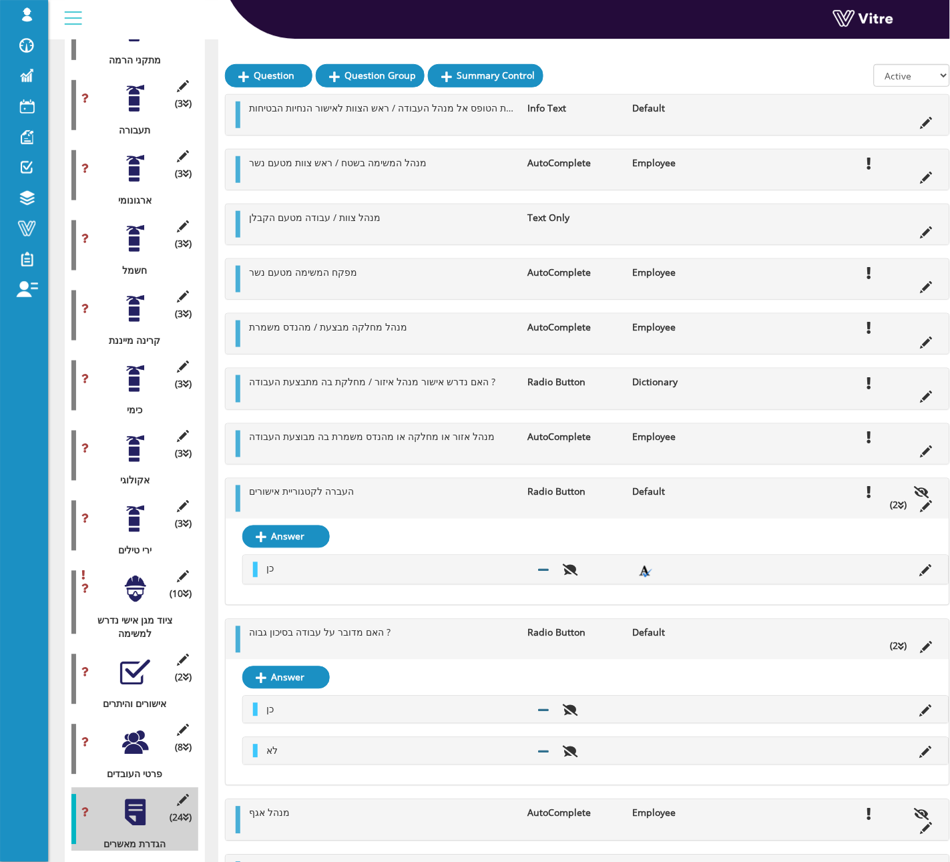
click at [935, 338] on li at bounding box center [926, 340] width 25 height 13
click at [931, 340] on icon at bounding box center [927, 342] width 12 height 12
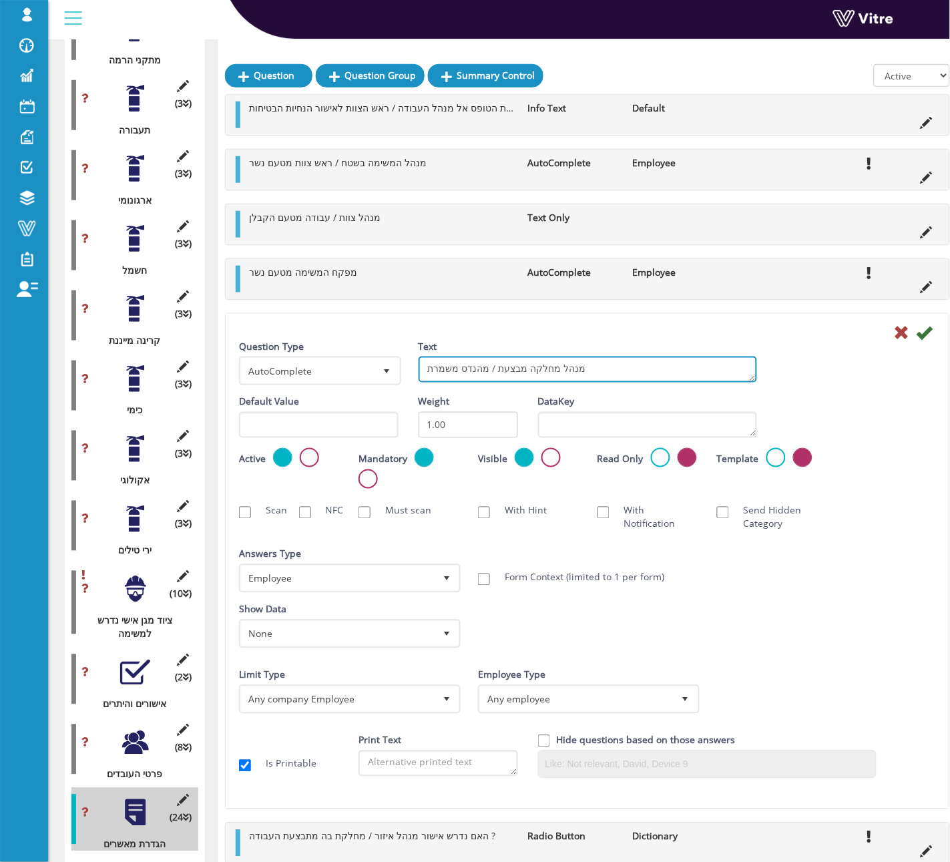
drag, startPoint x: 588, startPoint y: 373, endPoint x: 547, endPoint y: 375, distance: 40.8
click at [587, 373] on textarea "מנהל מחלקה מבצעת / מהנדס משמרת" at bounding box center [588, 369] width 338 height 26
click at [890, 333] on div at bounding box center [587, 332] width 717 height 16
click at [899, 338] on icon at bounding box center [902, 332] width 16 height 16
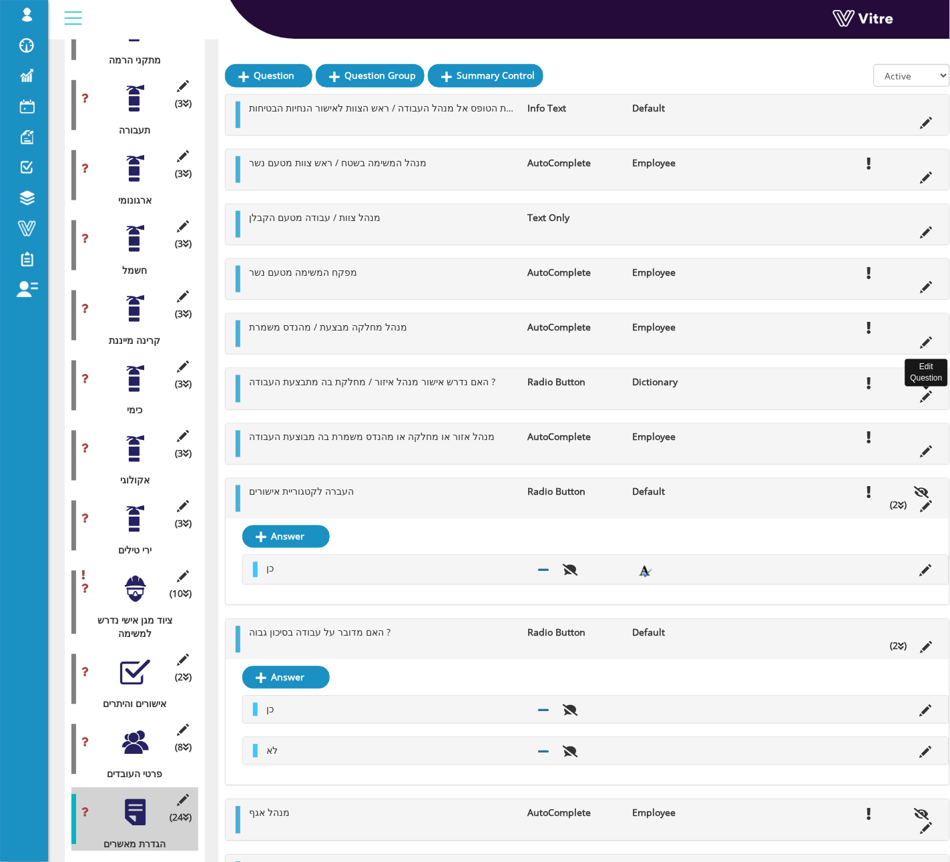
click at [928, 401] on icon at bounding box center [927, 397] width 12 height 12
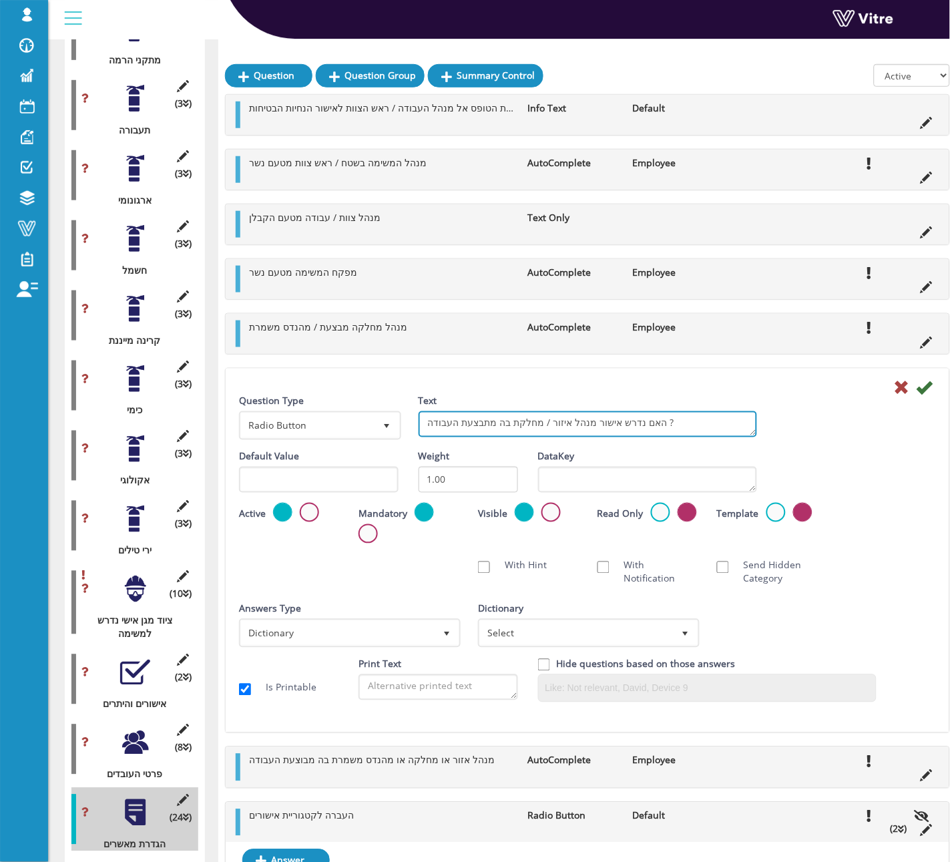
click at [584, 431] on textarea "האם נדרש אישור מנהל איזור / מחלקת בה מתבצעת העבודה ?" at bounding box center [588, 424] width 338 height 26
click at [897, 388] on icon at bounding box center [902, 387] width 16 height 16
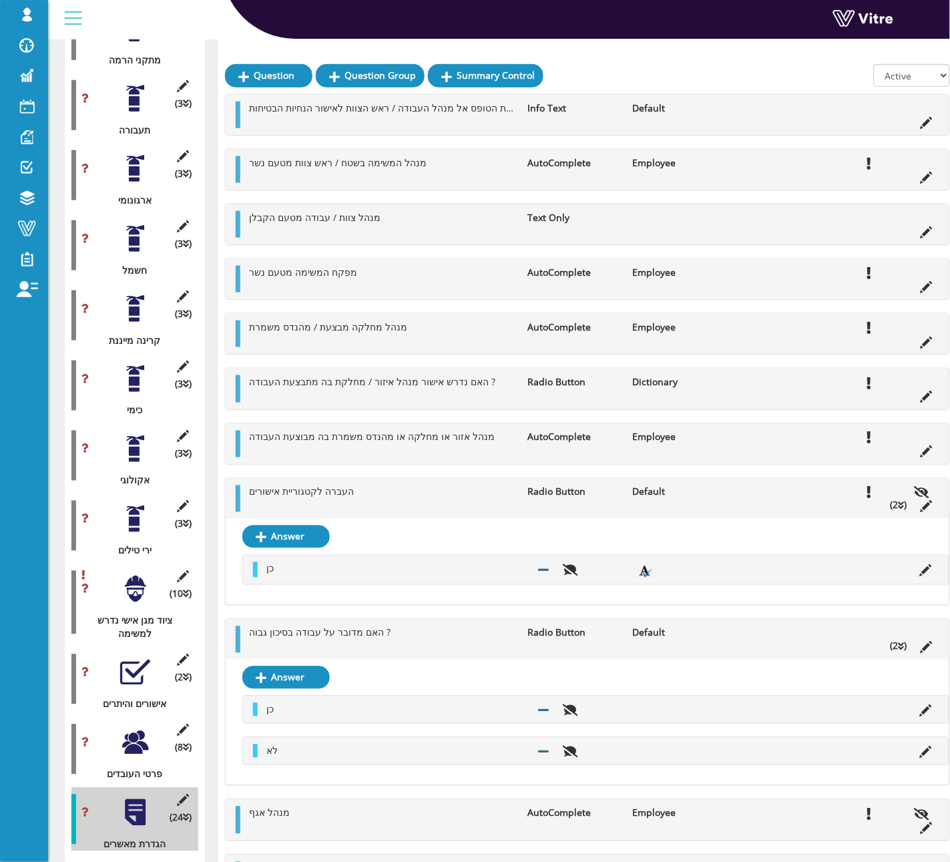
click at [932, 455] on icon at bounding box center [927, 452] width 12 height 12
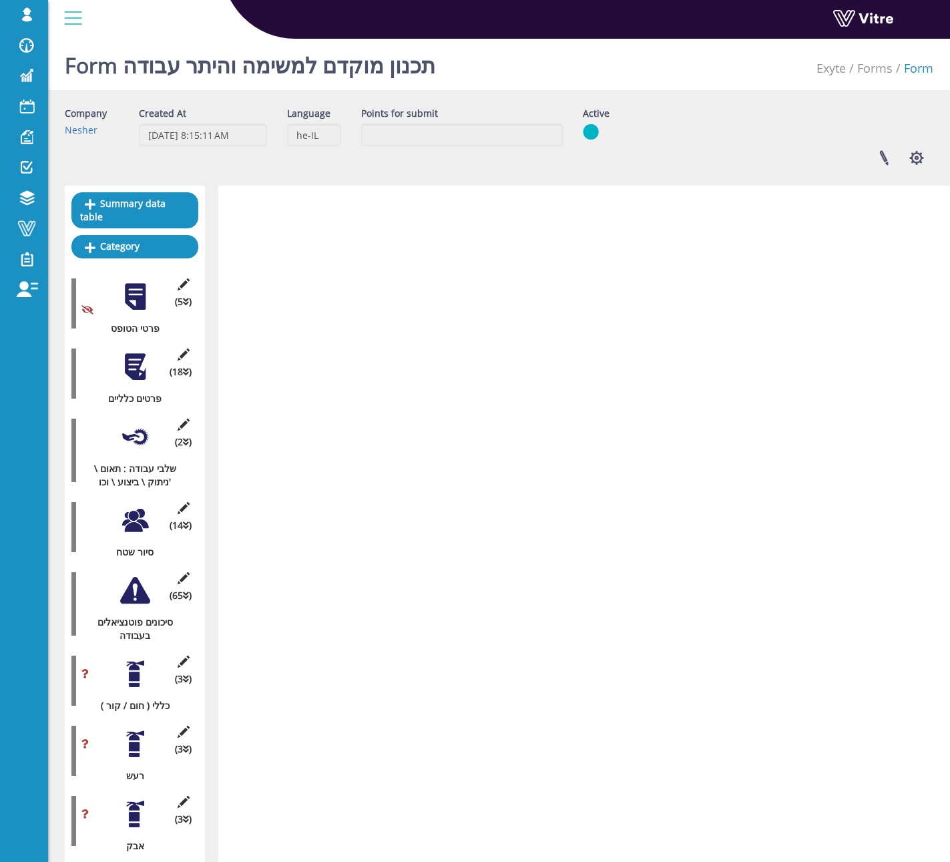
scroll to position [3236, 0]
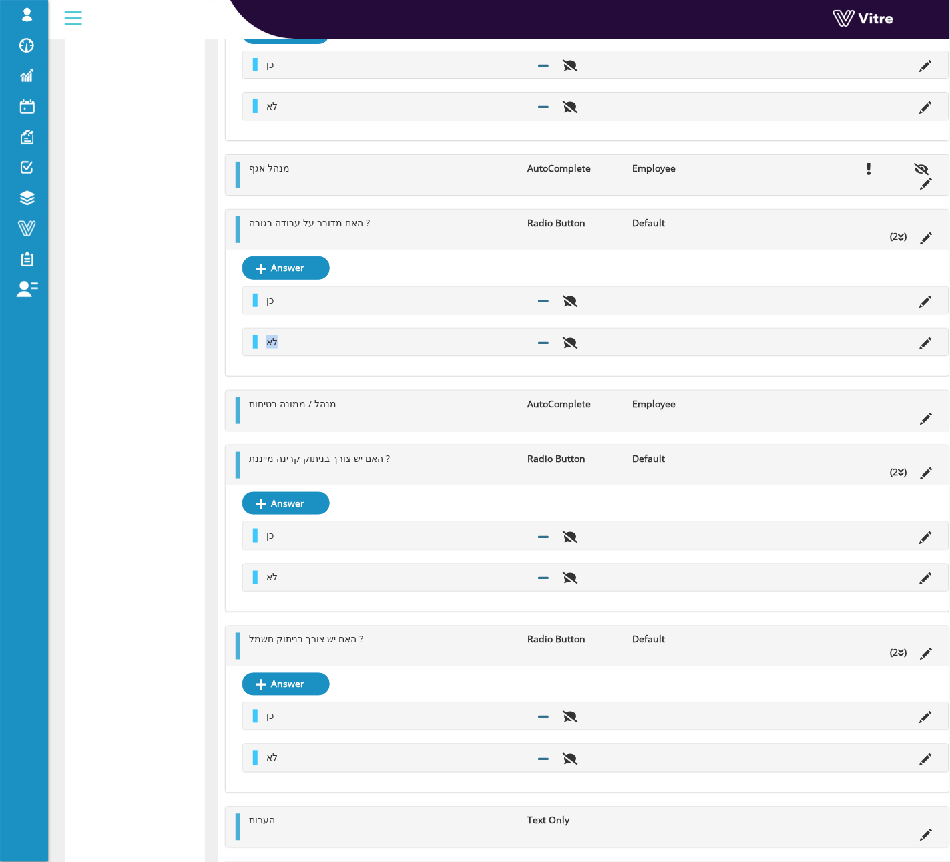
copy span "לא"
drag, startPoint x: 324, startPoint y: 363, endPoint x: -577, endPoint y: 687, distance: 958.3
drag, startPoint x: 363, startPoint y: 424, endPoint x: 246, endPoint y: 424, distance: 116.8
click at [246, 424] on ul "מנהל / ממונה בטיחות AutoComplete Employee" at bounding box center [590, 410] width 697 height 27
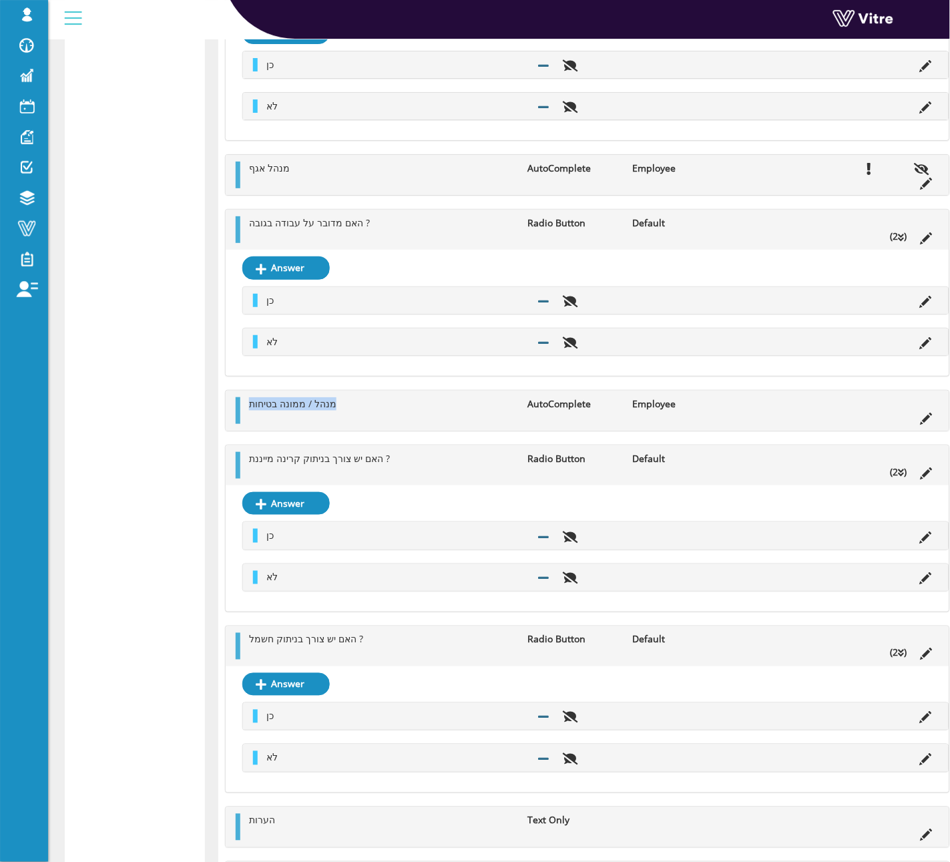
copy span "מנהל / ממונה בטיחות"
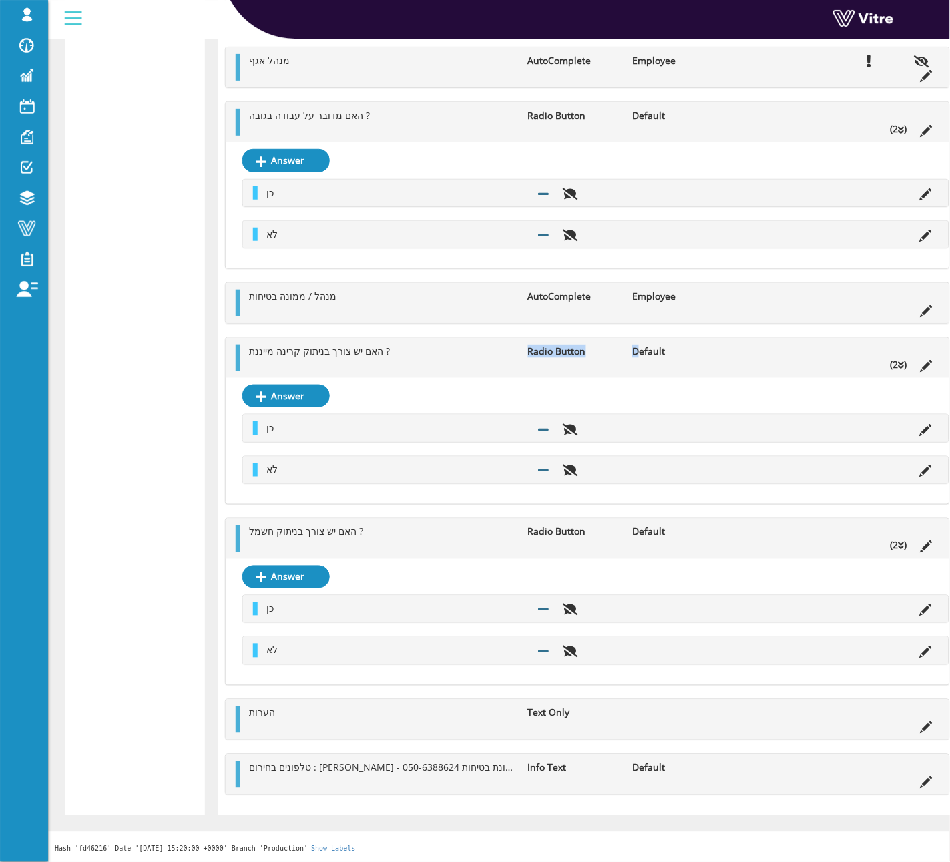
drag, startPoint x: 426, startPoint y: 346, endPoint x: 709, endPoint y: 346, distance: 283.1
click at [672, 346] on ul "האם יש צורך בניתוק קרינה מייננת ? Radio Button Default (2 )" at bounding box center [590, 357] width 697 height 27
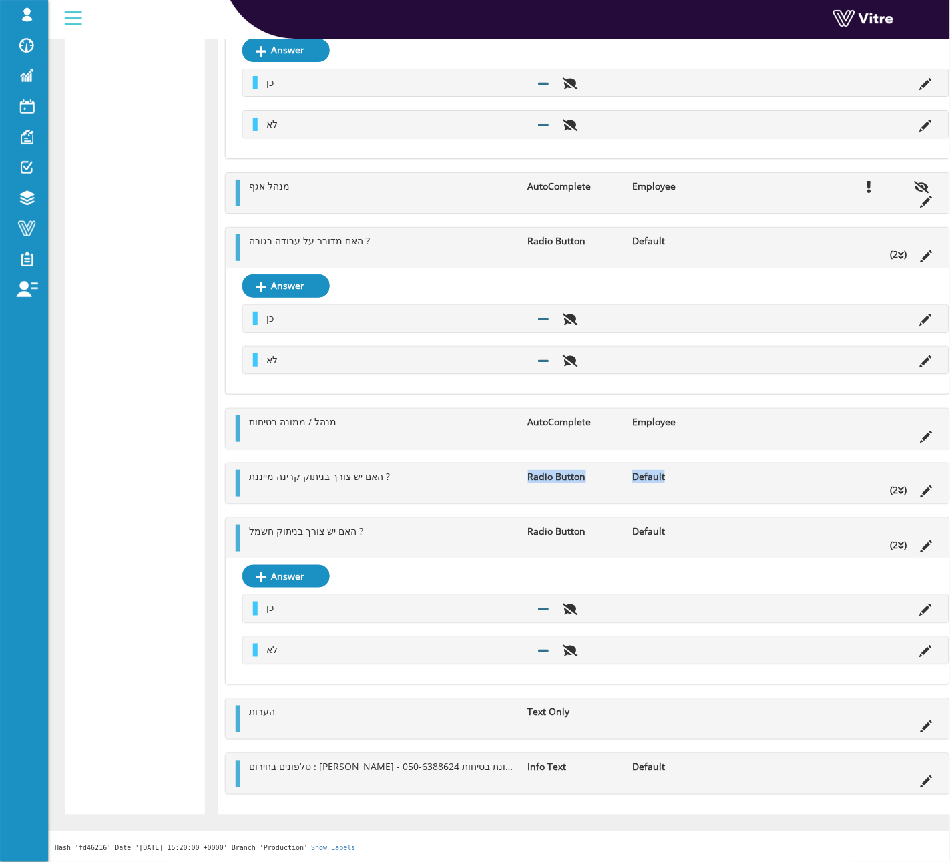
click at [395, 470] on li "האם יש צורך בניתוק קרינה מייננת ?" at bounding box center [381, 476] width 279 height 13
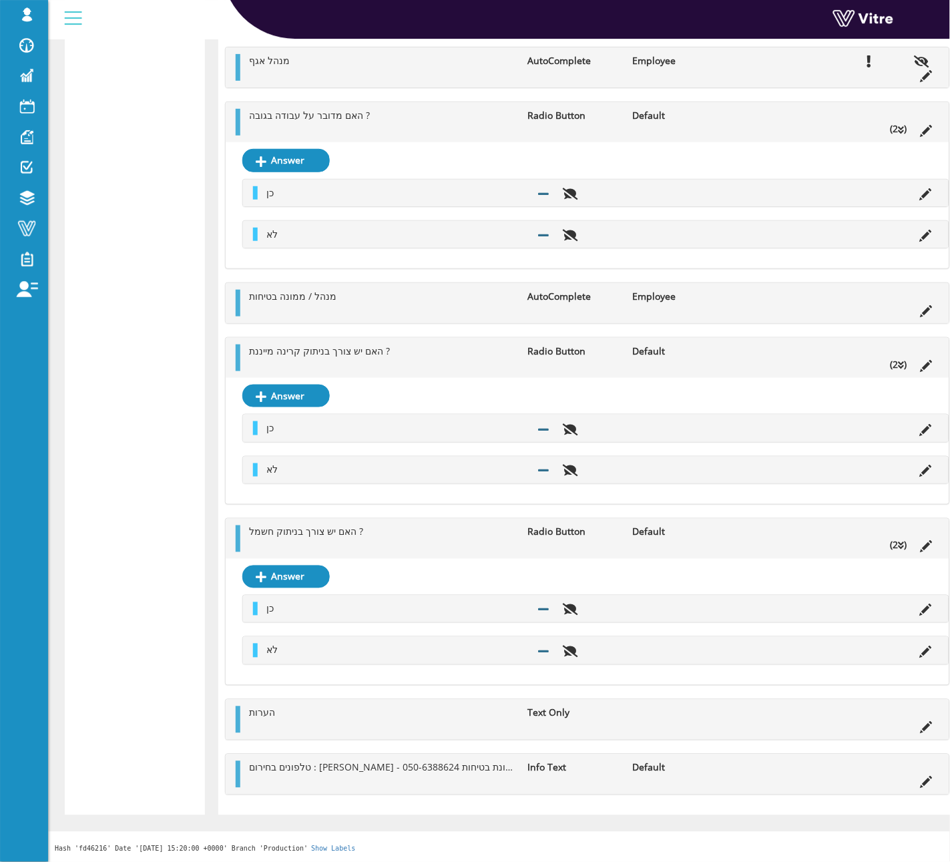
click at [933, 361] on li at bounding box center [926, 364] width 25 height 13
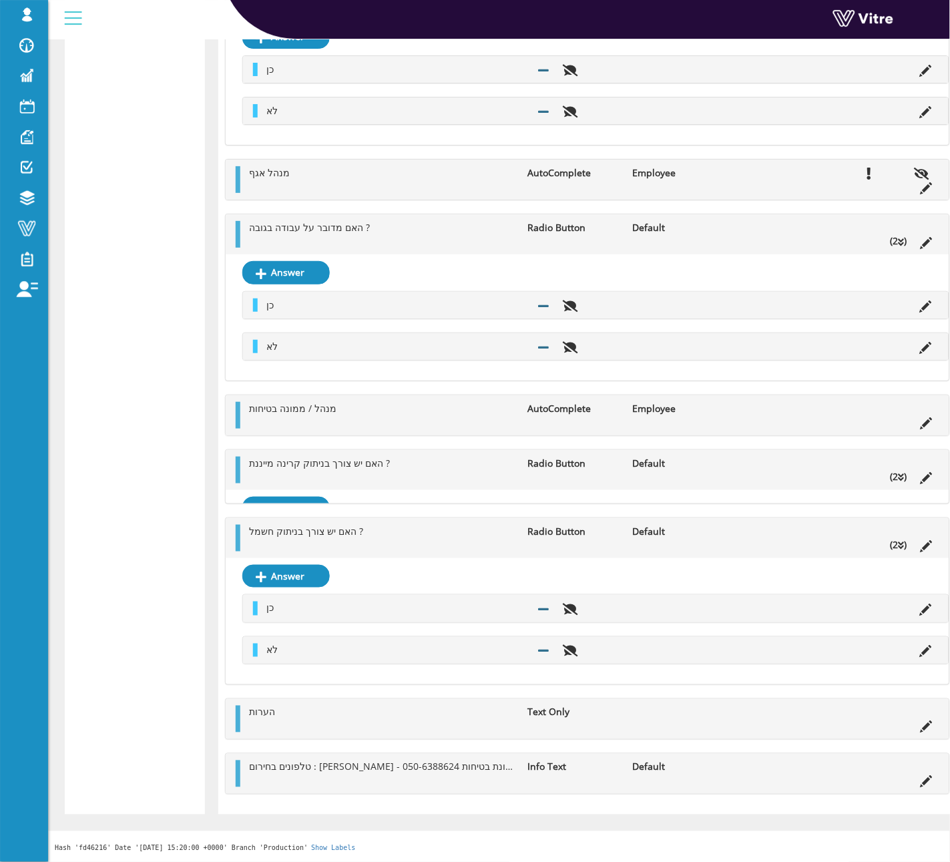
scroll to position [3240, 0]
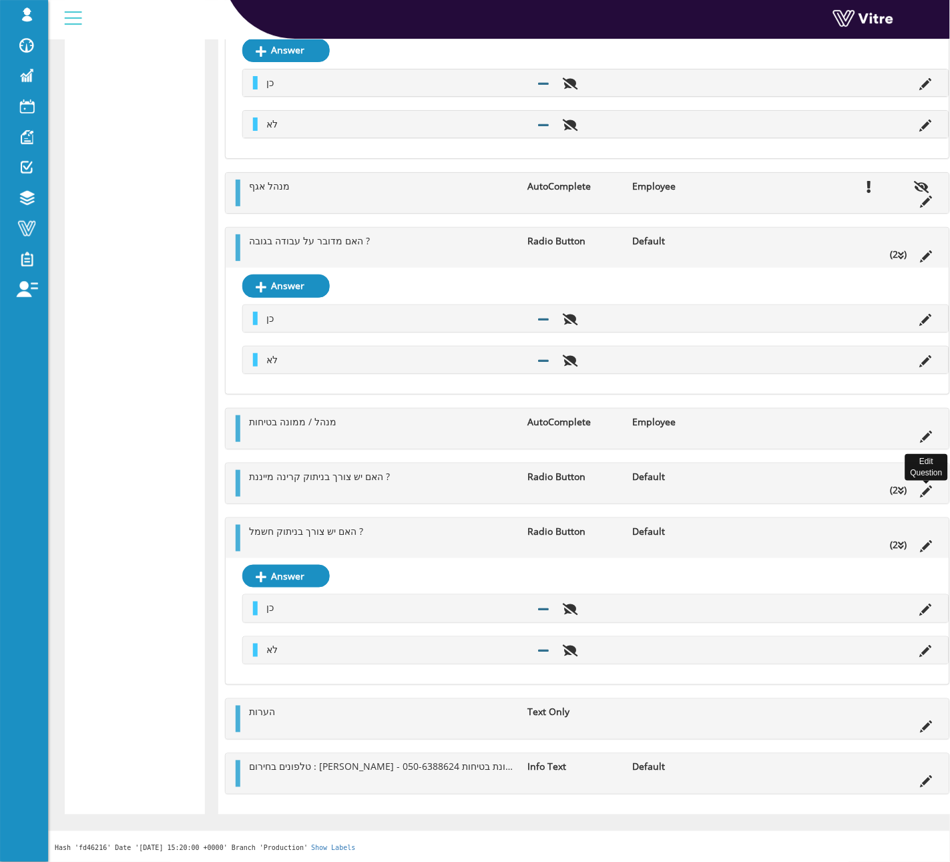
click at [925, 488] on icon at bounding box center [927, 491] width 12 height 12
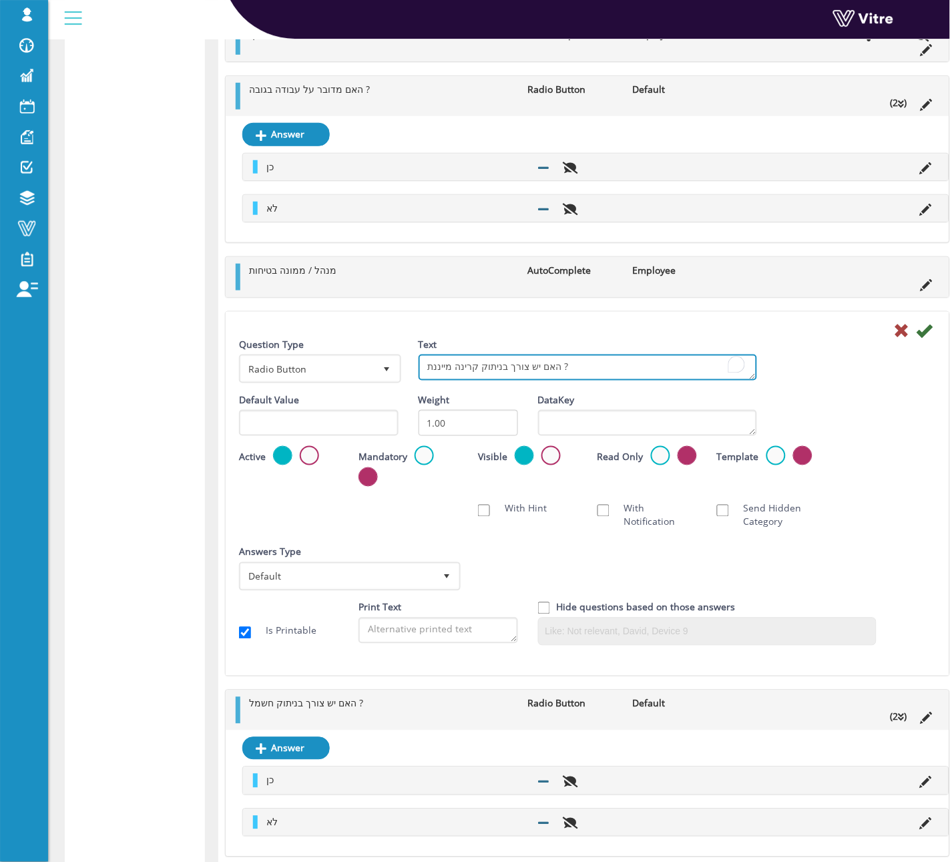
click at [509, 377] on textarea "האם יש צורך בניתוק קרינה מייננת ?" at bounding box center [588, 367] width 338 height 26
click at [892, 338] on div at bounding box center [587, 330] width 717 height 16
click at [897, 338] on icon at bounding box center [902, 330] width 16 height 16
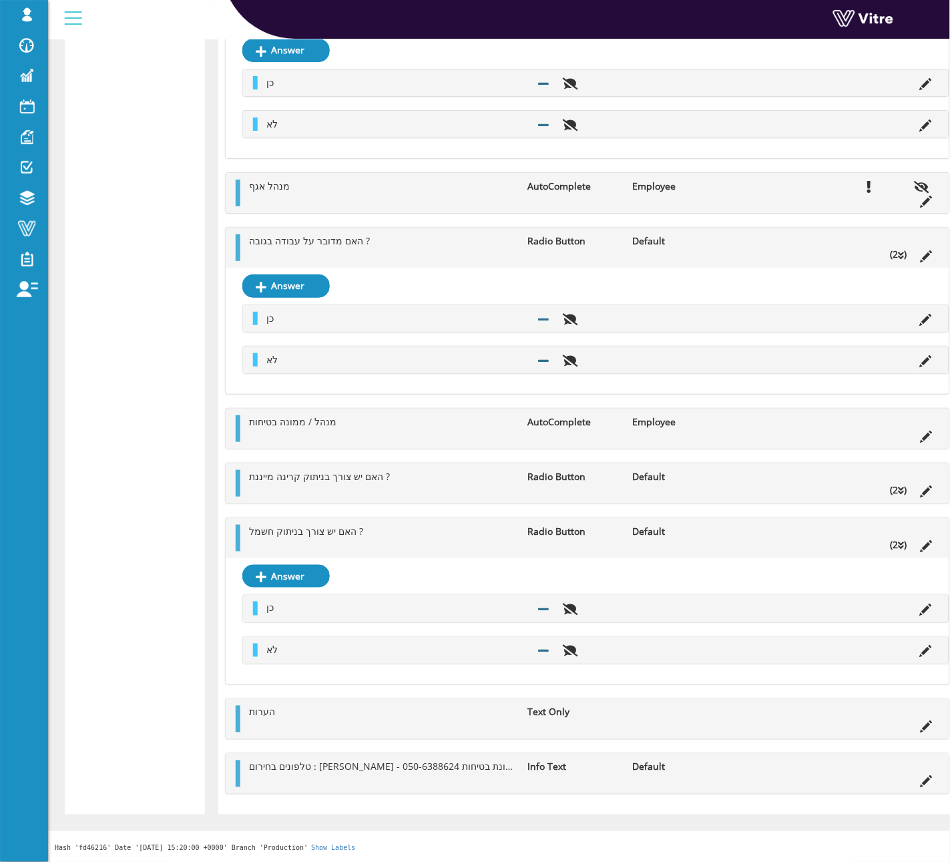
click at [521, 476] on li "Radio Button" at bounding box center [573, 476] width 105 height 13
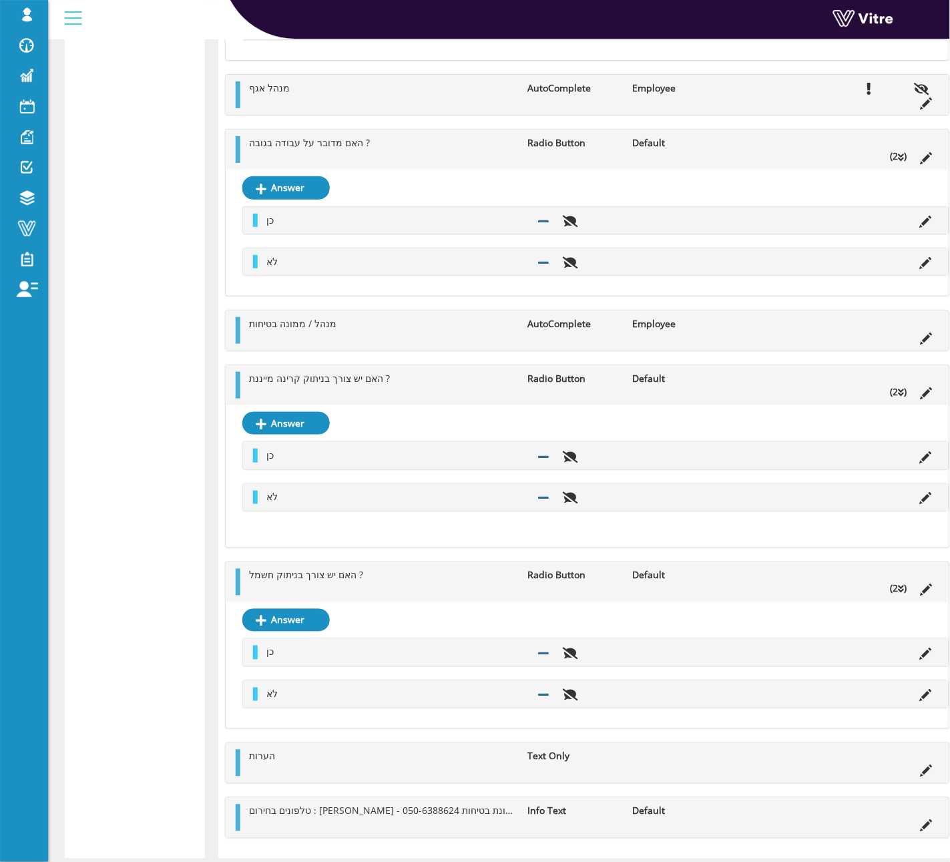
scroll to position [3369, 0]
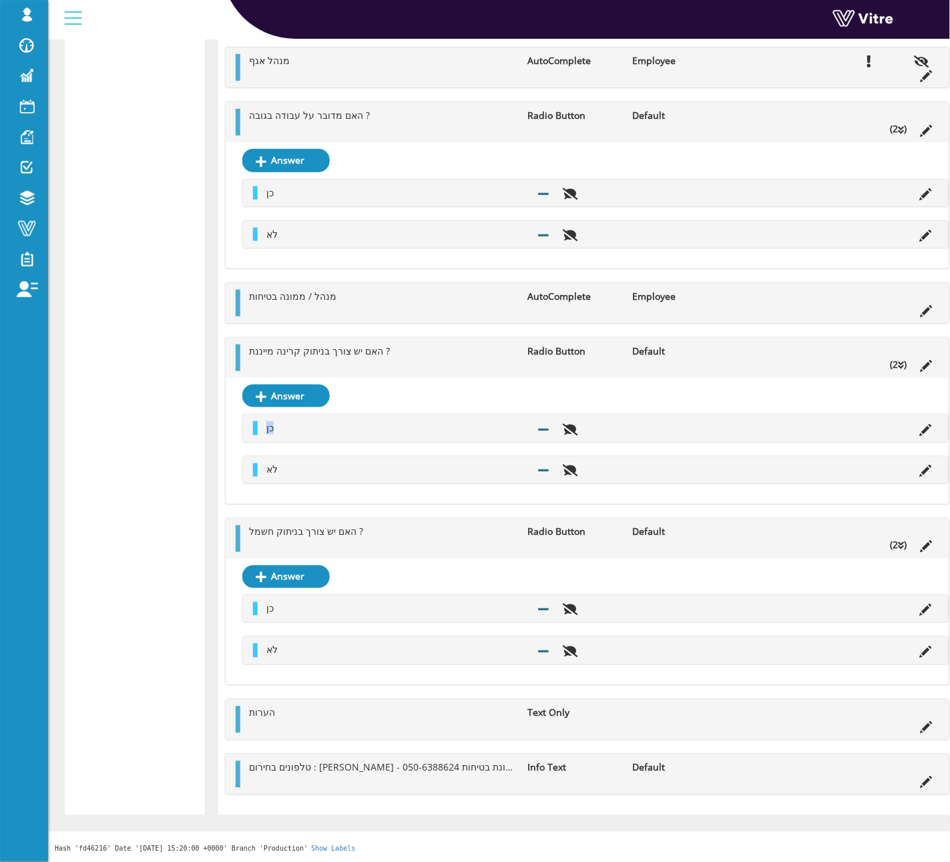
copy span "כן"
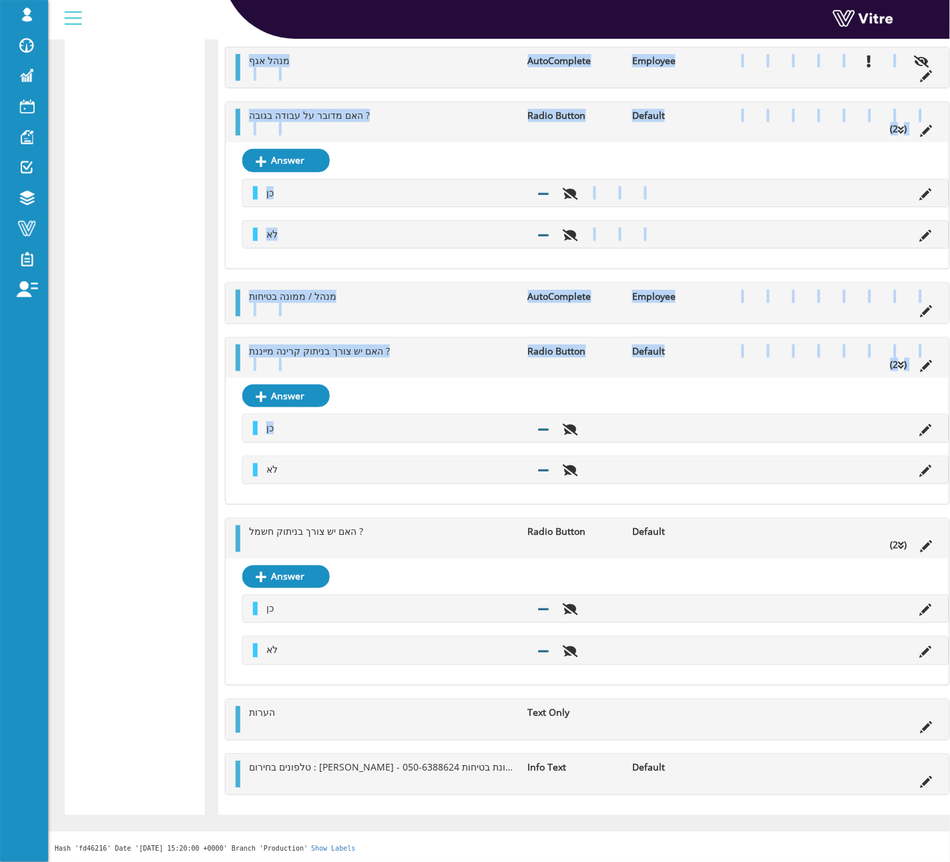
drag, startPoint x: 299, startPoint y: 423, endPoint x: -841, endPoint y: 466, distance: 1141.1
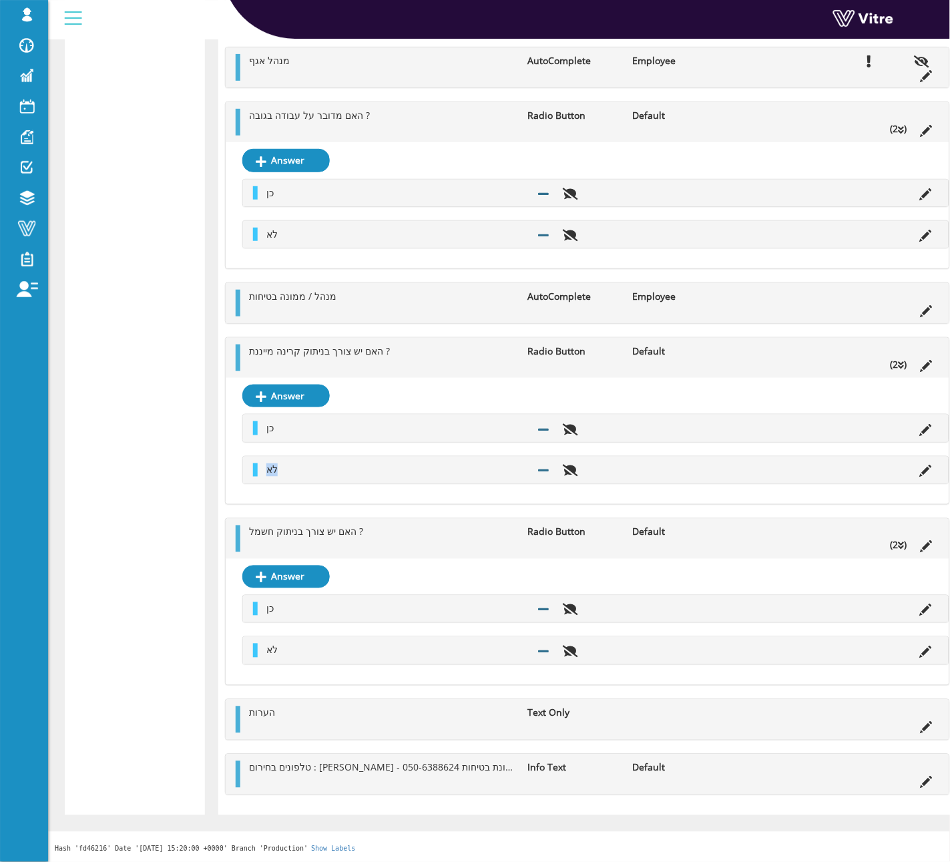
copy span "לא"
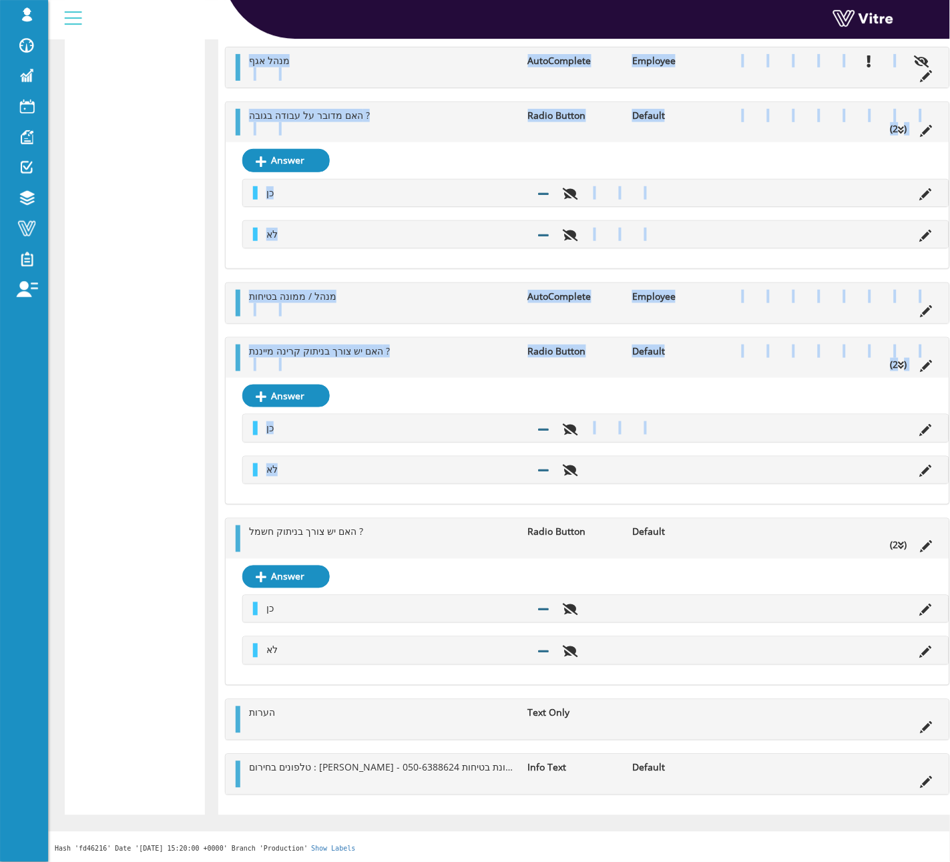
drag, startPoint x: 290, startPoint y: 474, endPoint x: -537, endPoint y: 694, distance: 855.4
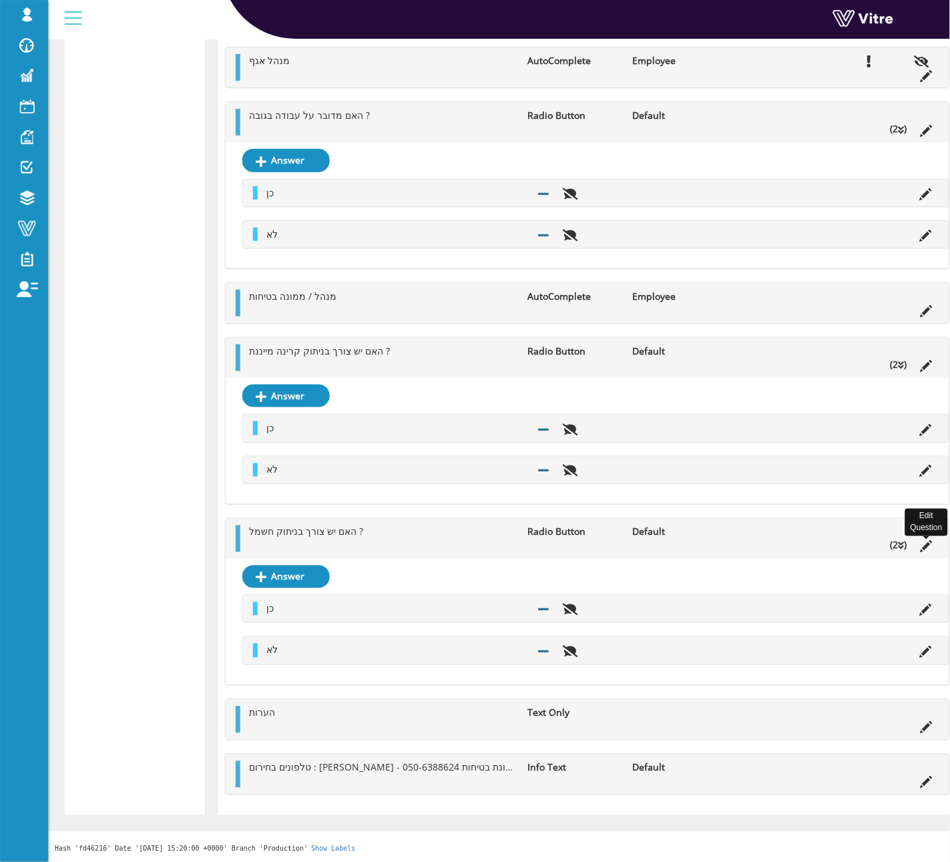
click at [930, 541] on icon at bounding box center [927, 547] width 12 height 12
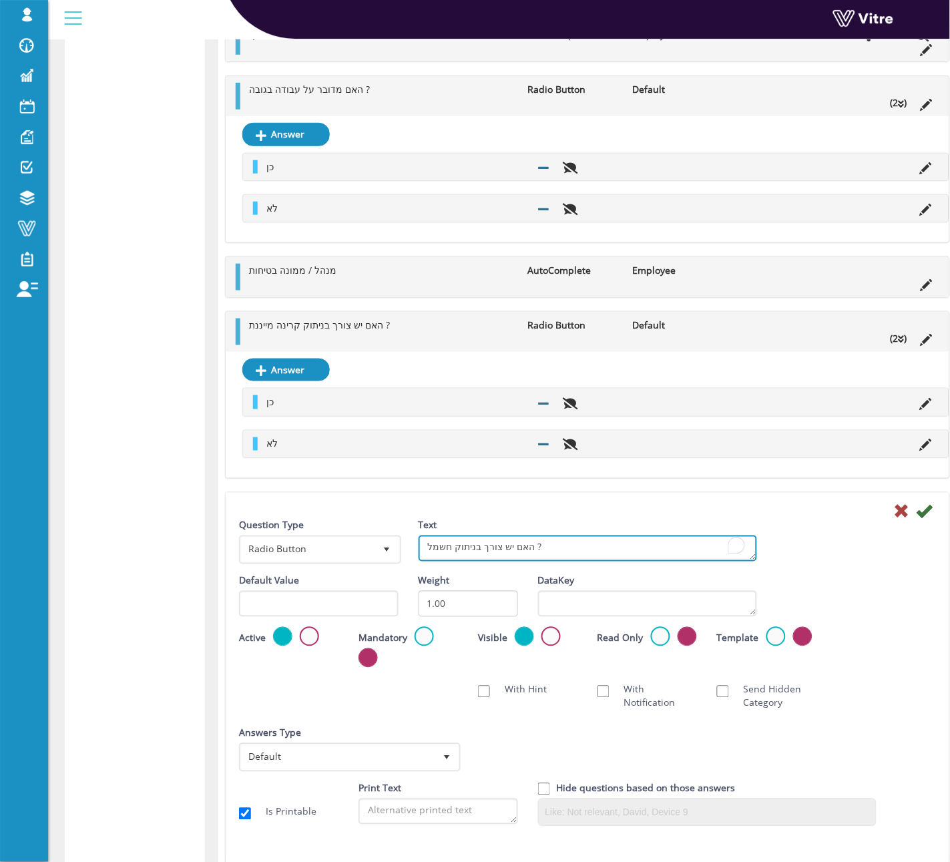
click at [488, 561] on textarea "האם יש צורך בניתוק חשמל ?" at bounding box center [588, 548] width 338 height 26
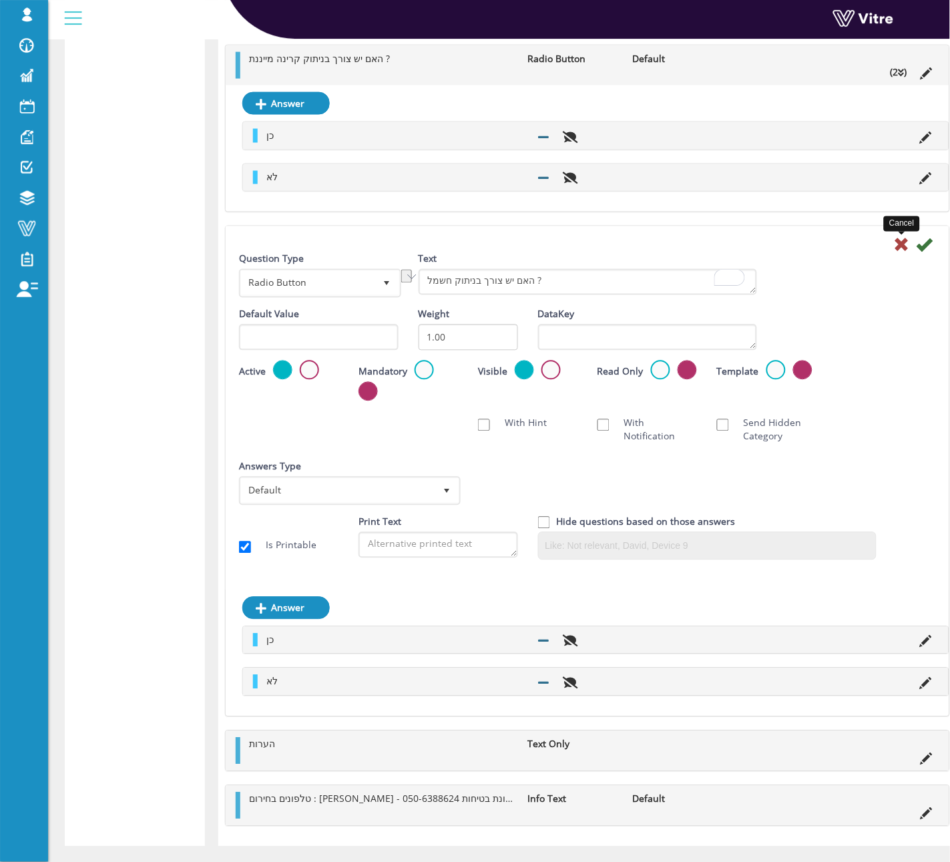
click at [897, 253] on icon at bounding box center [902, 245] width 16 height 16
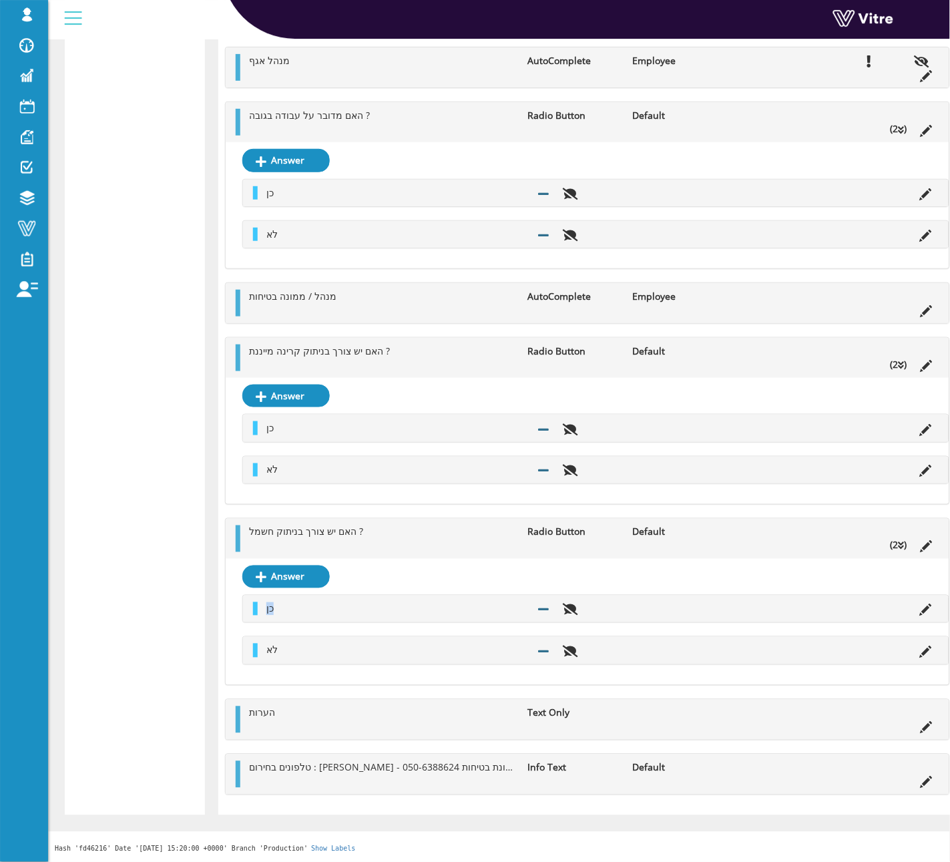
copy span "כן"
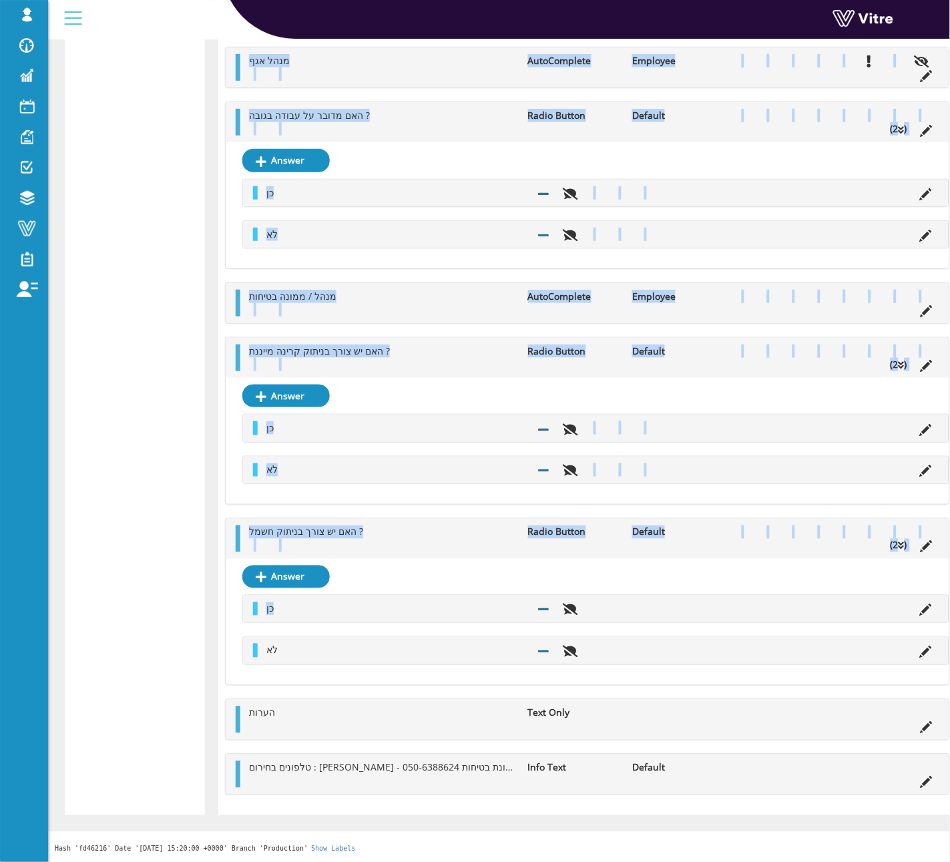
drag, startPoint x: 295, startPoint y: 601, endPoint x: -517, endPoint y: 658, distance: 814.5
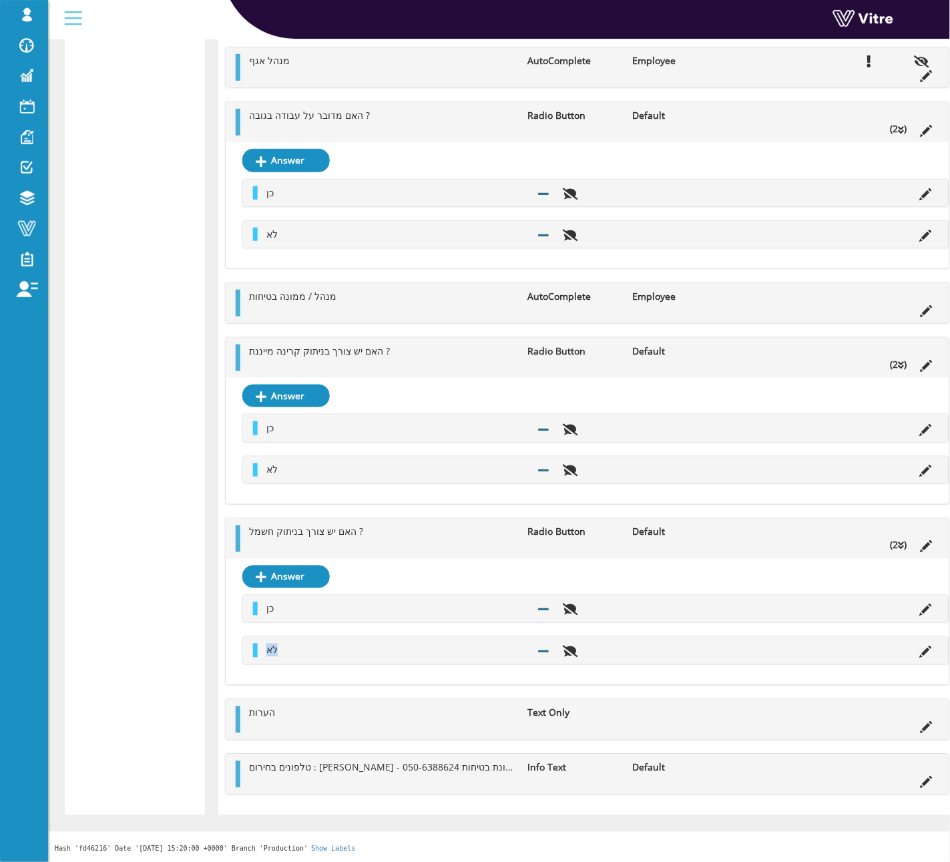
copy span "לא"
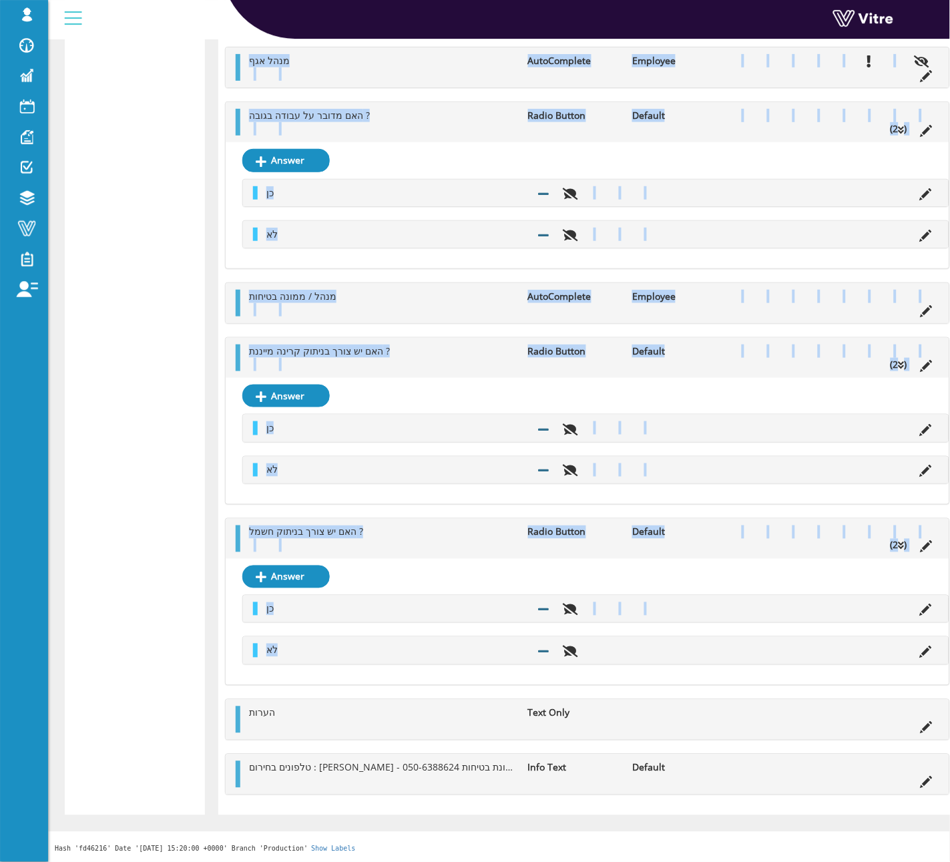
drag, startPoint x: 295, startPoint y: 658, endPoint x: -628, endPoint y: 782, distance: 931.6
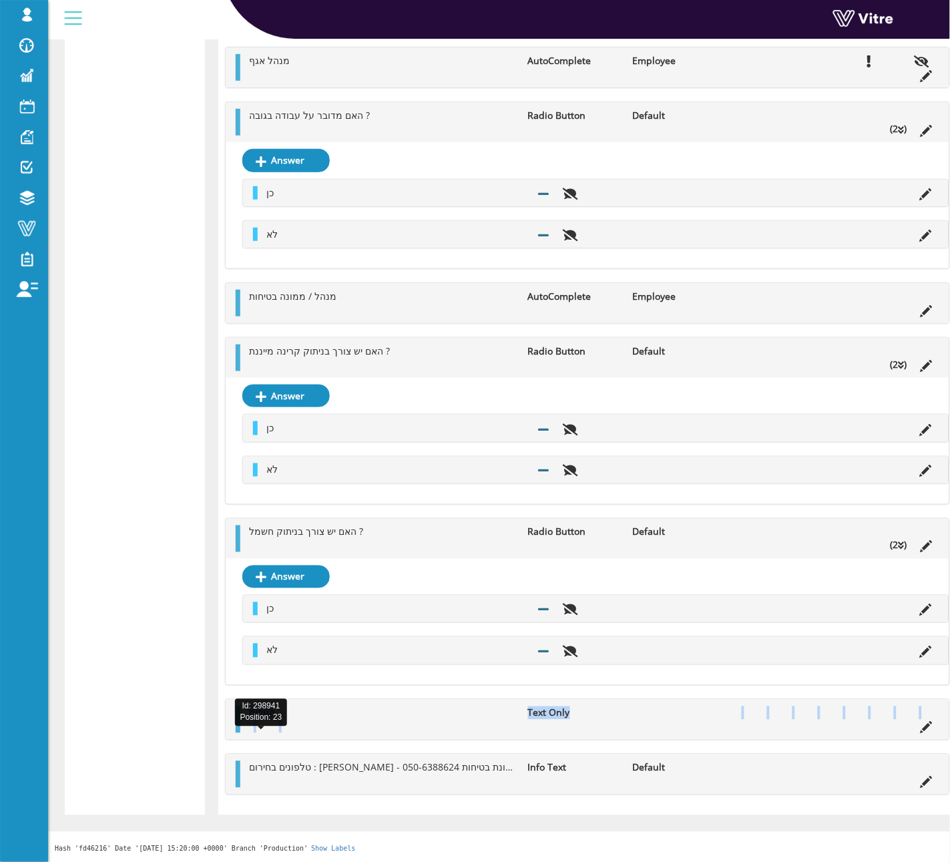
drag, startPoint x: 342, startPoint y: 721, endPoint x: 249, endPoint y: 710, distance: 94.2
click at [249, 710] on ul "הערות Text Only" at bounding box center [590, 719] width 697 height 27
click at [926, 727] on icon at bounding box center [927, 728] width 12 height 12
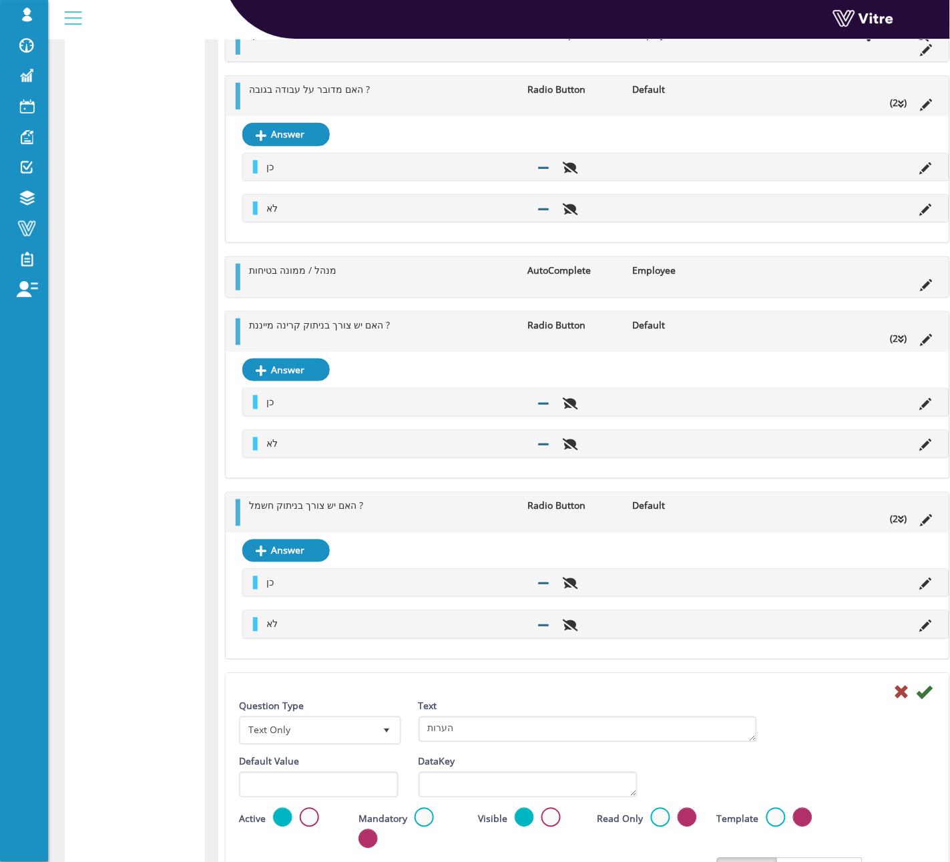
scroll to position [3636, 0]
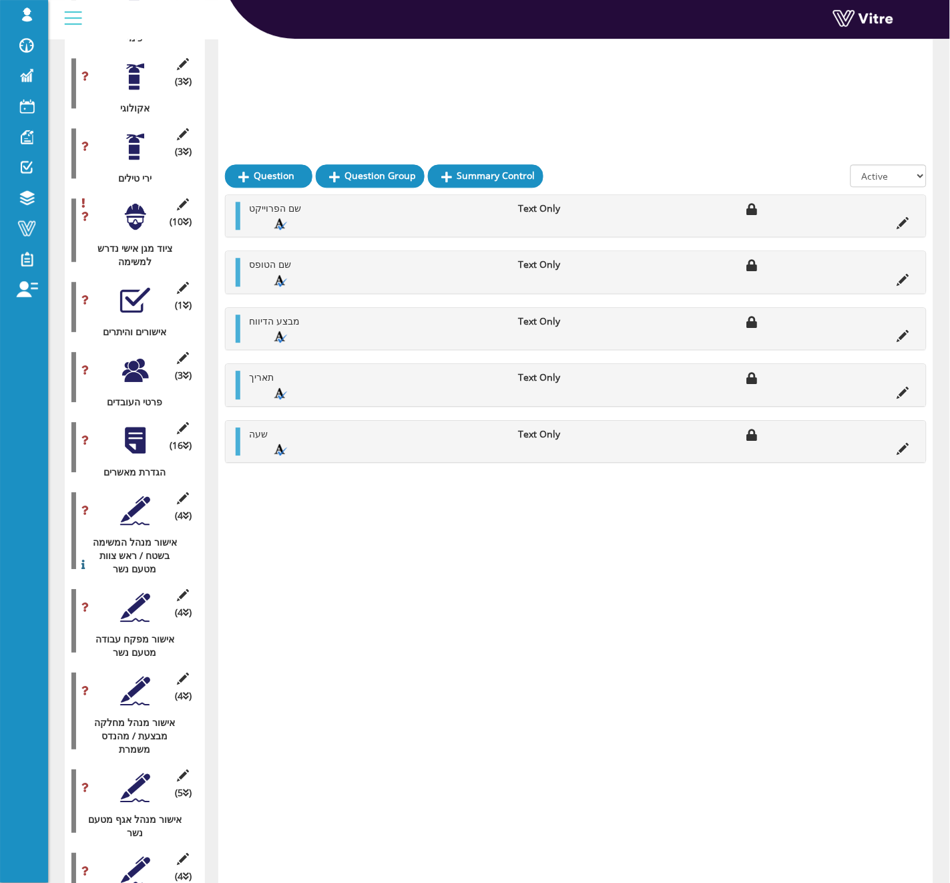
scroll to position [1515, 0]
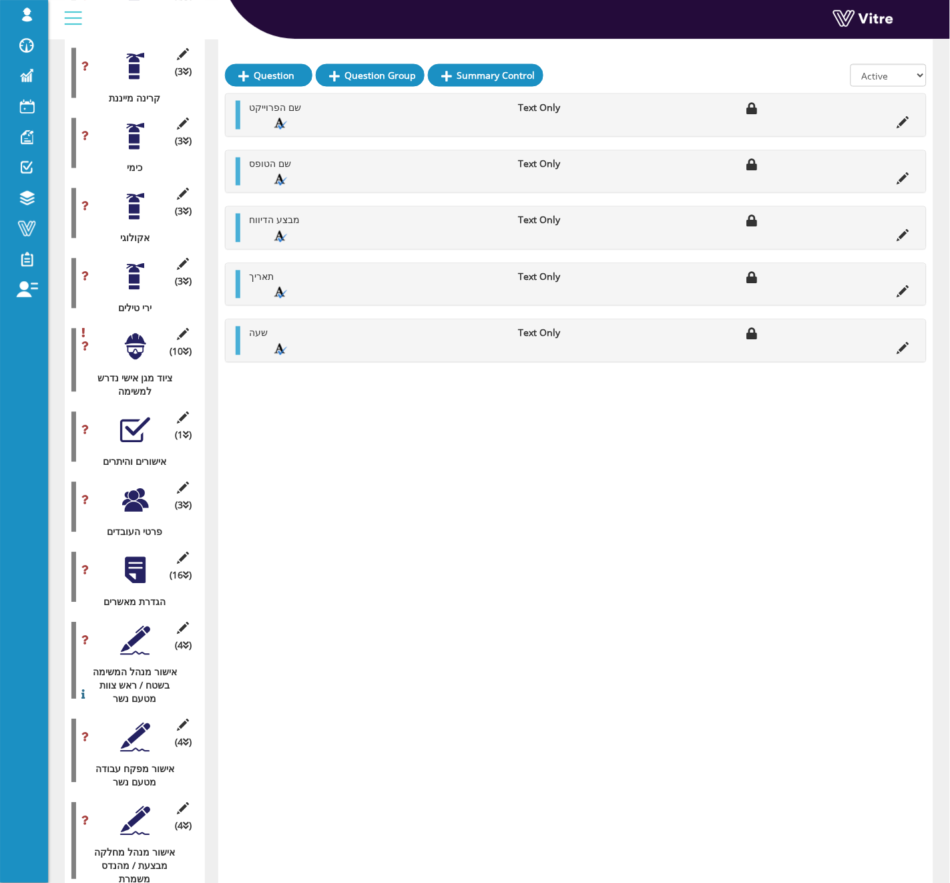
click at [127, 332] on div at bounding box center [135, 347] width 30 height 30
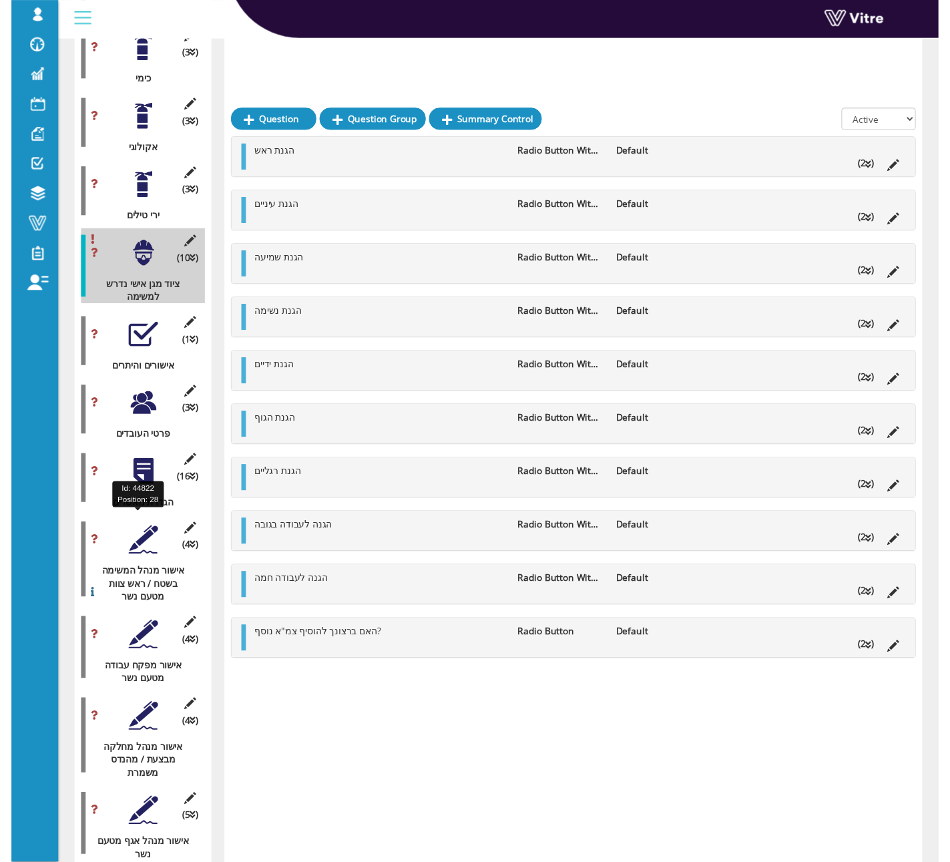
scroll to position [1650, 0]
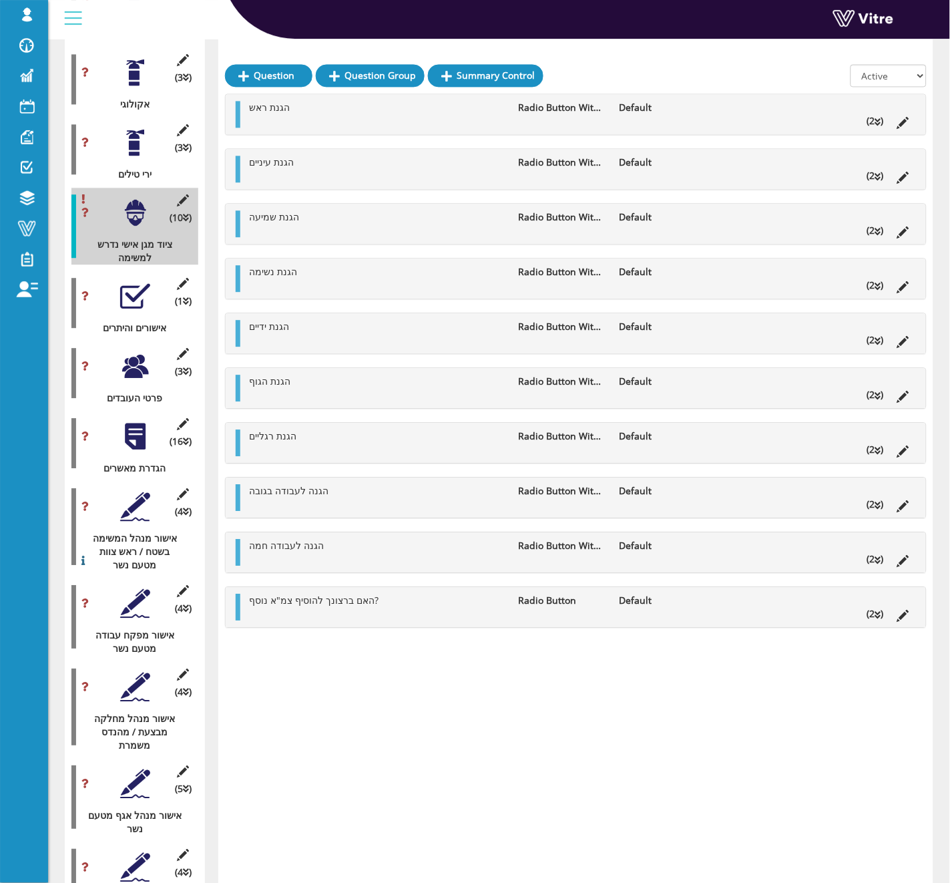
click at [135, 491] on div at bounding box center [135, 506] width 30 height 30
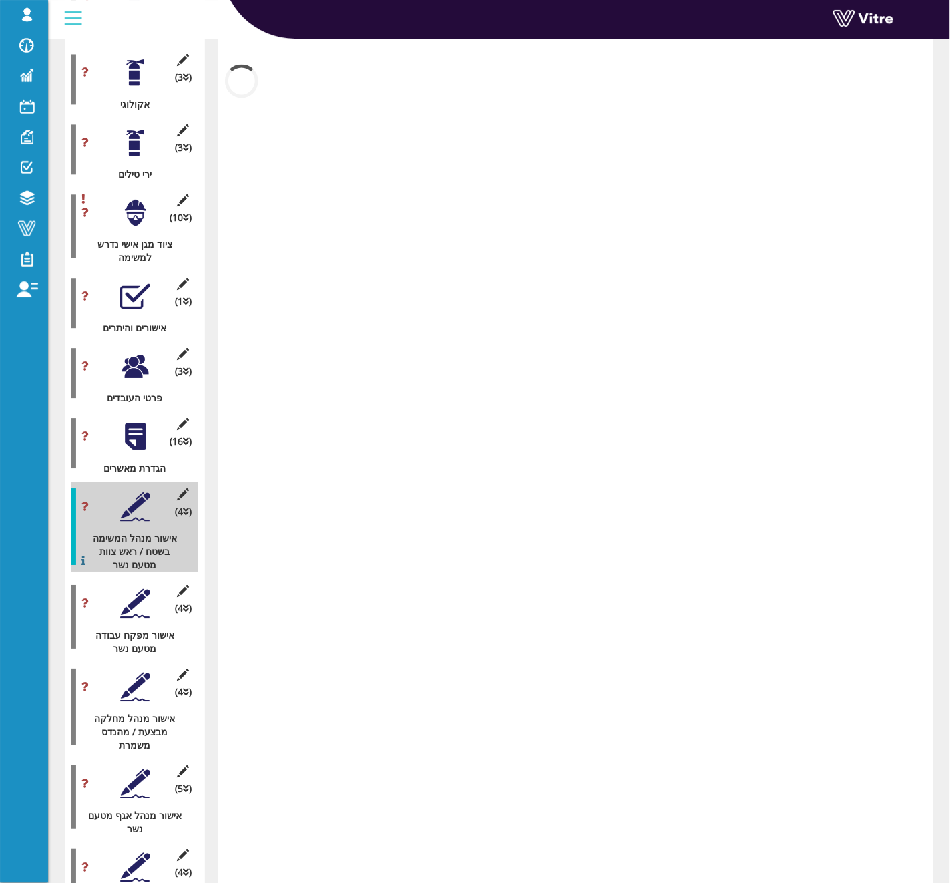
click at [141, 411] on div "(16 ) הגדרת מאשרים" at bounding box center [134, 442] width 127 height 63
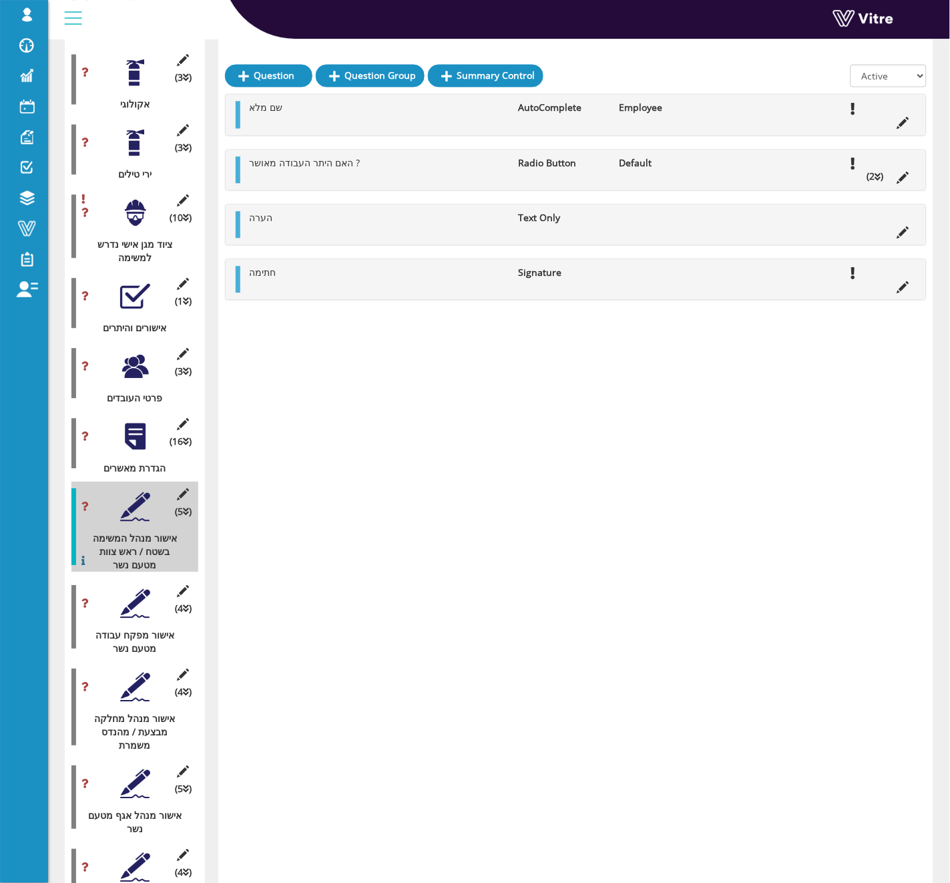
click at [128, 421] on div at bounding box center [135, 436] width 30 height 30
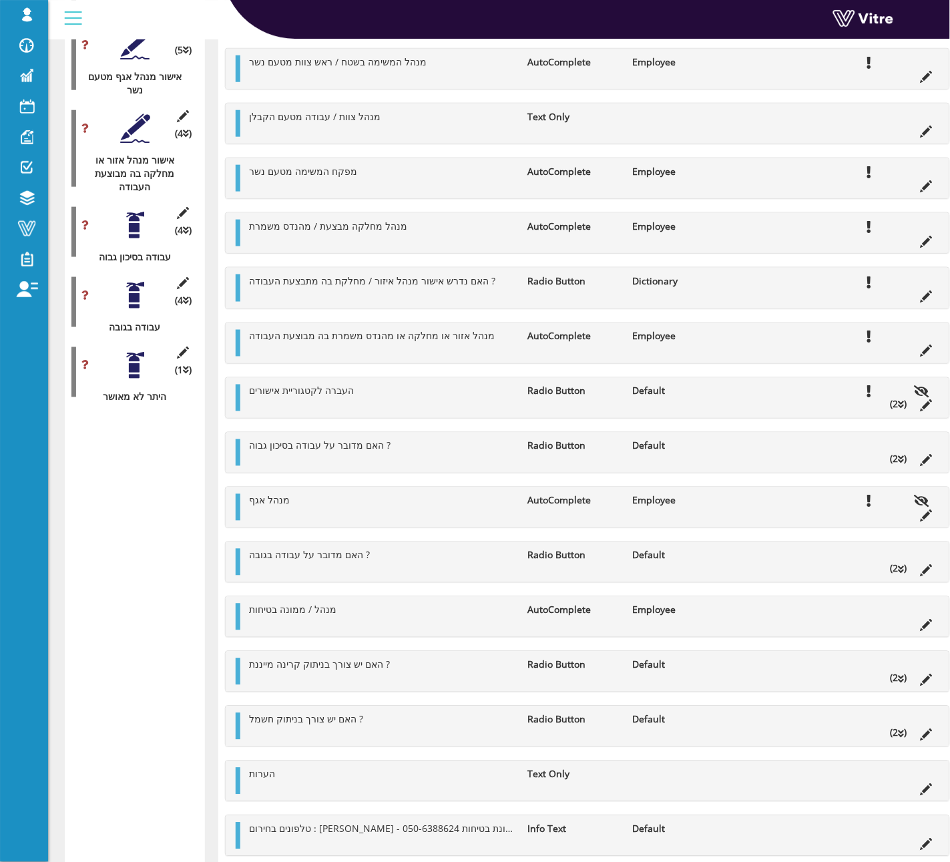
scroll to position [2389, 0]
